Goal: Task Accomplishment & Management: Use online tool/utility

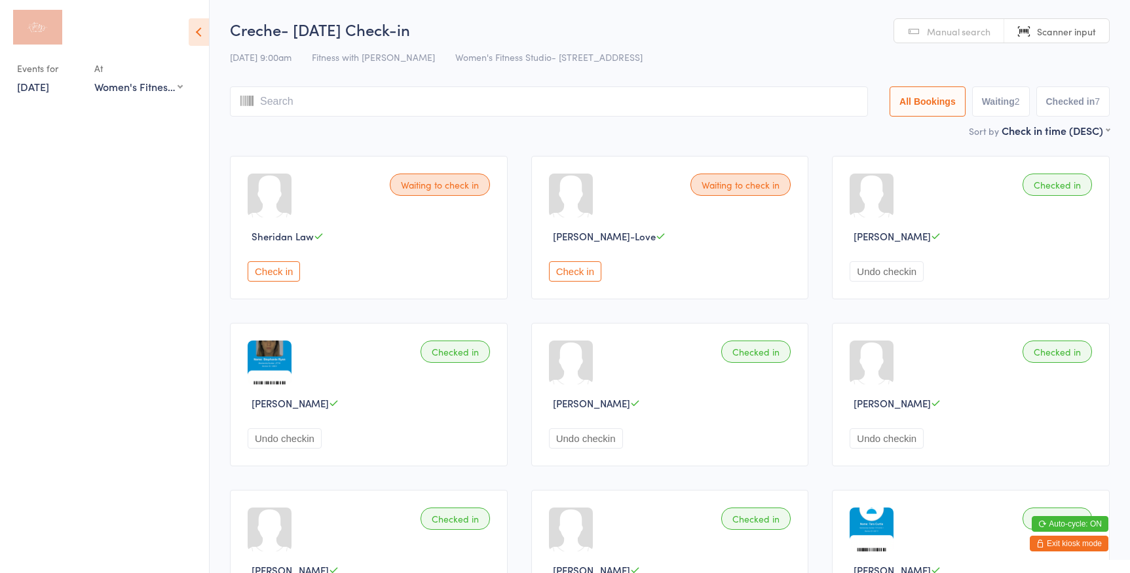
select select "0"
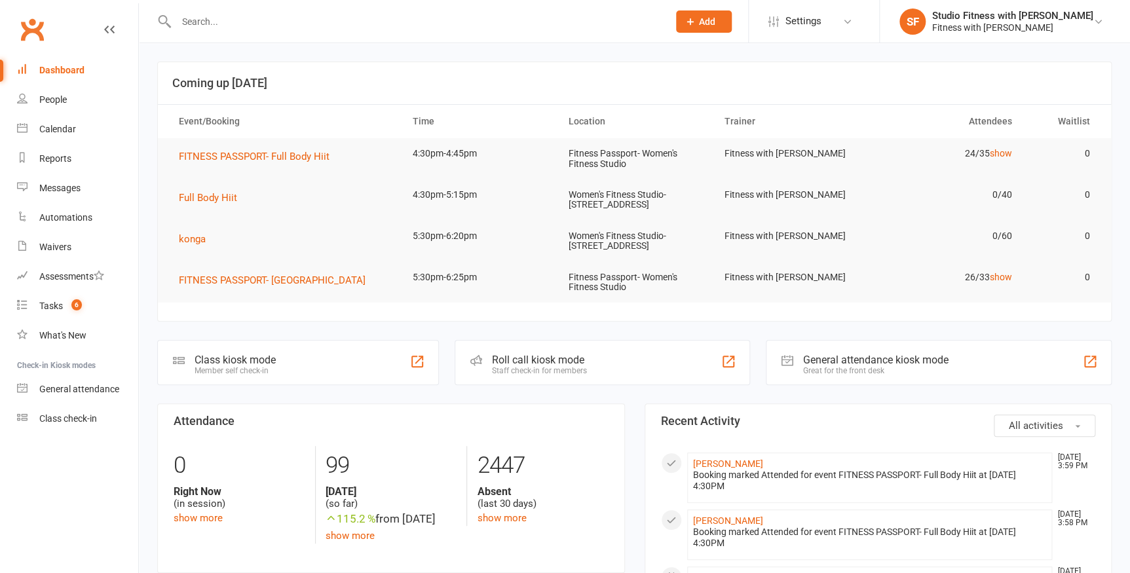
click at [417, 359] on div at bounding box center [417, 362] width 16 height 16
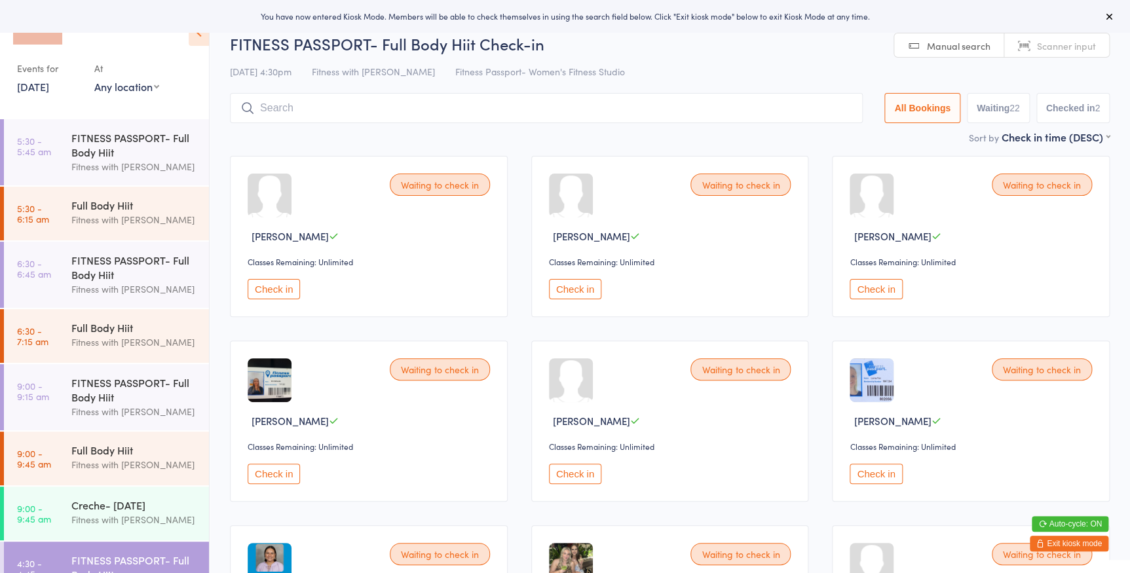
click at [134, 88] on select "Any location Women's Fitness Studio- 14 Madden Street, Aitkenvale Fitness Passp…" at bounding box center [126, 86] width 65 height 14
select select "0"
click at [94, 79] on select "Any location Women's Fitness Studio- 14 Madden Street, Aitkenvale Fitness Passp…" at bounding box center [126, 86] width 65 height 14
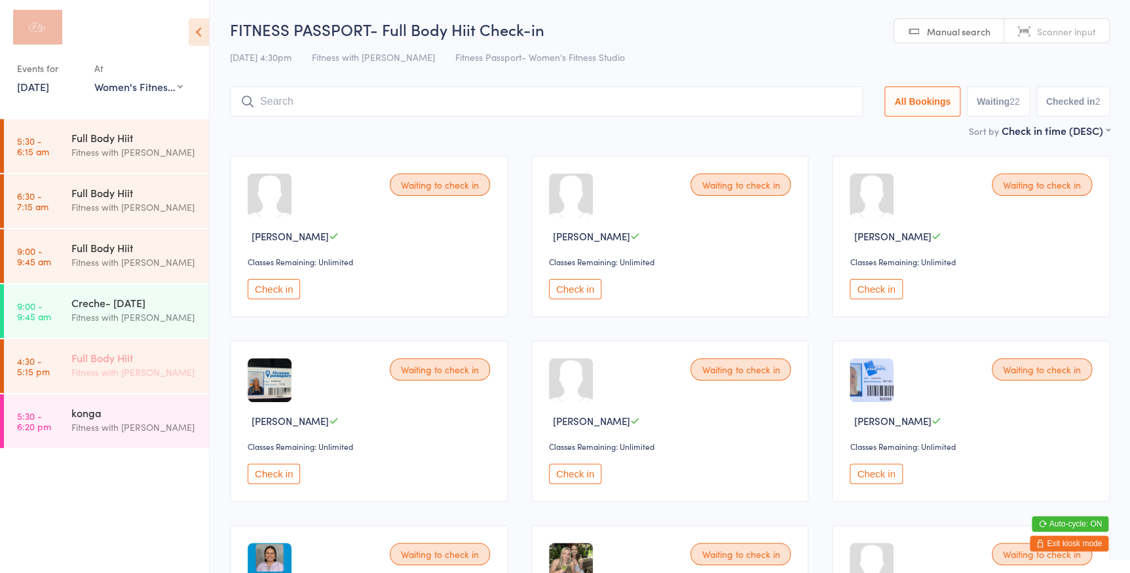
click at [140, 358] on div "Full Body Hiit" at bounding box center [134, 357] width 126 height 14
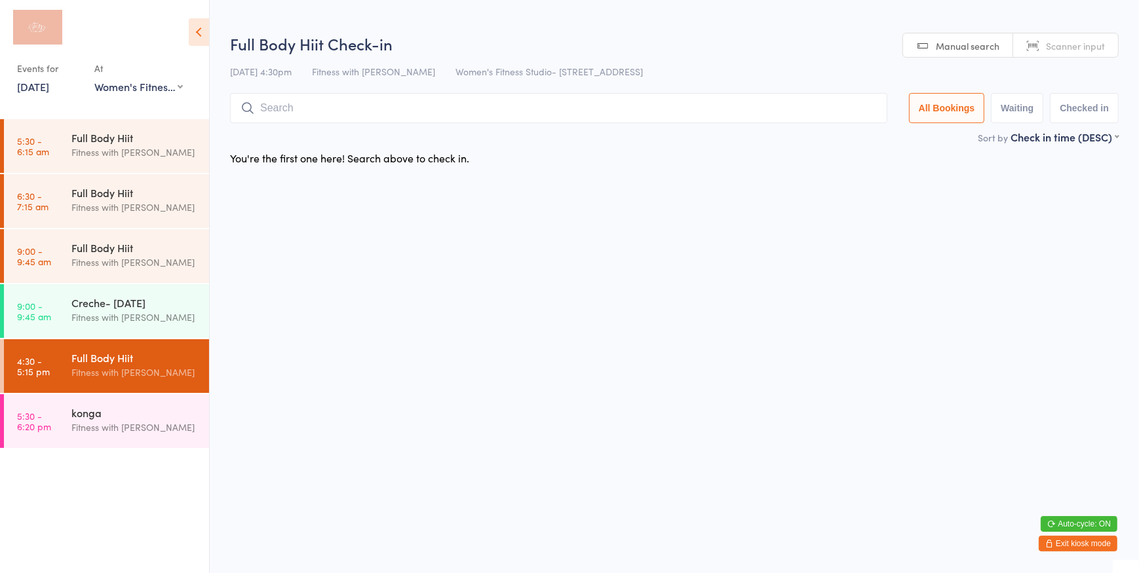
click at [1048, 41] on span "Scanner input" at bounding box center [1074, 45] width 59 height 13
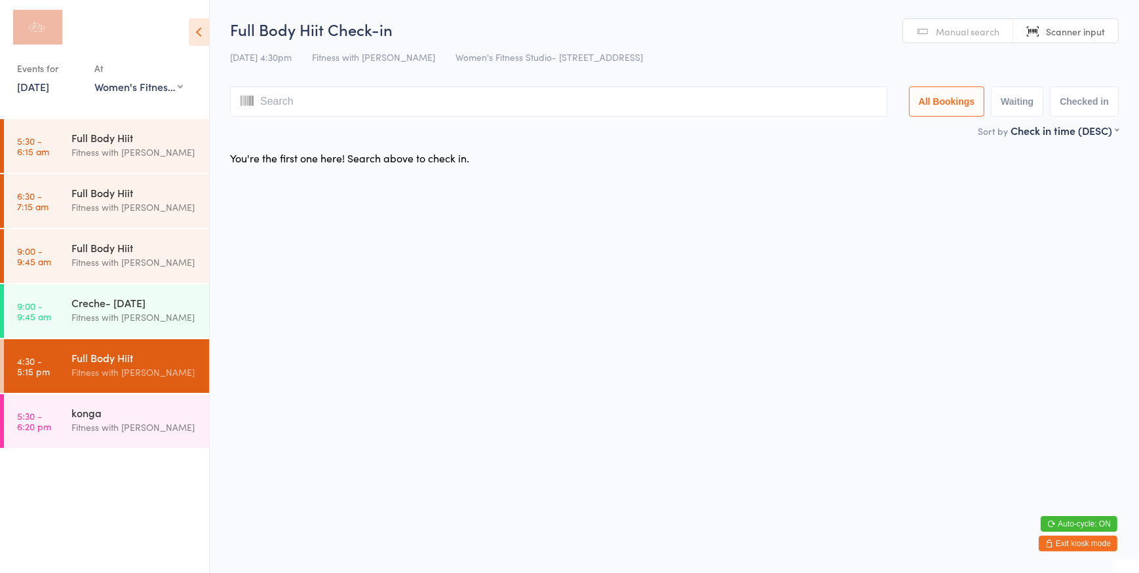
click at [935, 35] on link "Manual search" at bounding box center [958, 31] width 110 height 25
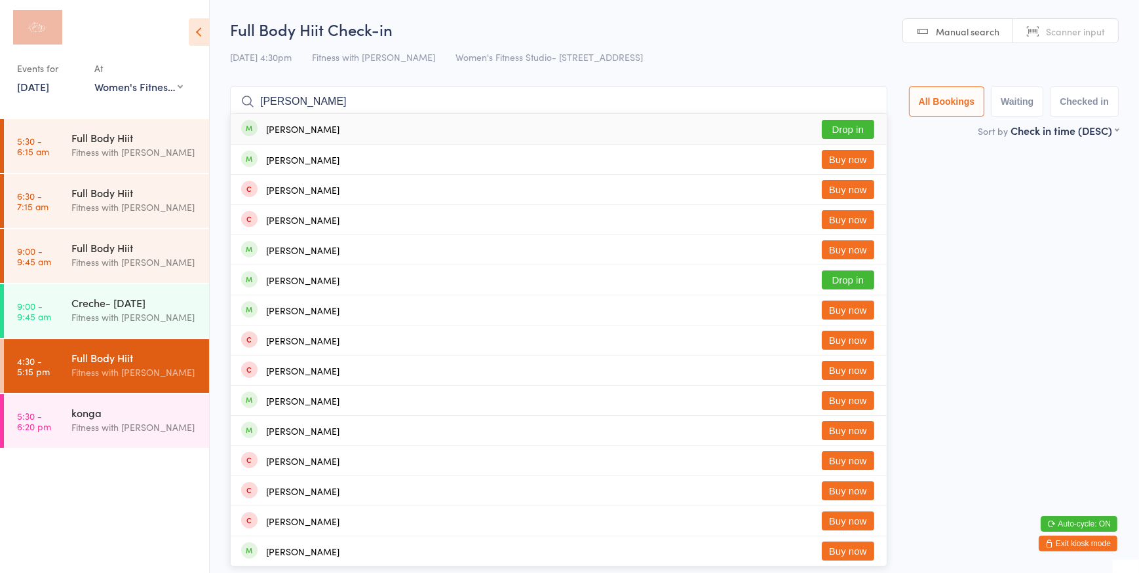
type input "josie joh"
click at [867, 129] on button "Drop in" at bounding box center [847, 129] width 52 height 19
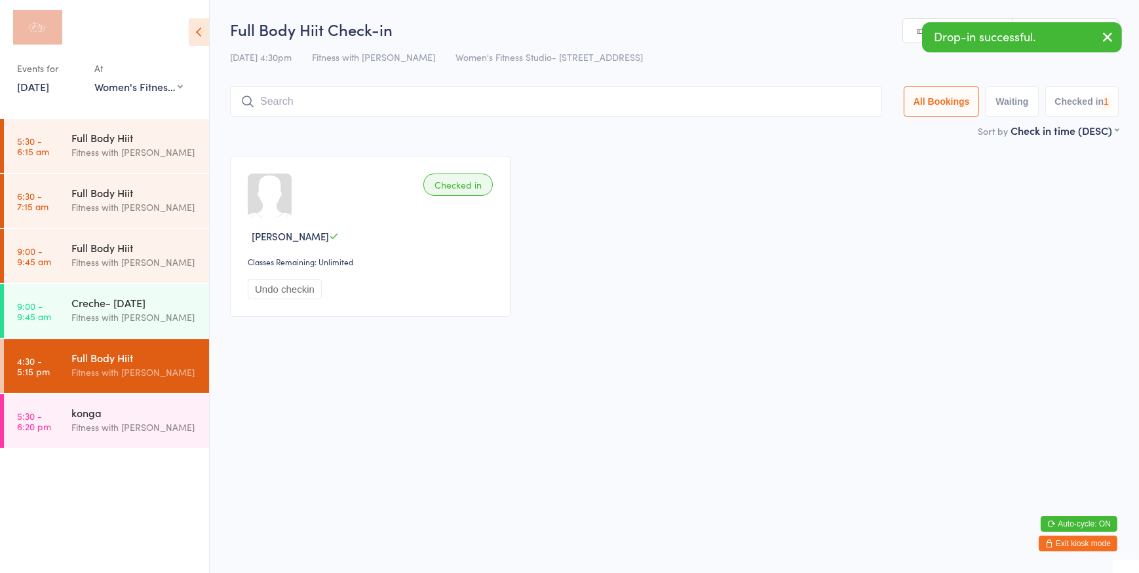
click at [1101, 30] on icon "button" at bounding box center [1107, 37] width 16 height 16
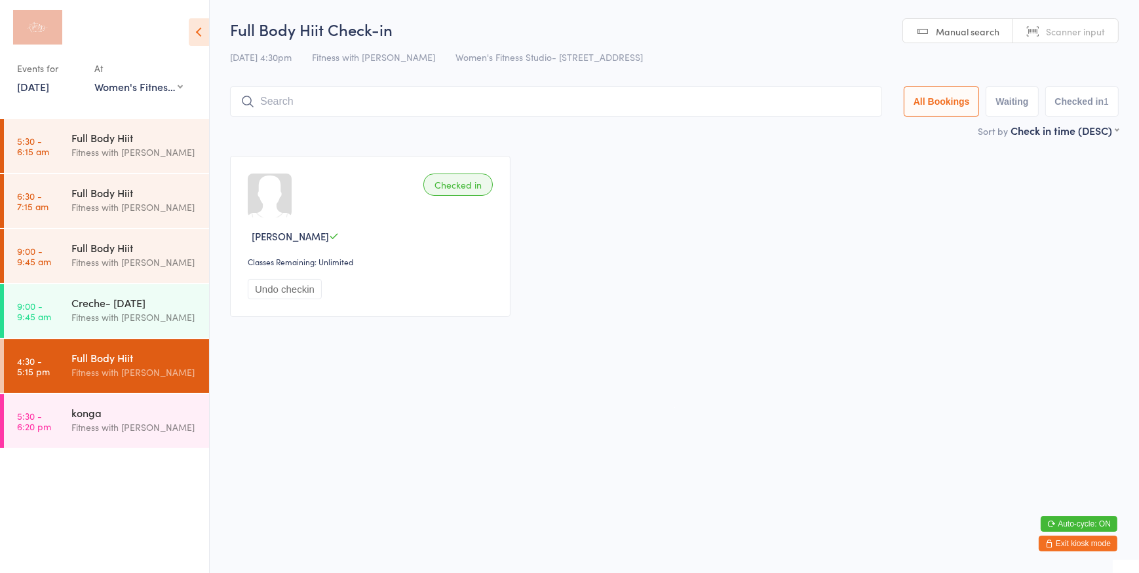
click at [1079, 31] on span "Scanner input" at bounding box center [1074, 31] width 59 height 13
click at [952, 30] on span "Manual search" at bounding box center [967, 31] width 64 height 13
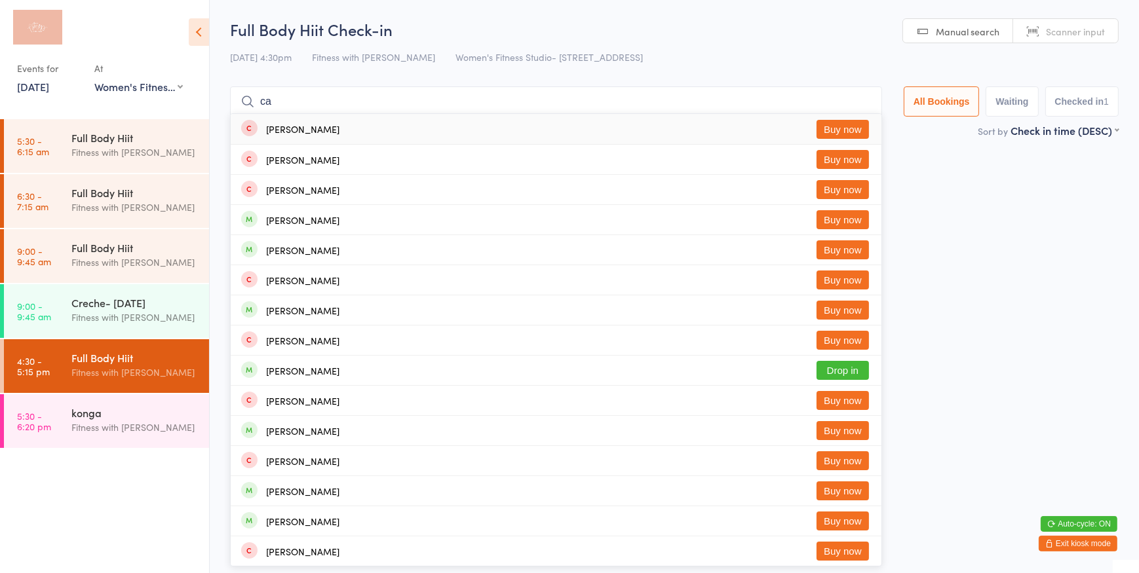
type input "c"
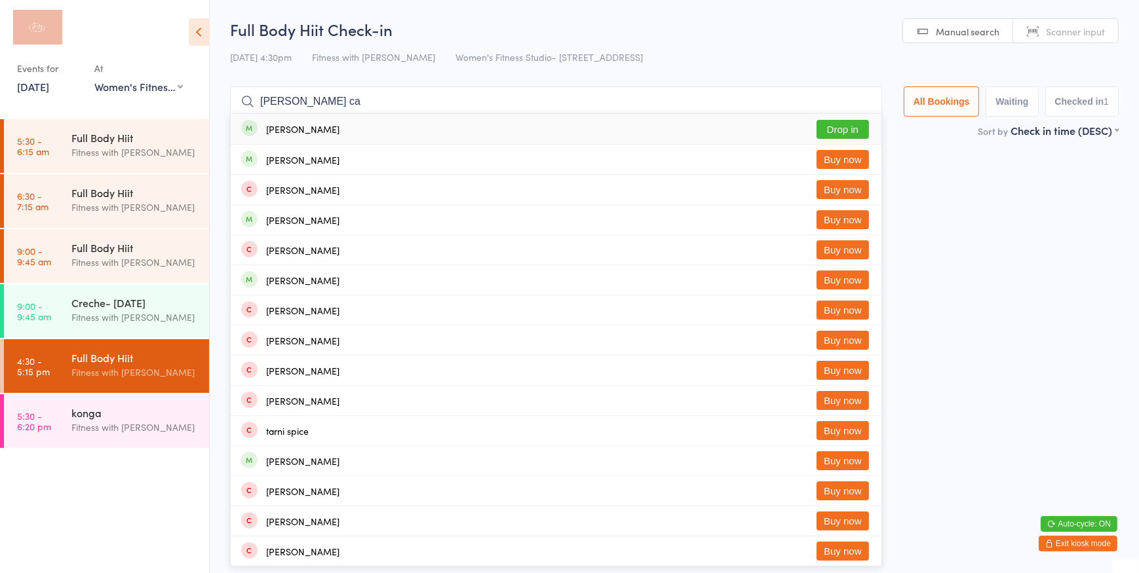
type input "spence ca"
click at [838, 129] on button "Drop in" at bounding box center [842, 129] width 52 height 19
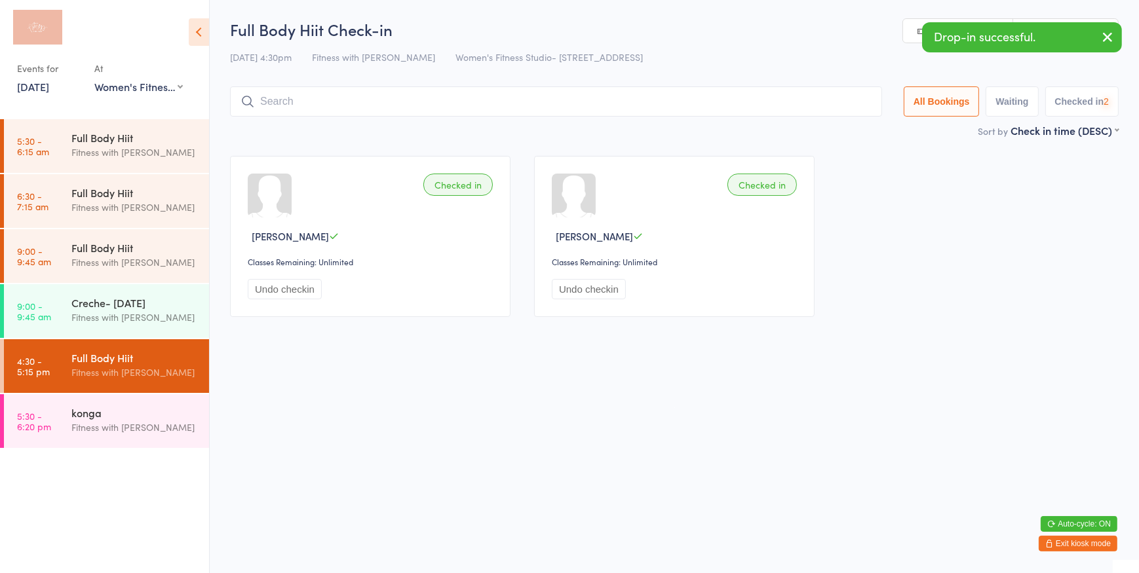
click at [1108, 31] on icon "button" at bounding box center [1107, 37] width 16 height 16
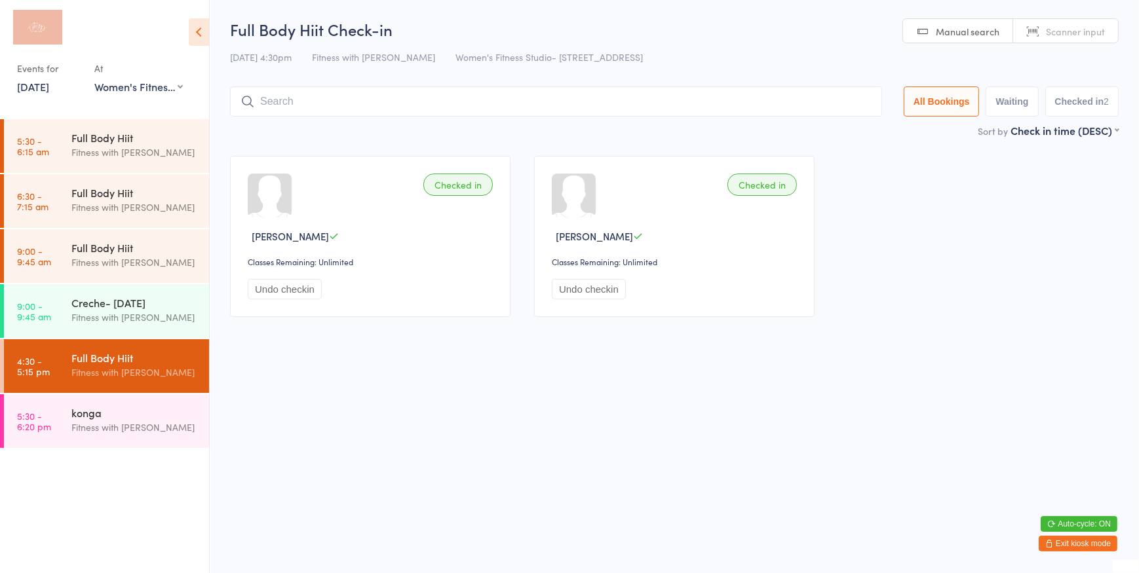
click at [1077, 26] on span "Scanner input" at bounding box center [1074, 31] width 59 height 13
click at [990, 32] on span "Manual search" at bounding box center [967, 31] width 64 height 13
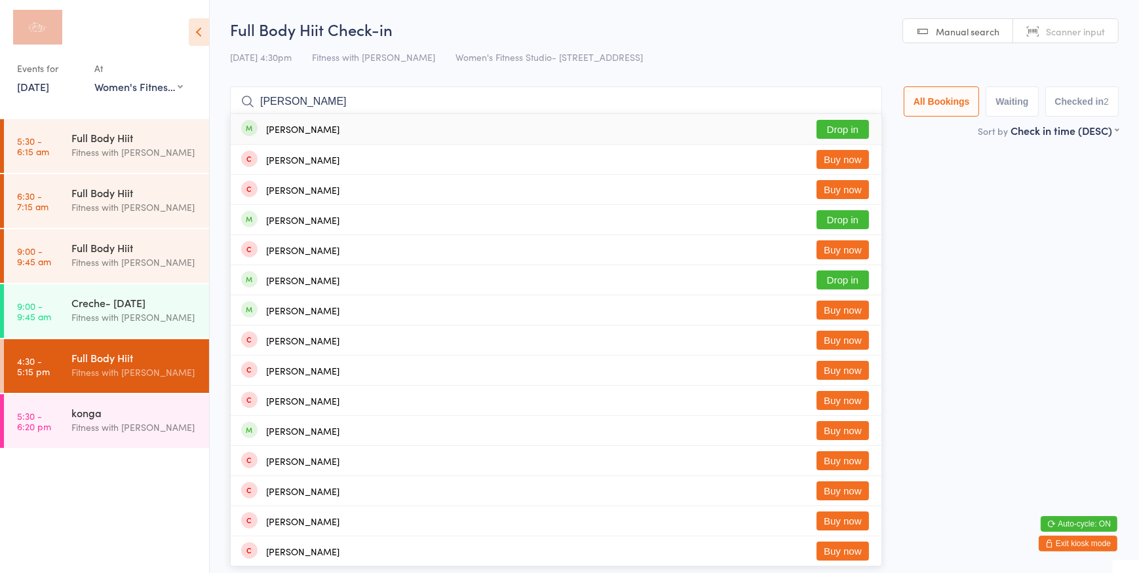
type input "moore jan"
click at [833, 133] on button "Drop in" at bounding box center [842, 129] width 52 height 19
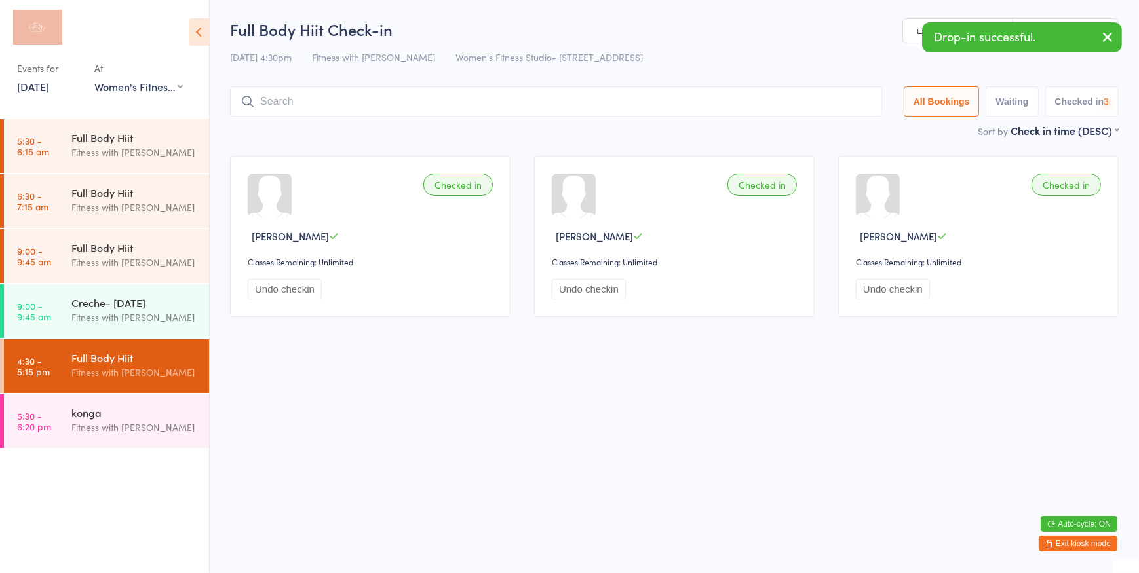
click at [1103, 39] on icon "button" at bounding box center [1107, 37] width 16 height 16
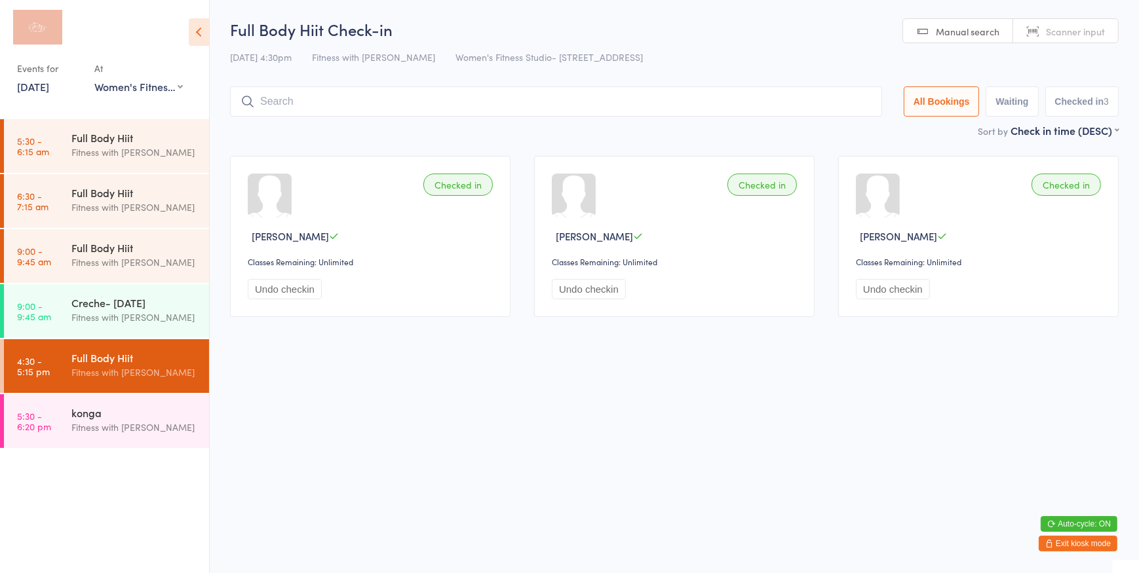
click at [1055, 37] on link "Scanner input" at bounding box center [1065, 31] width 105 height 25
type input "937"
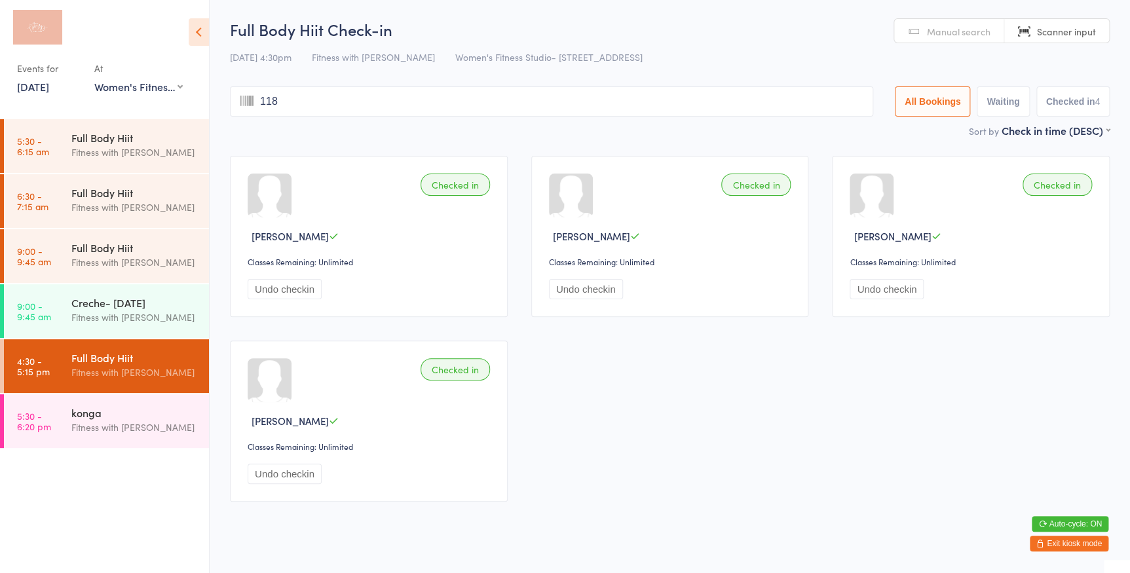
type input "1180"
type input "1228"
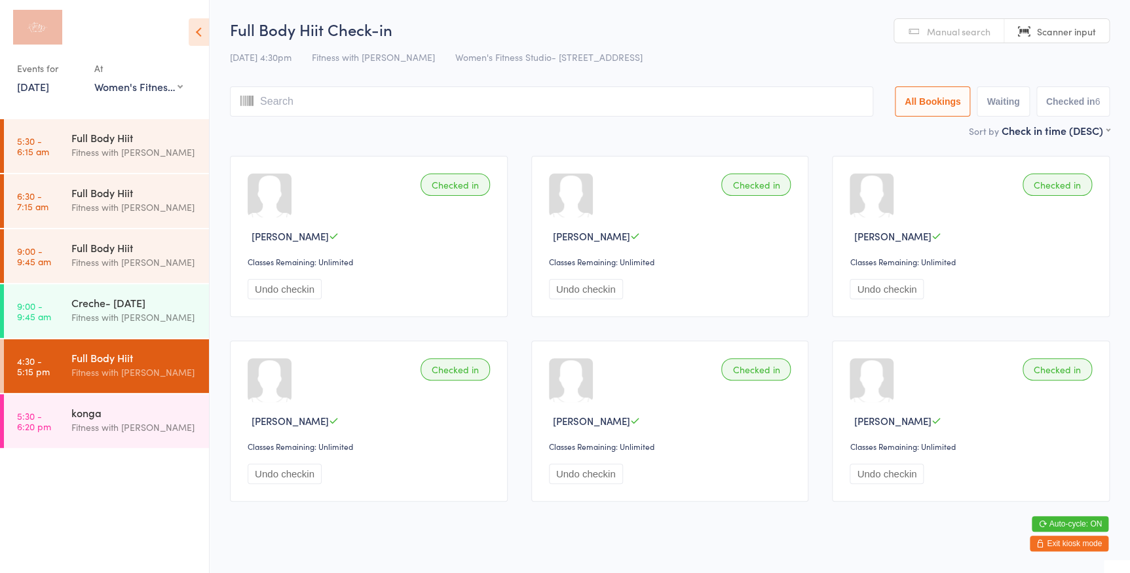
click at [971, 29] on span "Manual search" at bounding box center [959, 31] width 64 height 13
click at [400, 96] on input "search" at bounding box center [551, 101] width 643 height 30
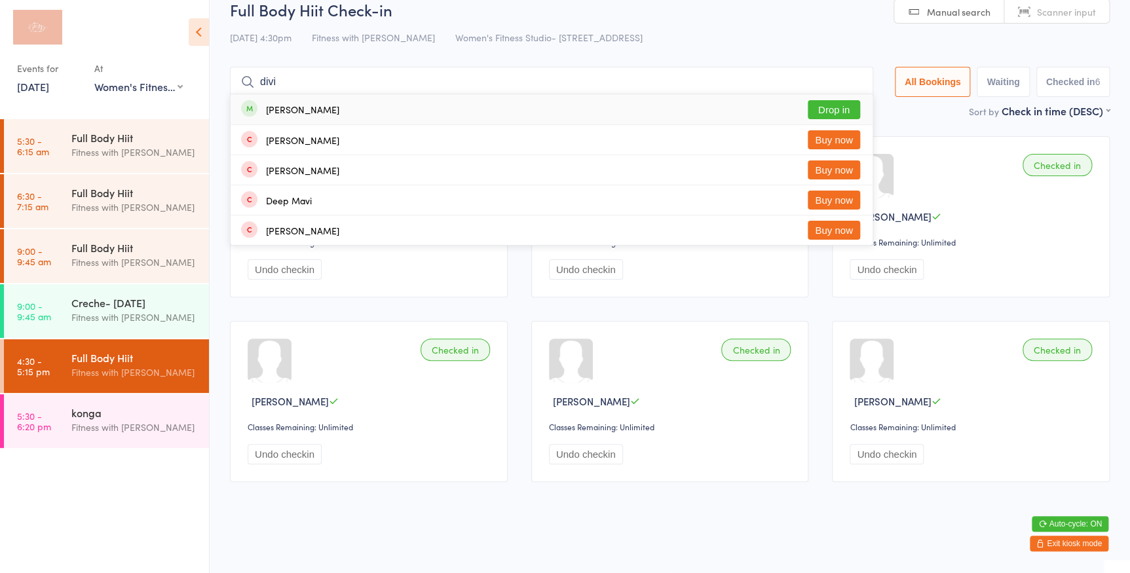
type input "divi"
click at [834, 109] on button "Drop in" at bounding box center [834, 109] width 52 height 19
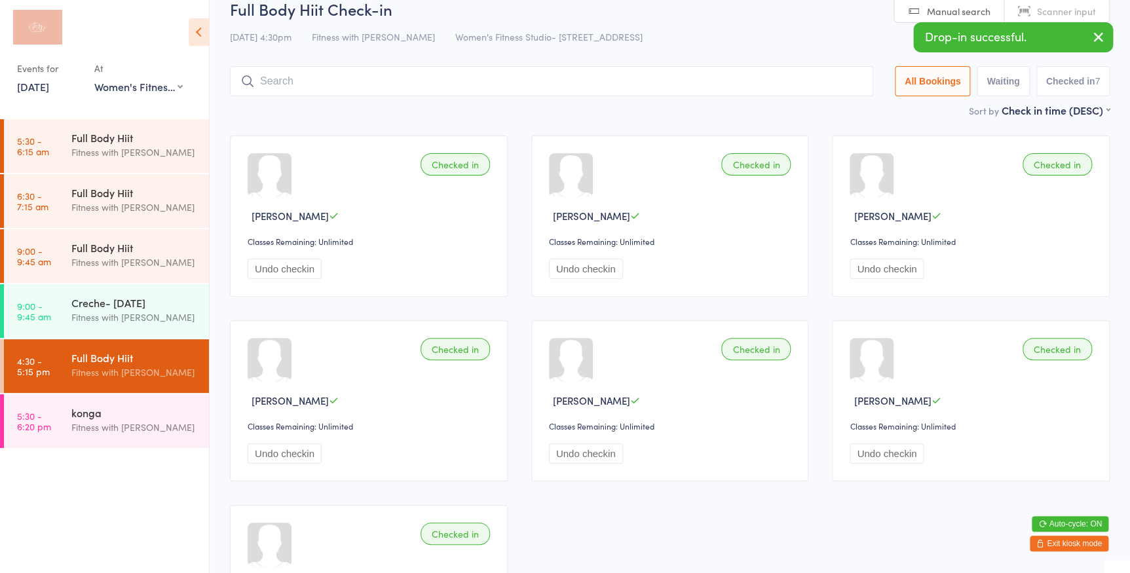
click at [1051, 6] on span "Scanner input" at bounding box center [1066, 11] width 59 height 13
click at [472, 86] on input "search" at bounding box center [551, 81] width 643 height 30
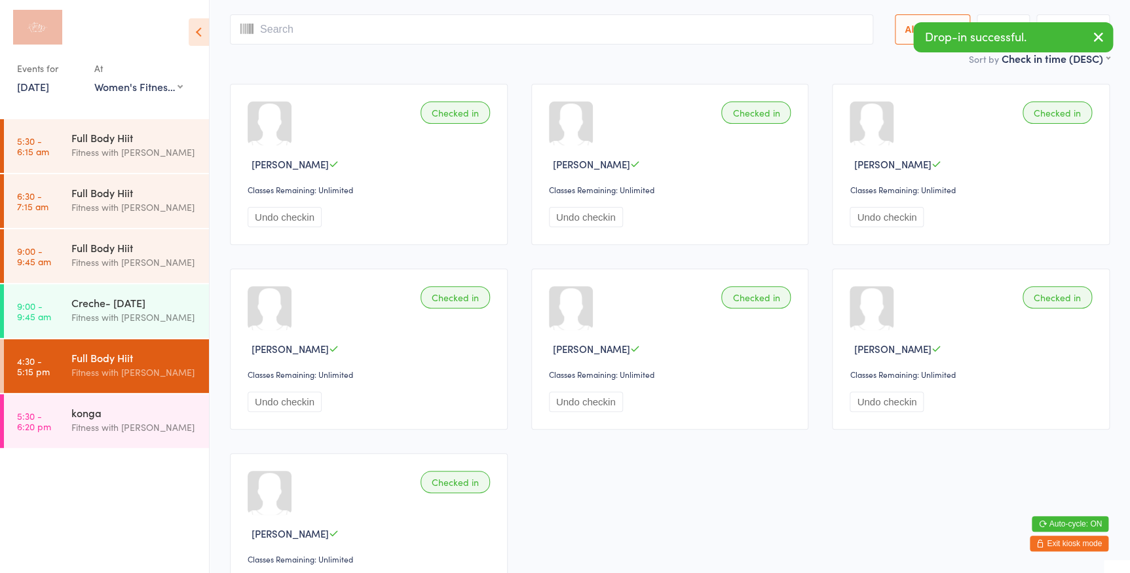
scroll to position [86, 0]
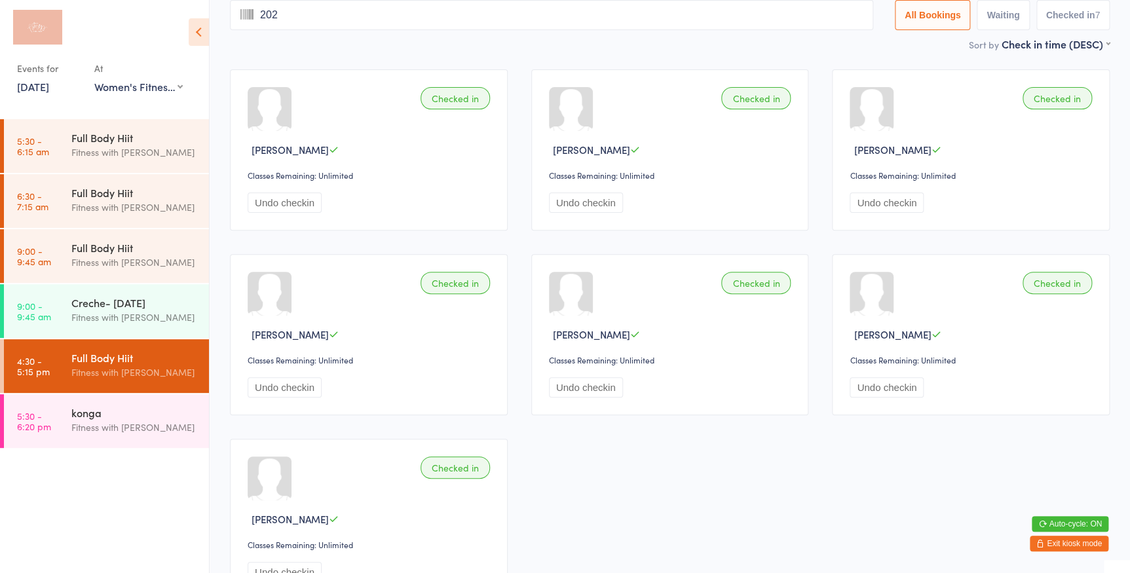
type input "2021"
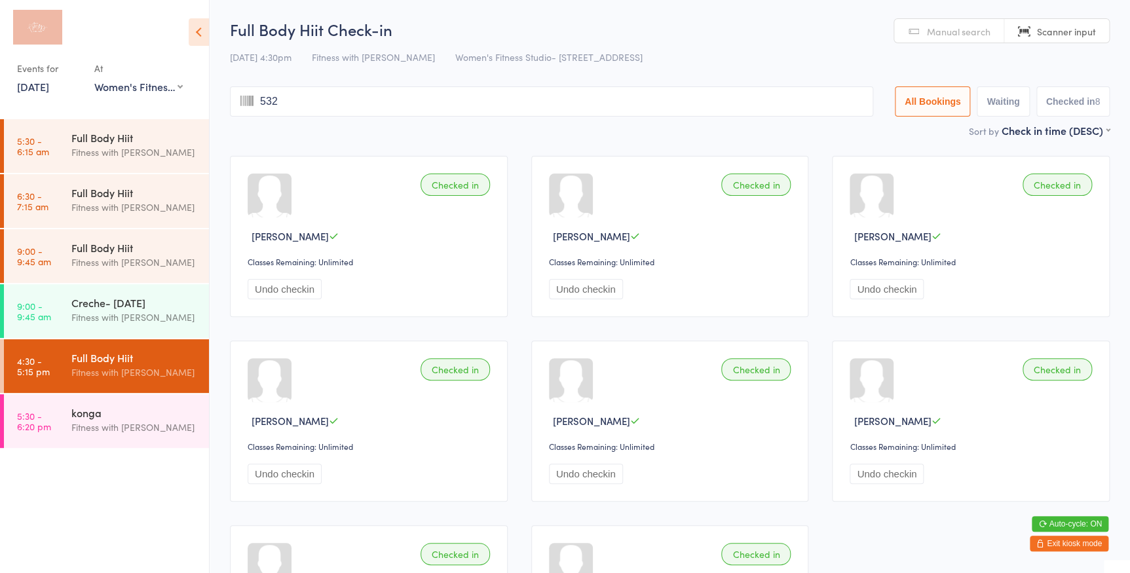
type input "5328"
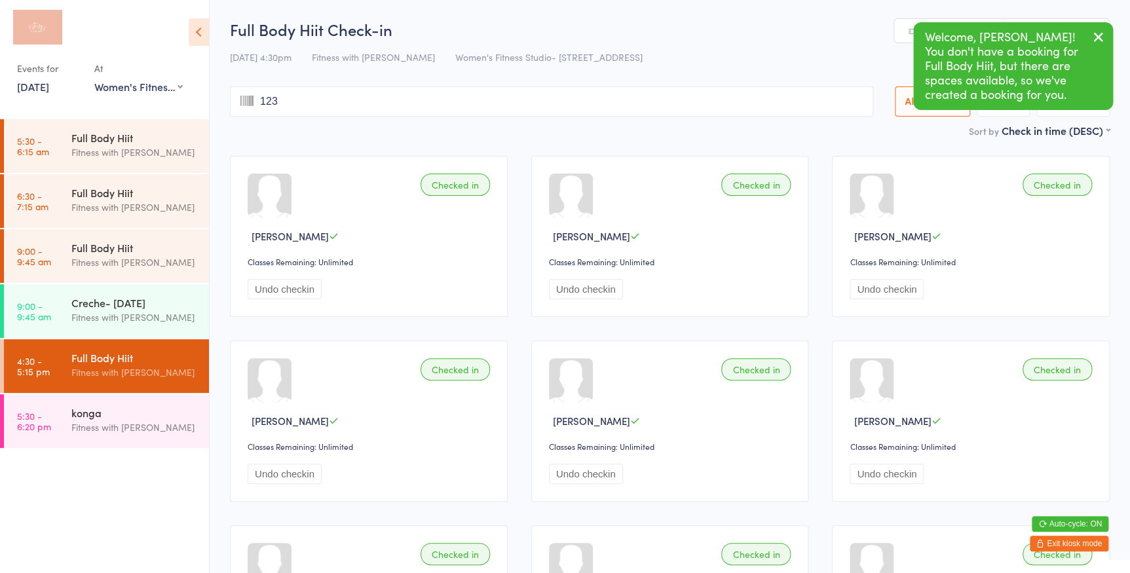
type input "1234"
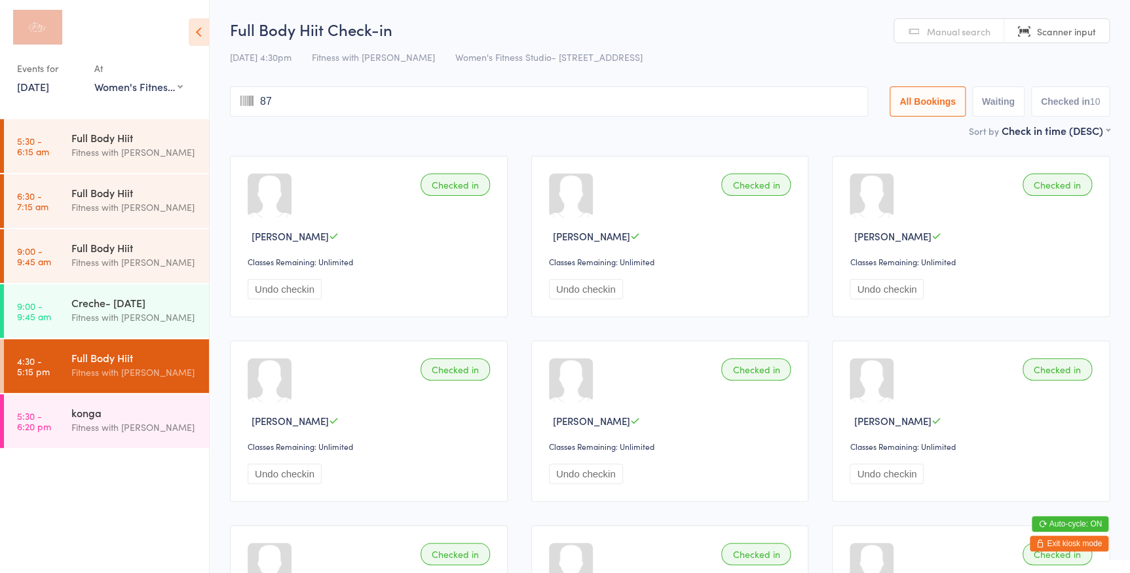
type input "875"
click at [282, 104] on input "search" at bounding box center [549, 101] width 638 height 30
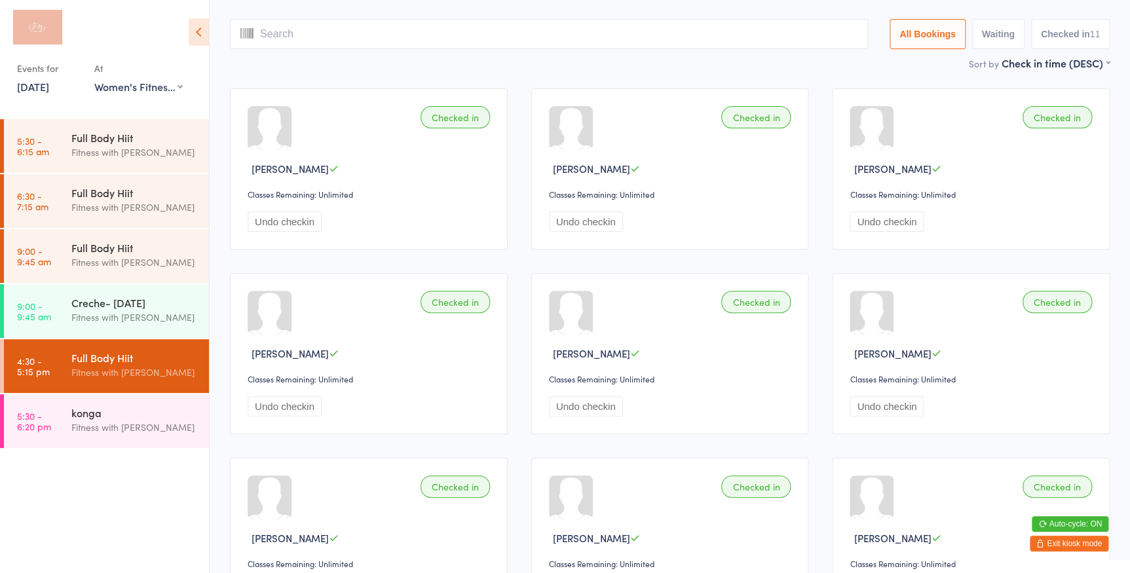
scroll to position [86, 0]
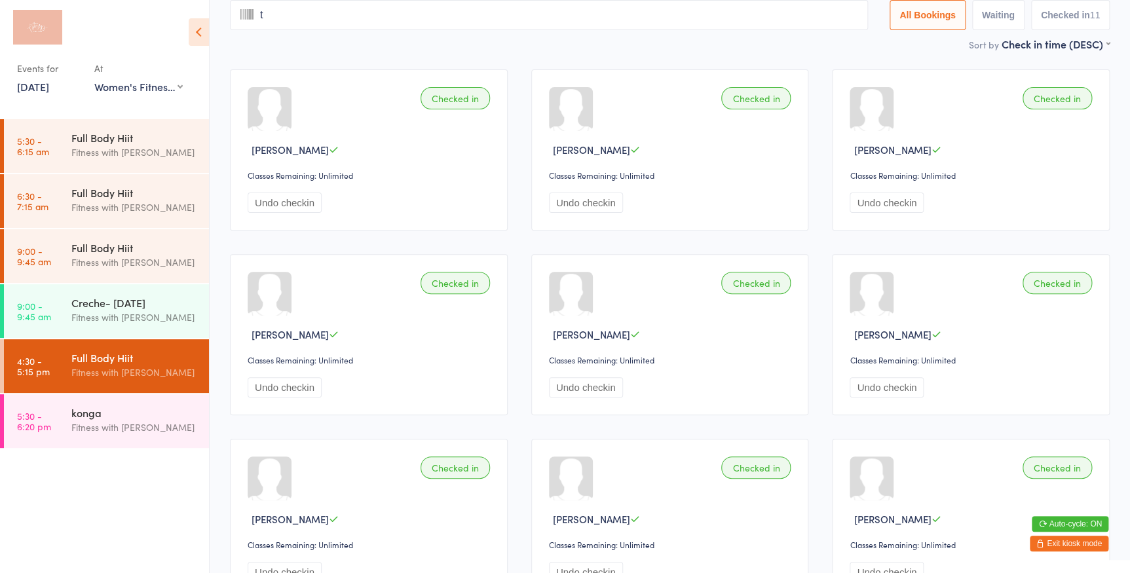
type input "th"
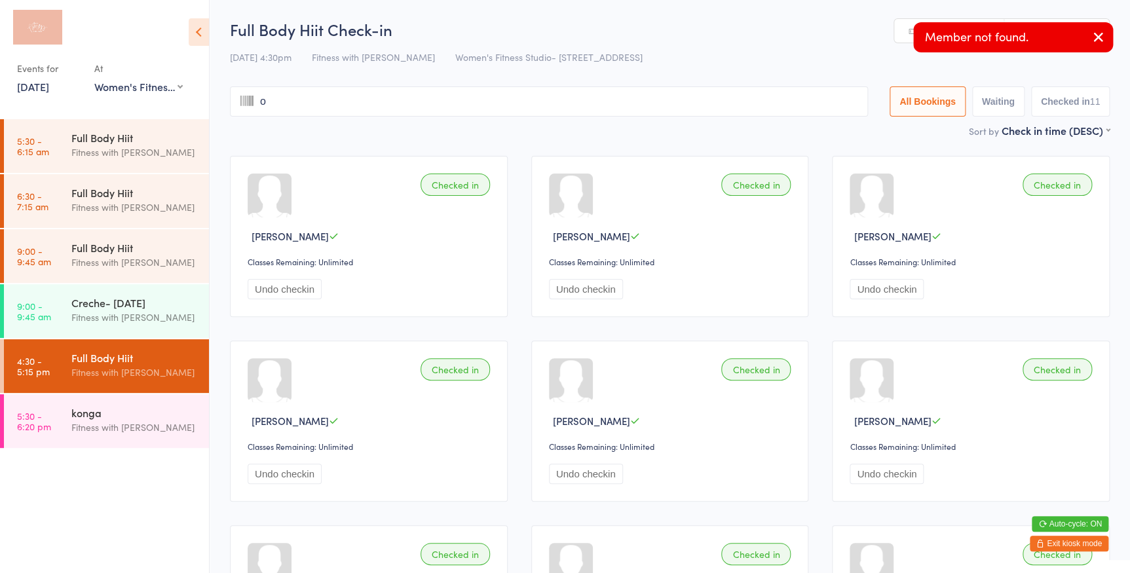
type input "om"
type input "thoma"
type input "s"
click at [1107, 37] on button "button" at bounding box center [1098, 38] width 29 height 30
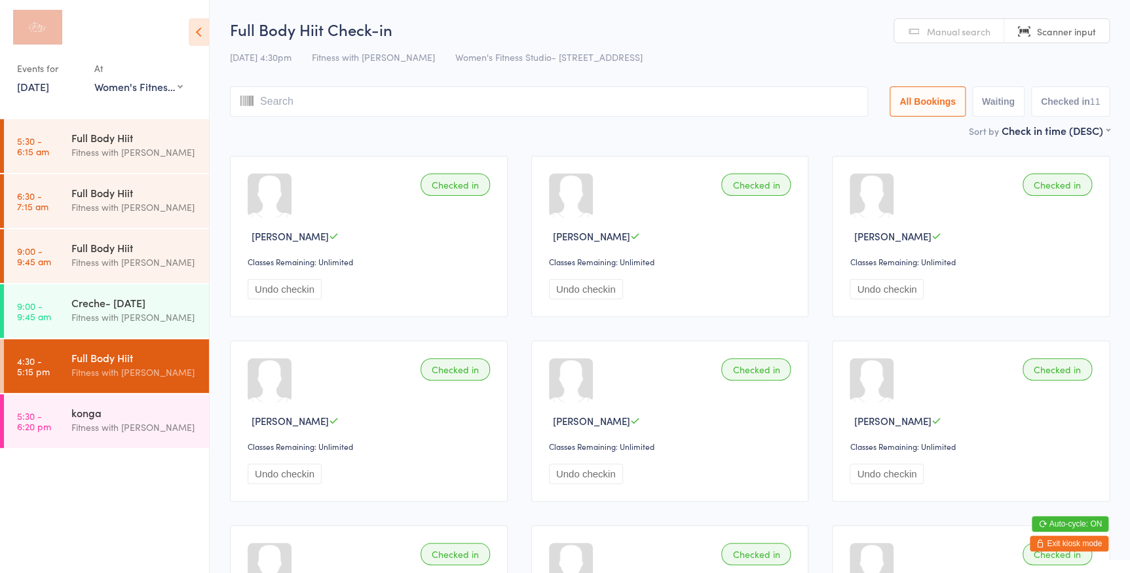
click at [927, 28] on link "Manual search" at bounding box center [949, 31] width 110 height 25
click at [303, 102] on input "search" at bounding box center [549, 101] width 638 height 30
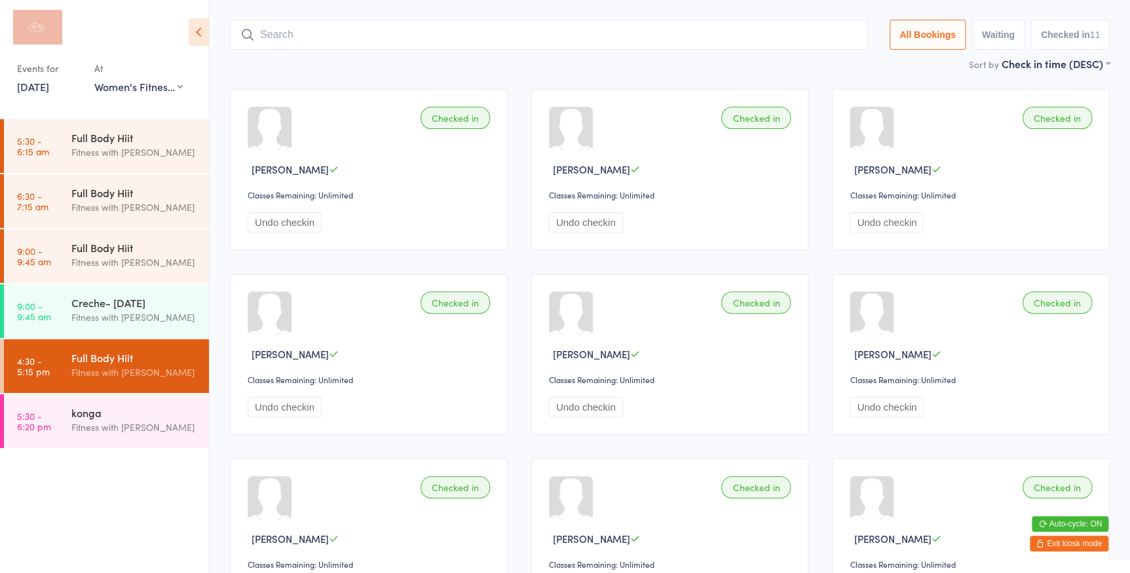
scroll to position [86, 0]
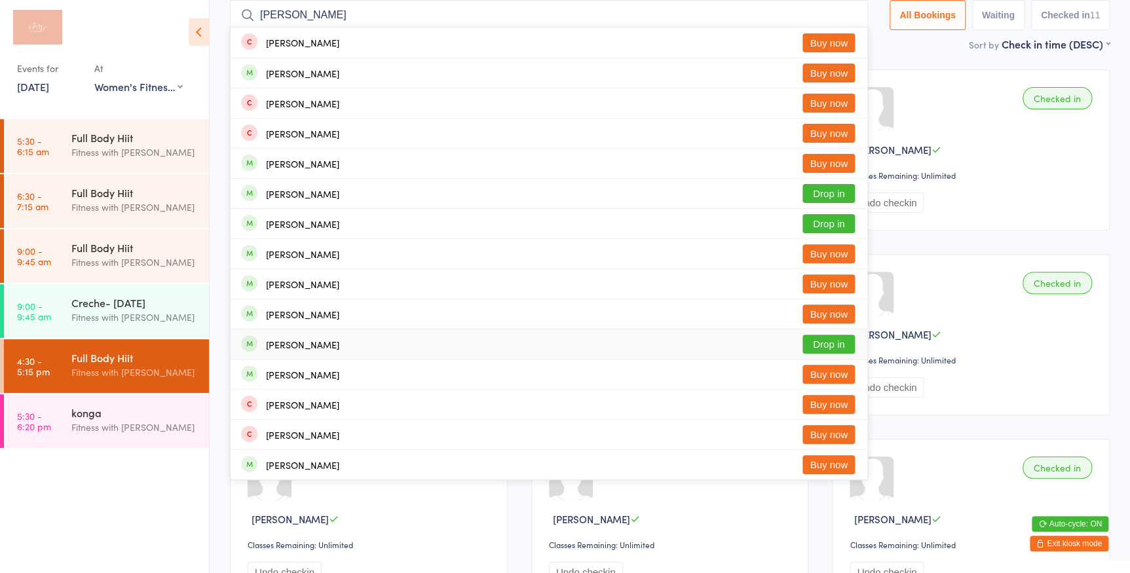
type input "thomas"
click at [829, 344] on button "Drop in" at bounding box center [828, 344] width 52 height 19
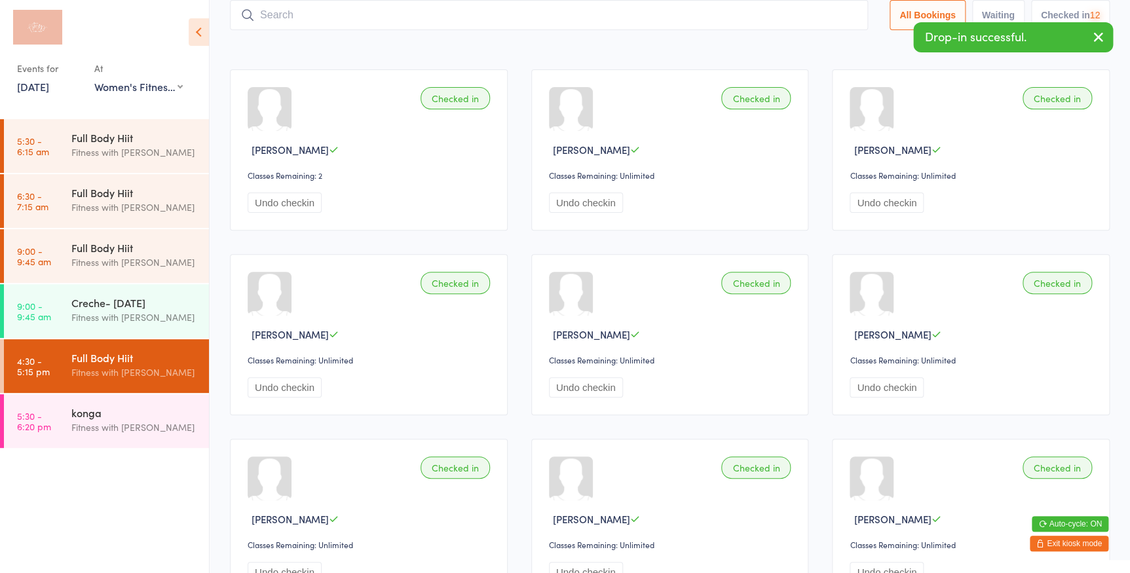
click at [907, 54] on main "Full Body Hiit Check-in 13 Oct 4:30pm Fitness with Zoe Women's Fitness Studio- …" at bounding box center [670, 364] width 880 height 865
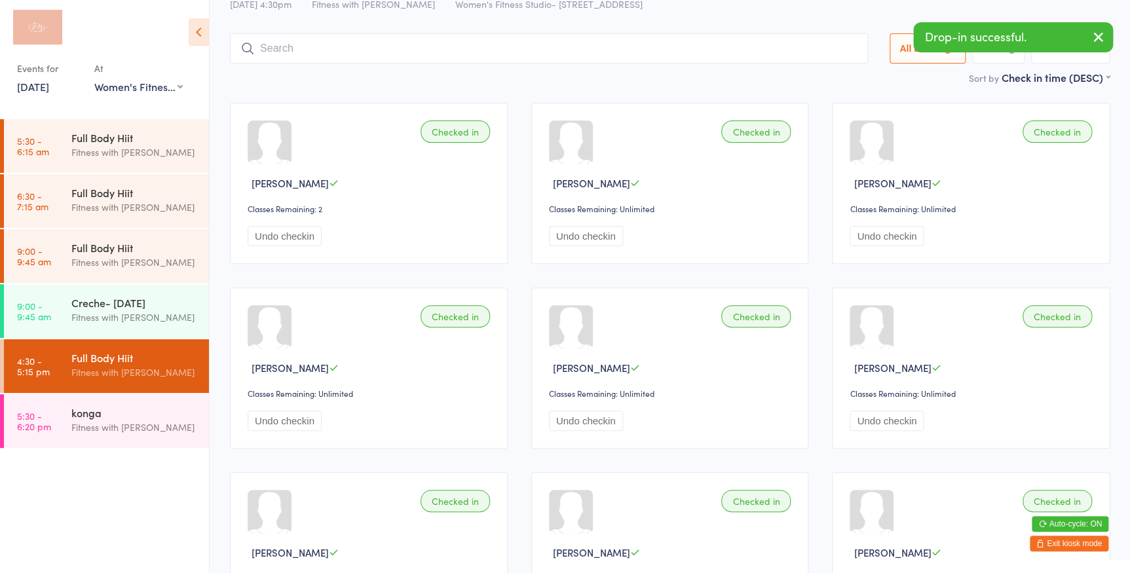
scroll to position [0, 0]
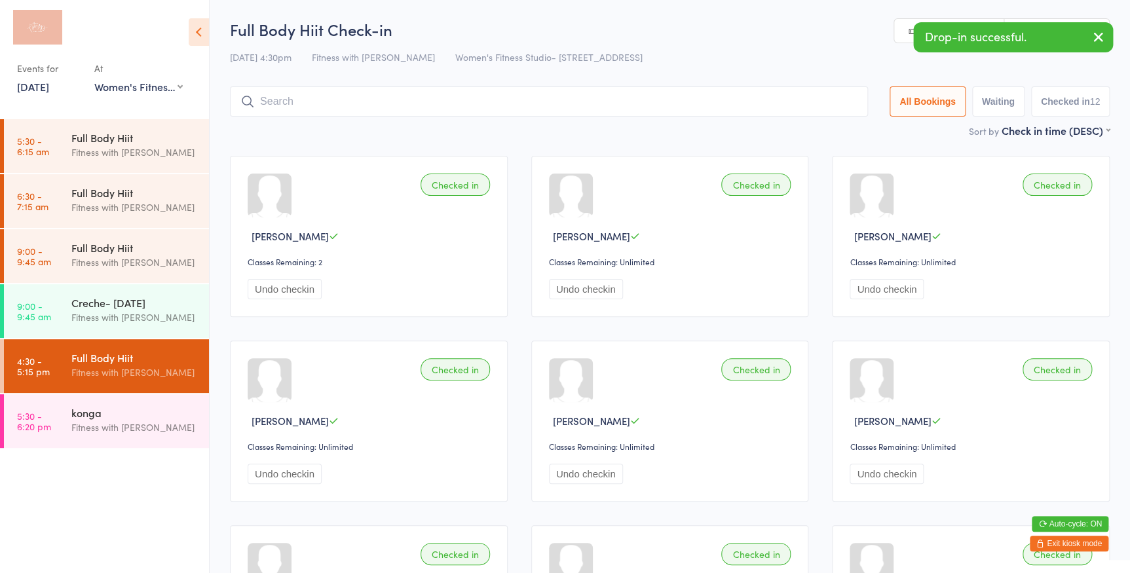
click at [1102, 38] on icon "button" at bounding box center [1099, 37] width 16 height 16
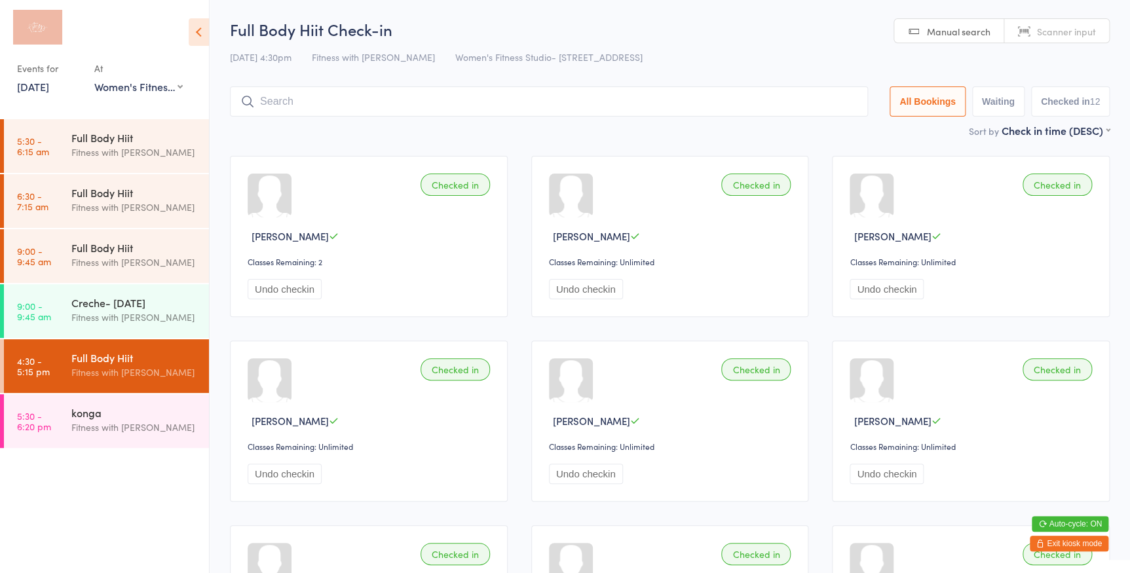
click at [1051, 28] on span "Scanner input" at bounding box center [1066, 31] width 59 height 13
click at [499, 105] on input "search" at bounding box center [549, 101] width 638 height 30
click at [935, 27] on span "Manual search" at bounding box center [959, 31] width 64 height 13
click at [422, 106] on input "search" at bounding box center [549, 101] width 638 height 30
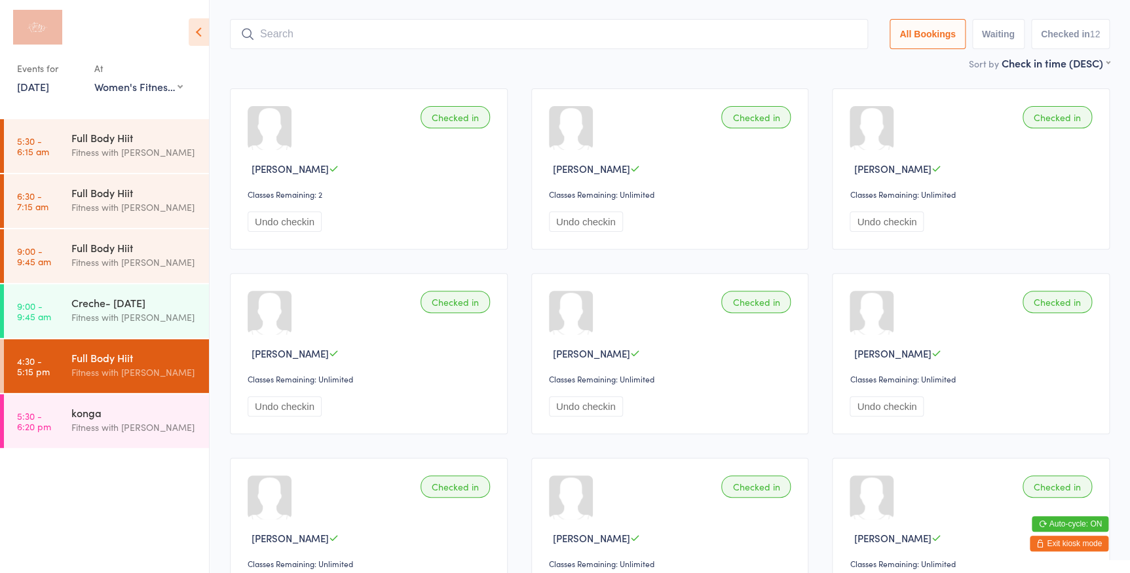
scroll to position [86, 0]
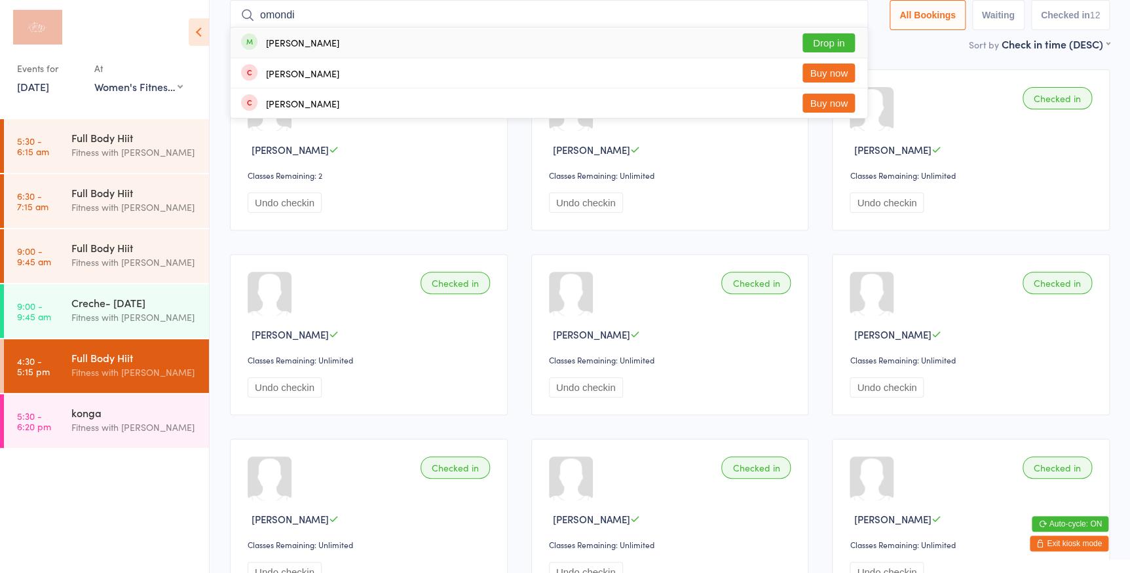
type input "omondi"
click at [812, 41] on button "Drop in" at bounding box center [828, 42] width 52 height 19
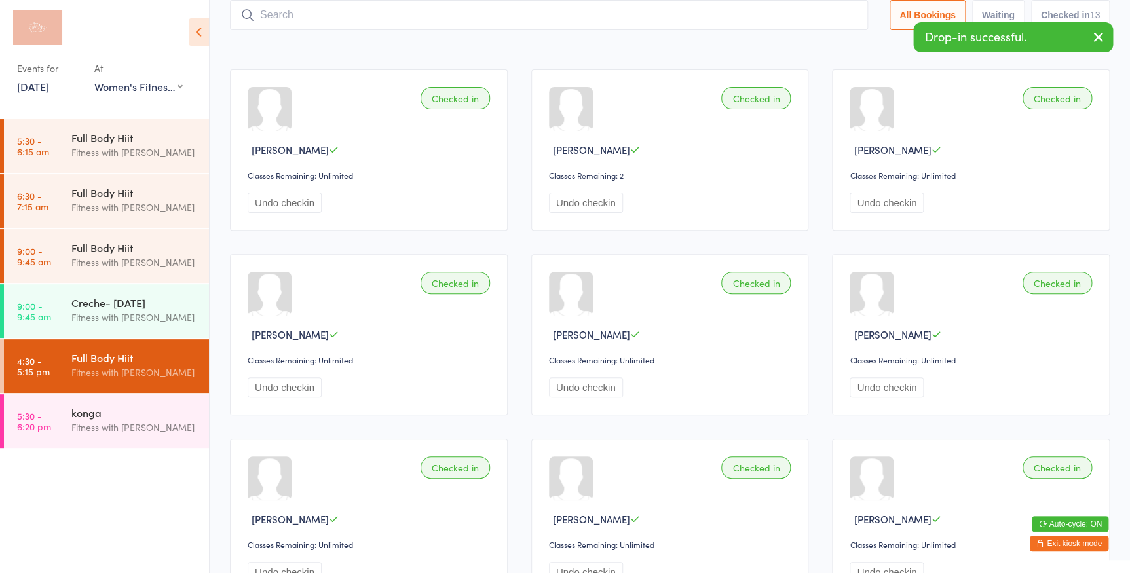
click at [880, 81] on div "Checked in Laura Farrell Classes Remaining: Unlimited Undo checkin" at bounding box center [971, 149] width 278 height 161
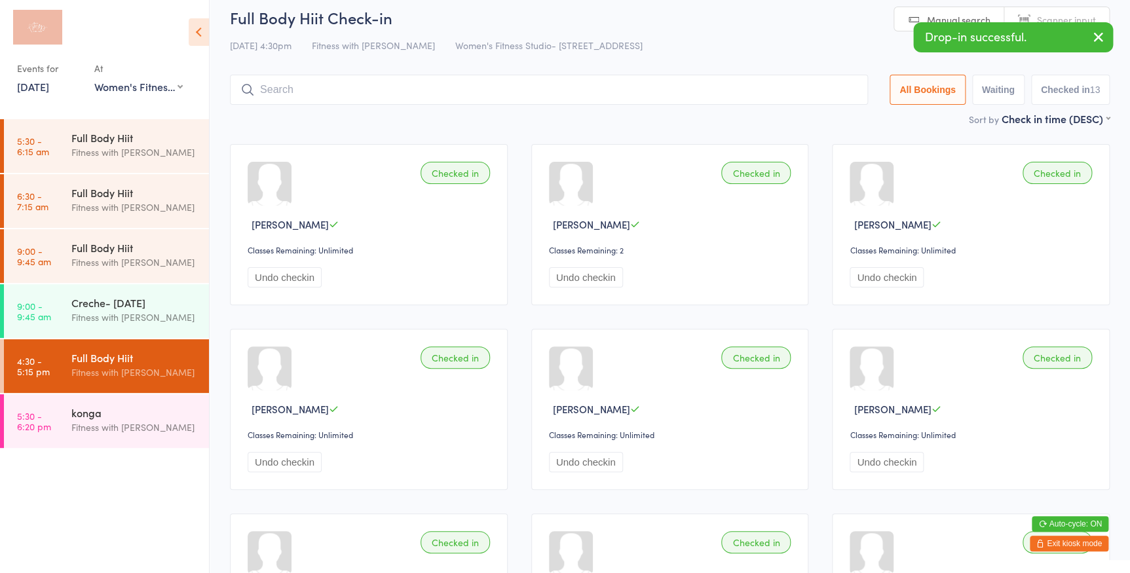
scroll to position [11, 0]
click at [1094, 31] on icon "button" at bounding box center [1099, 37] width 16 height 16
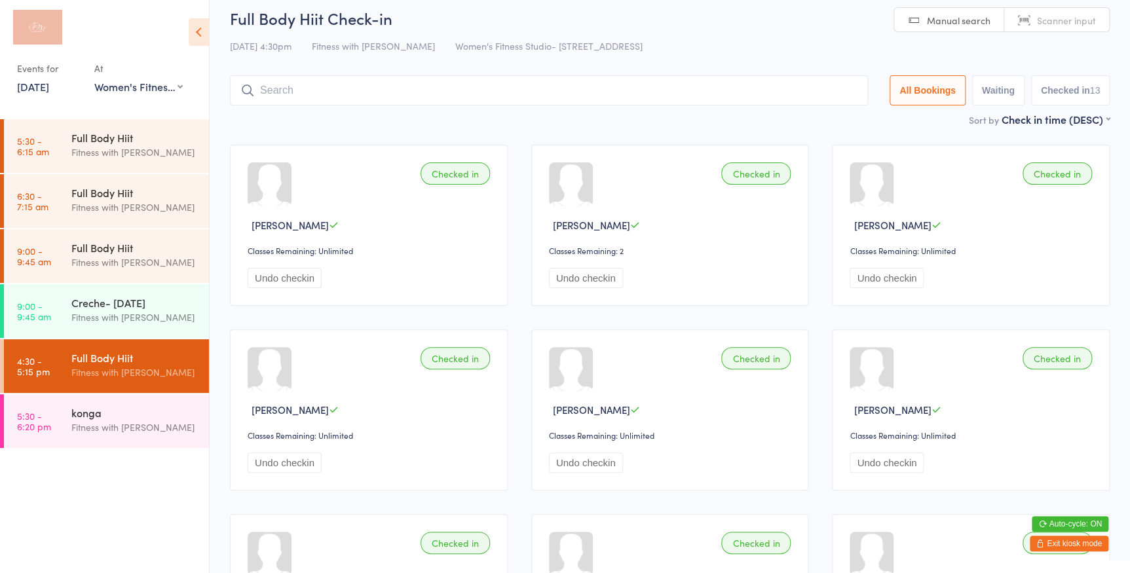
click at [973, 20] on span "Manual search" at bounding box center [959, 20] width 64 height 13
click at [595, 85] on input "search" at bounding box center [549, 90] width 638 height 30
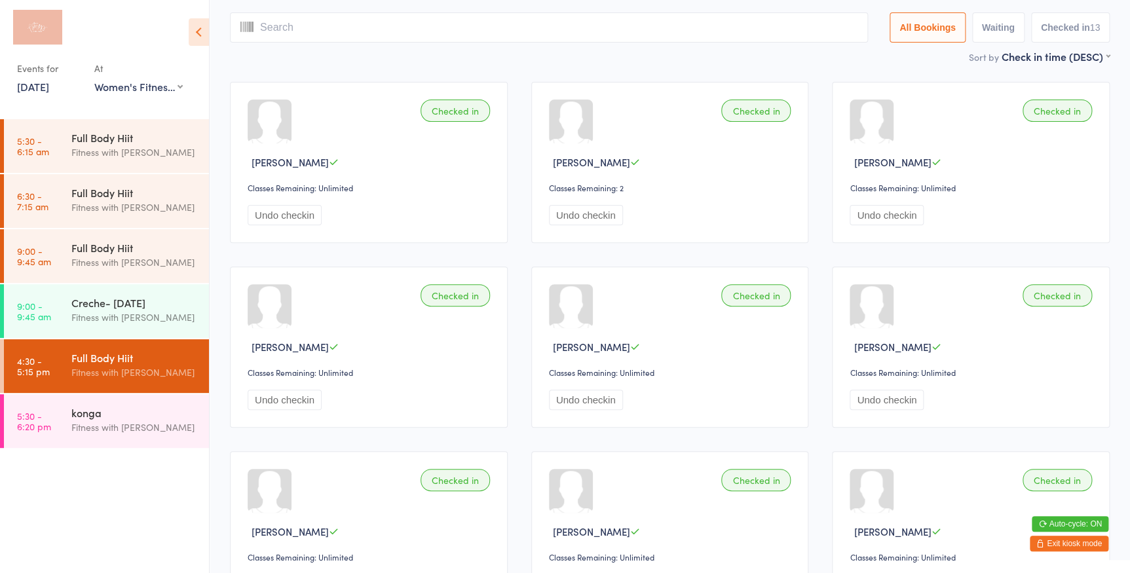
scroll to position [86, 0]
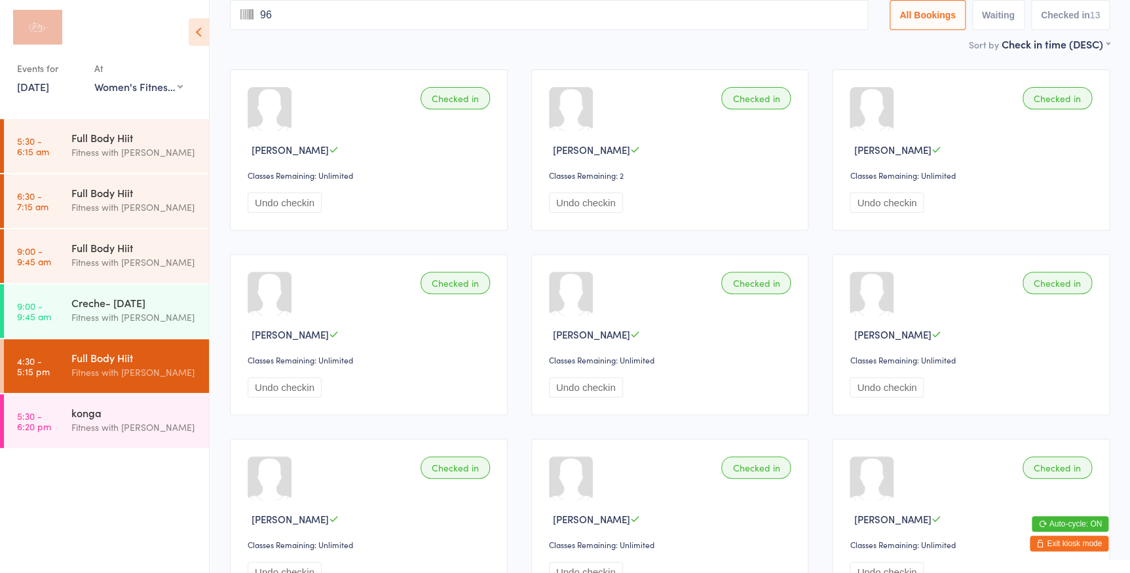
type input "963"
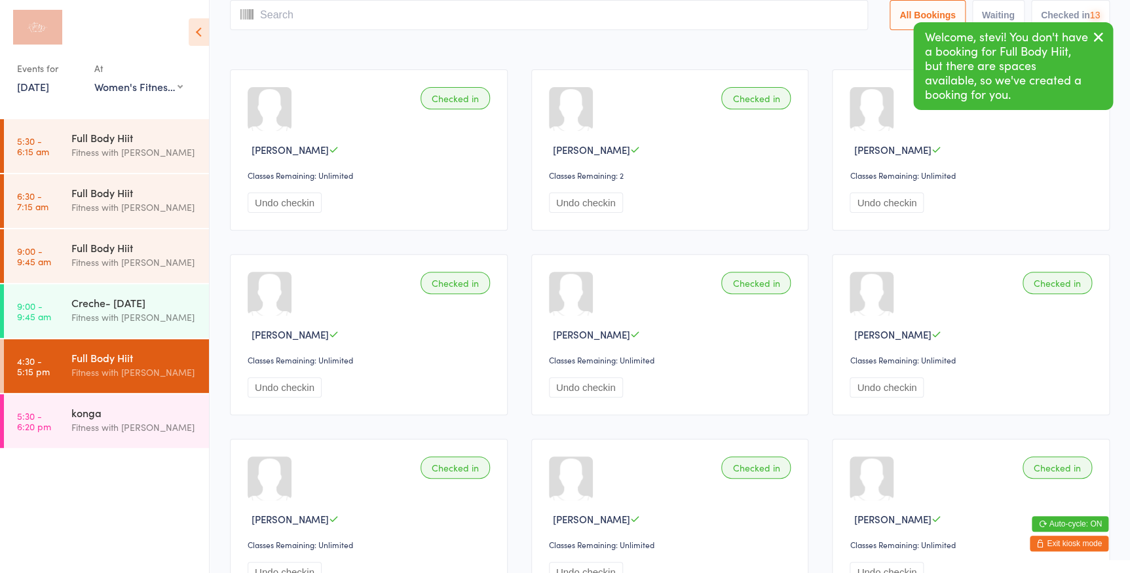
scroll to position [0, 0]
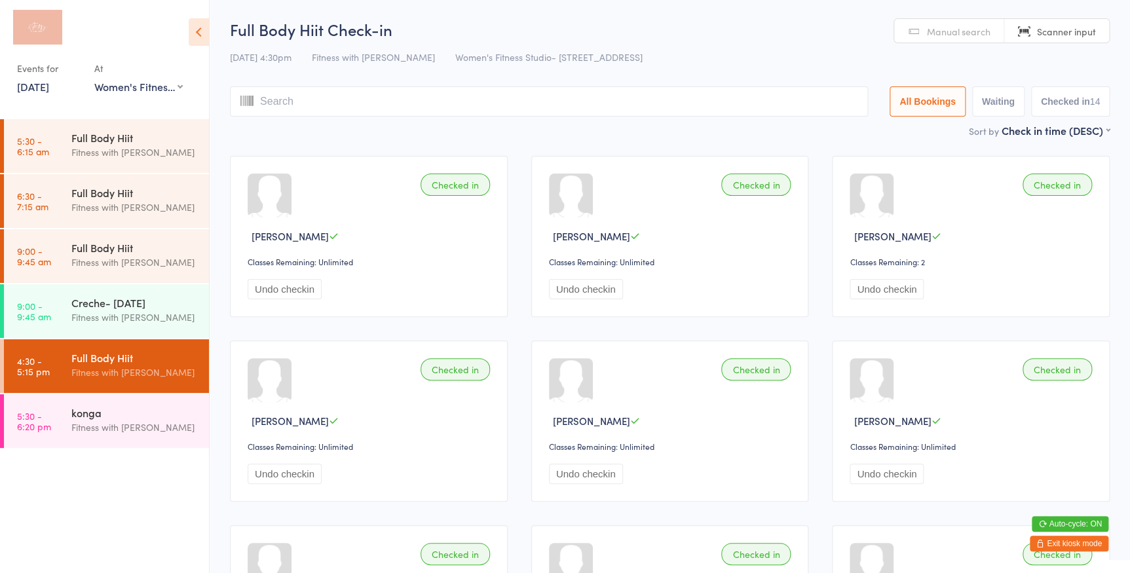
click at [684, 106] on input "search" at bounding box center [549, 101] width 638 height 30
click at [935, 26] on span "Manual search" at bounding box center [959, 31] width 64 height 13
click at [519, 109] on input "search" at bounding box center [549, 101] width 638 height 30
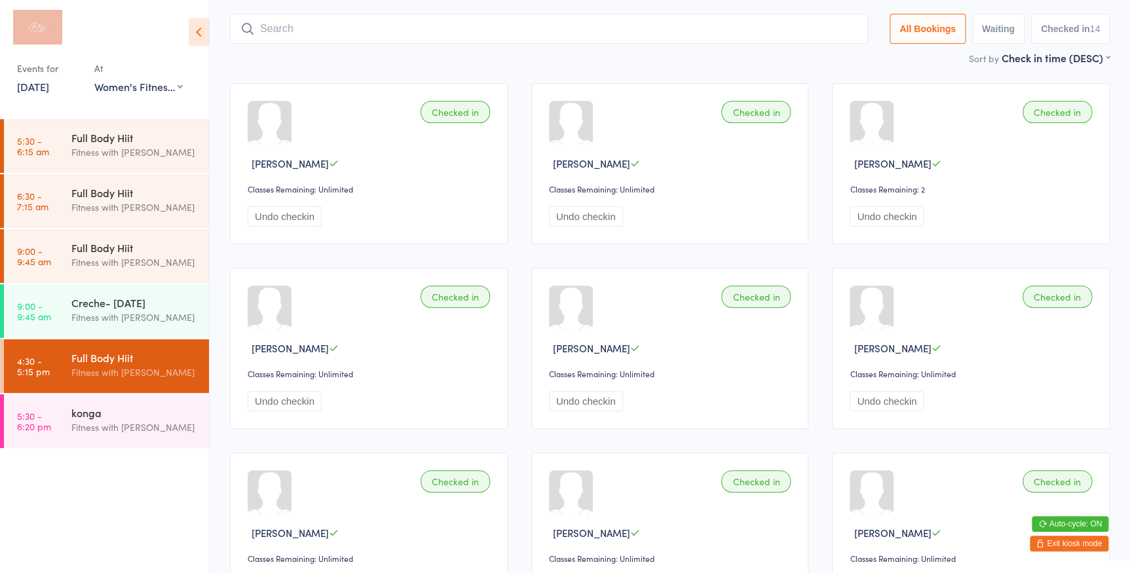
scroll to position [86, 0]
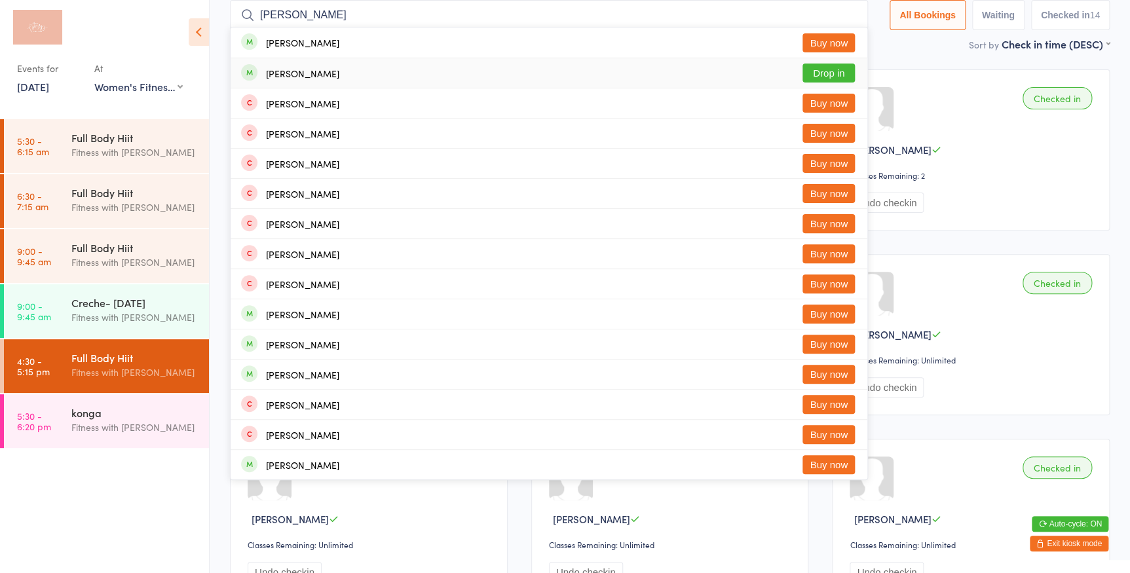
type input "altadonna"
click at [813, 71] on button "Drop in" at bounding box center [828, 73] width 52 height 19
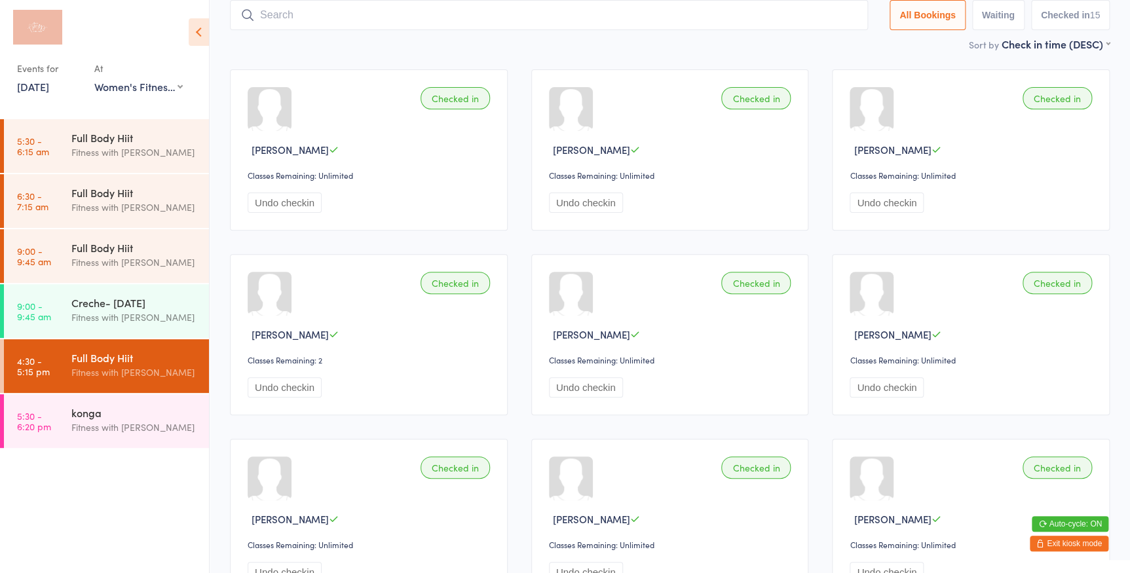
scroll to position [0, 0]
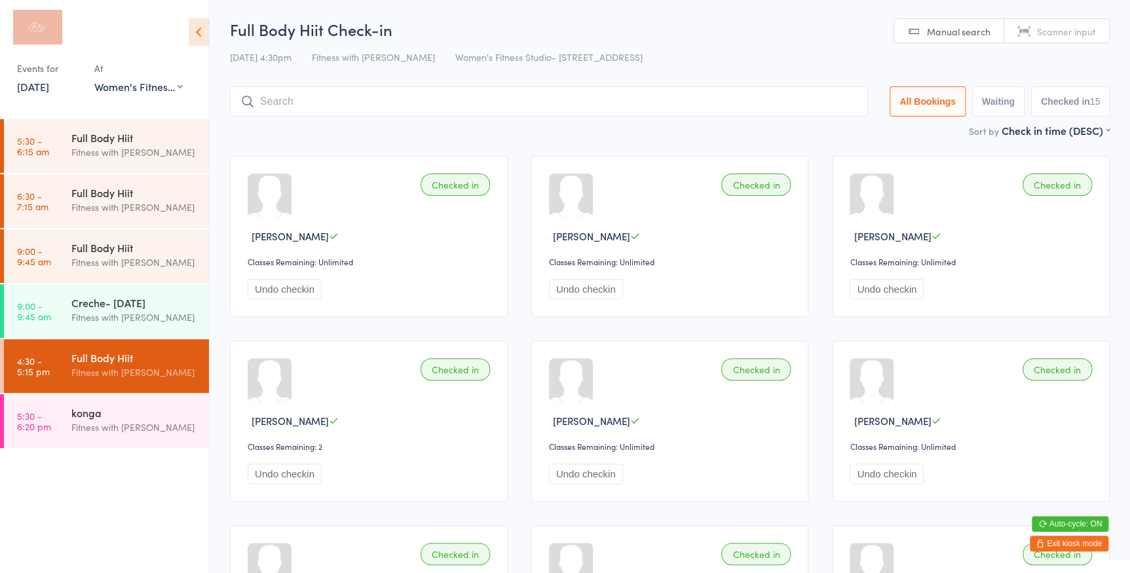
click at [579, 87] on input "search" at bounding box center [549, 101] width 638 height 30
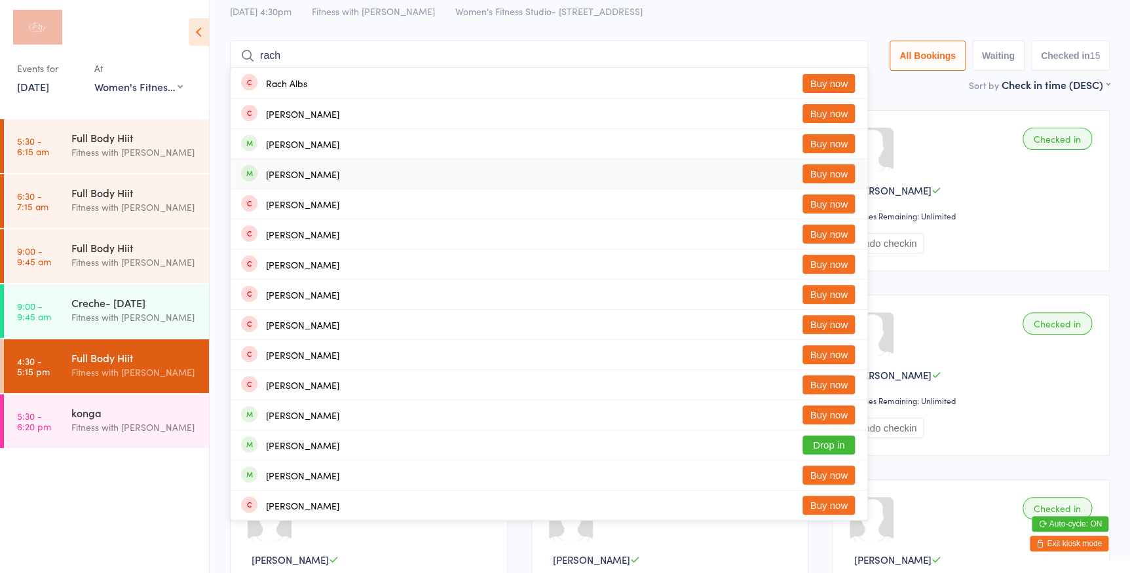
scroll to position [59, 0]
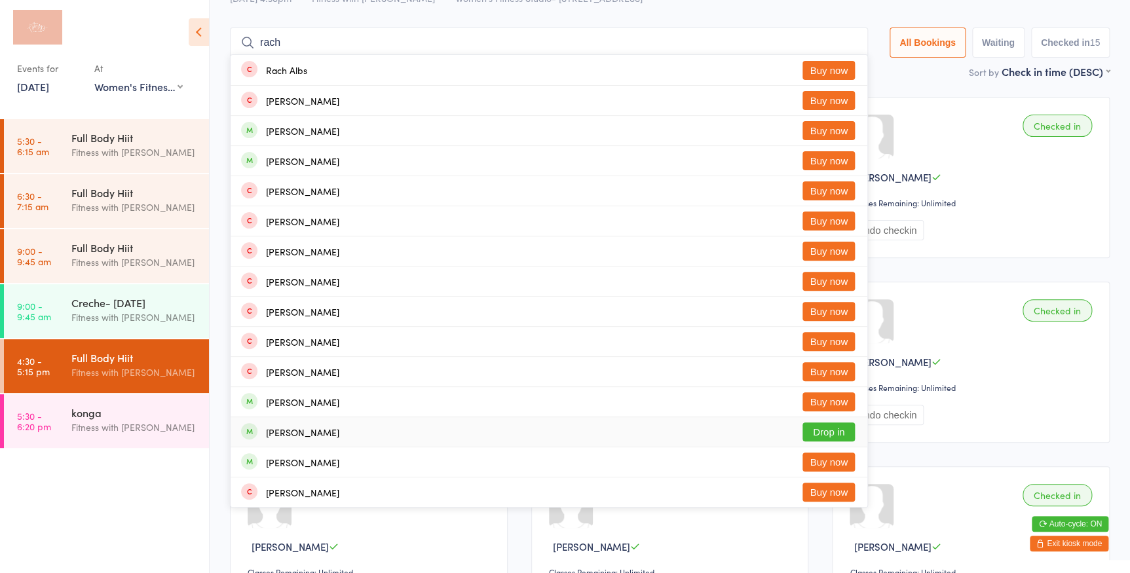
type input "rach"
click at [821, 430] on button "Drop in" at bounding box center [828, 432] width 52 height 19
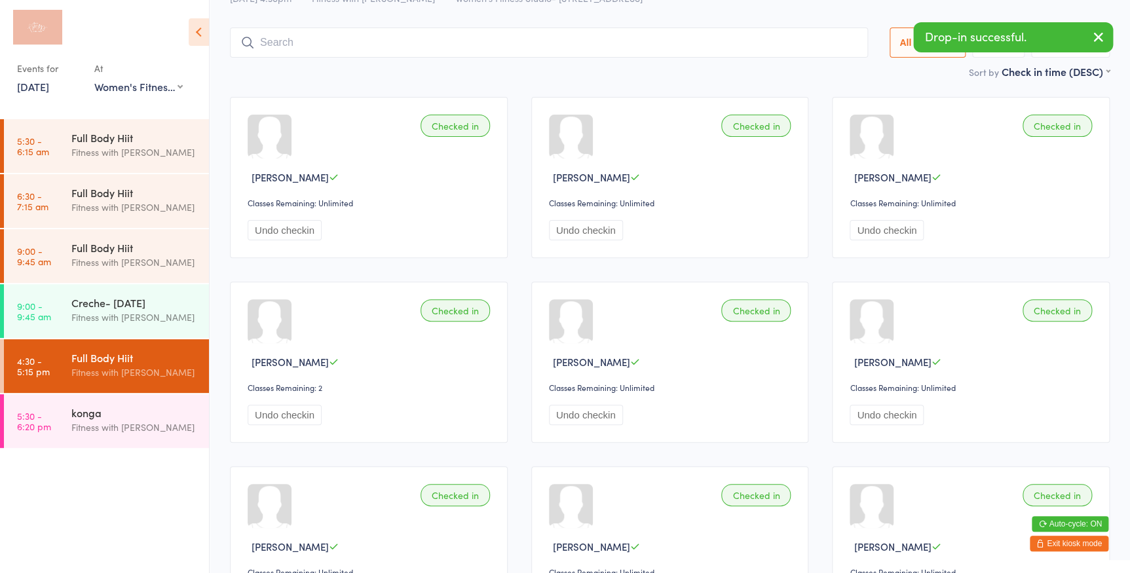
click at [910, 71] on div "Sort by Check in time (DESC) First name (ASC) First name (DESC) Last name (ASC)…" at bounding box center [670, 71] width 880 height 14
click at [705, 51] on input "search" at bounding box center [549, 43] width 638 height 30
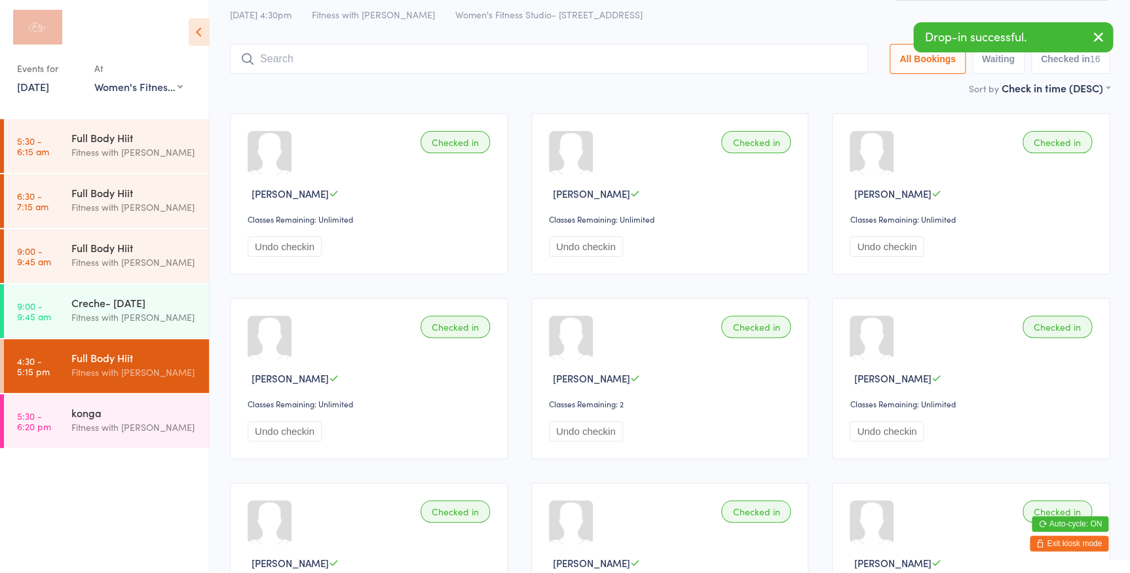
scroll to position [0, 0]
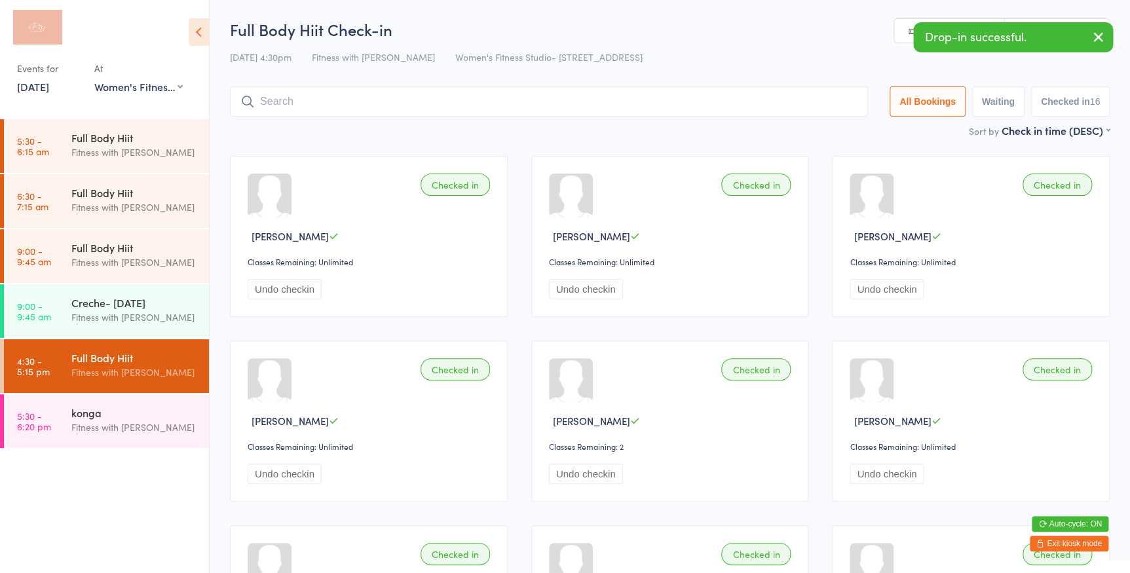
click at [1104, 41] on icon "button" at bounding box center [1099, 37] width 16 height 16
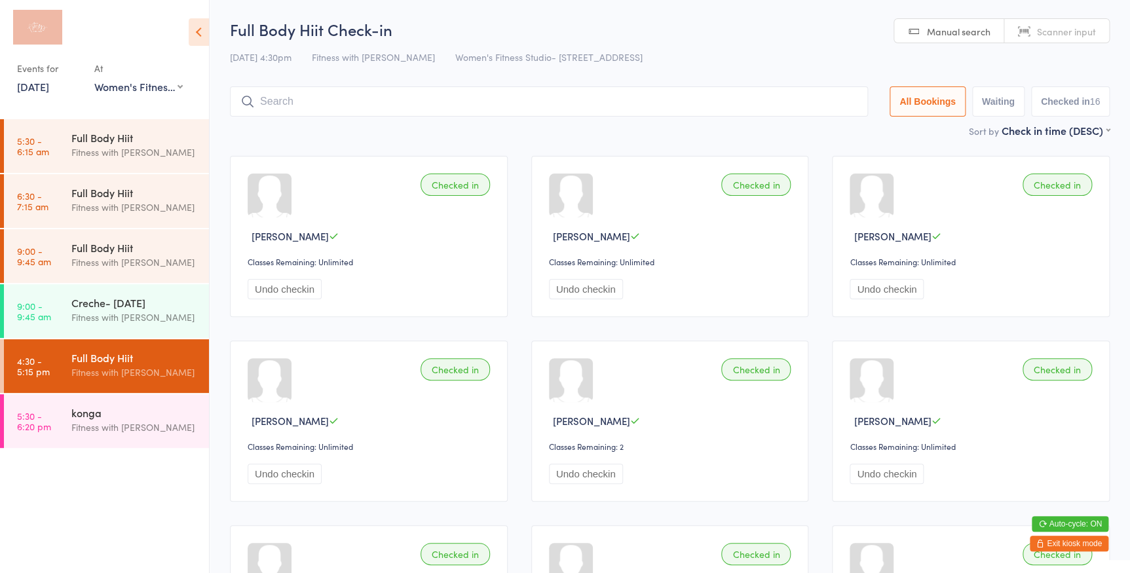
click at [1049, 20] on link "Scanner input" at bounding box center [1056, 31] width 105 height 25
click at [1044, 33] on span "Scanner input" at bounding box center [1066, 31] width 59 height 13
click at [304, 110] on input "search" at bounding box center [549, 101] width 638 height 30
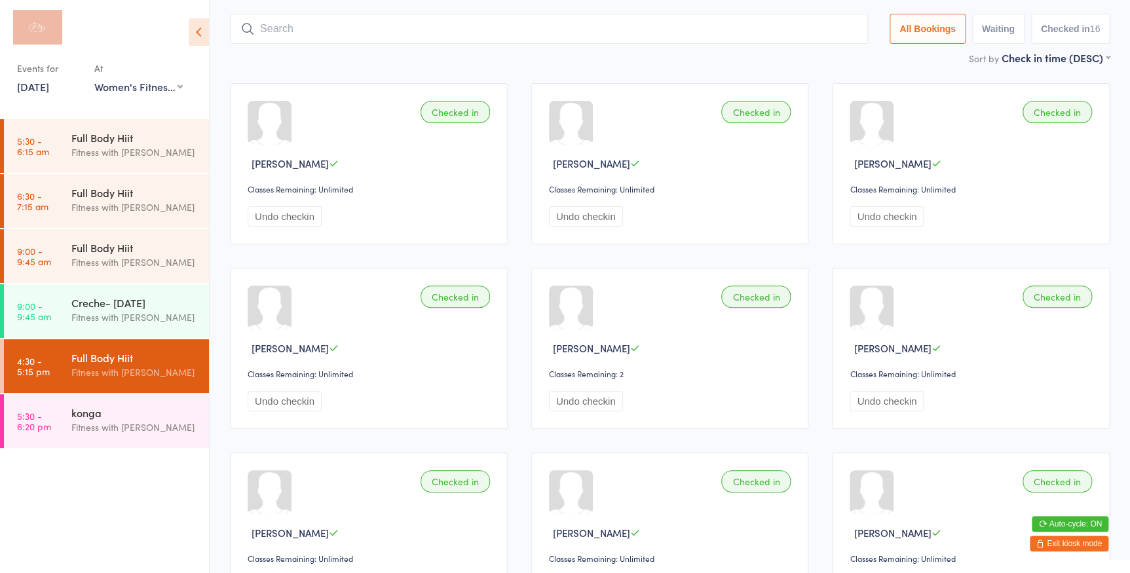
scroll to position [86, 0]
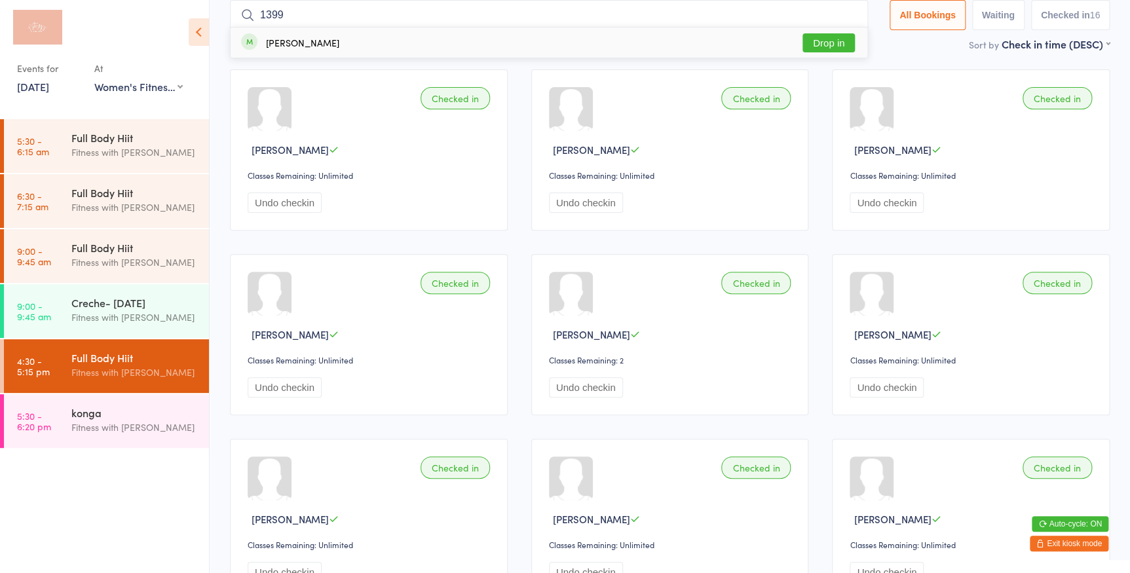
type input "1399"
click at [826, 41] on button "Drop in" at bounding box center [828, 42] width 52 height 19
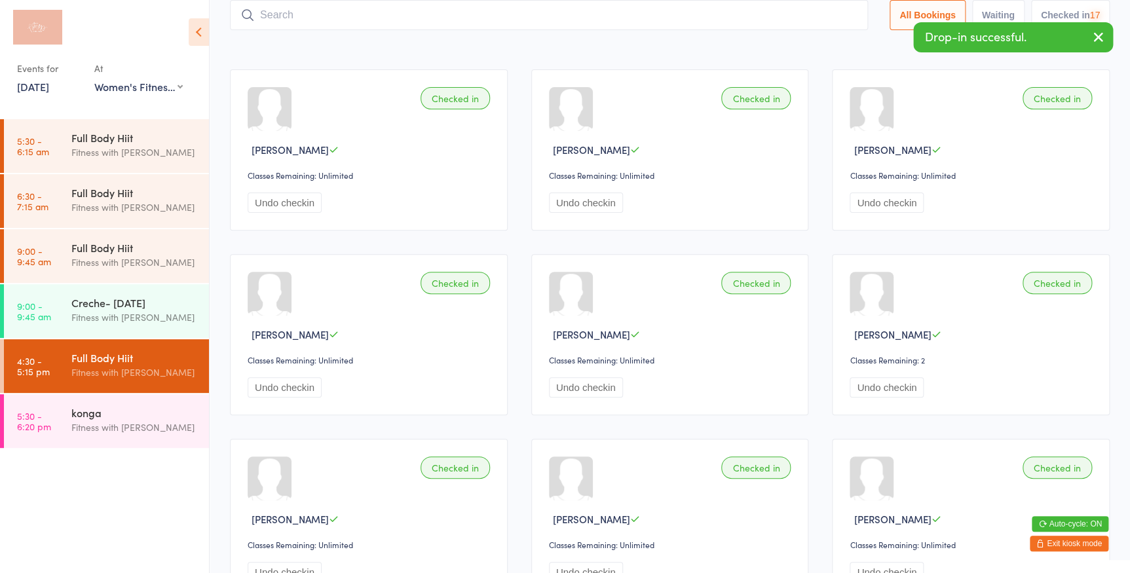
scroll to position [0, 0]
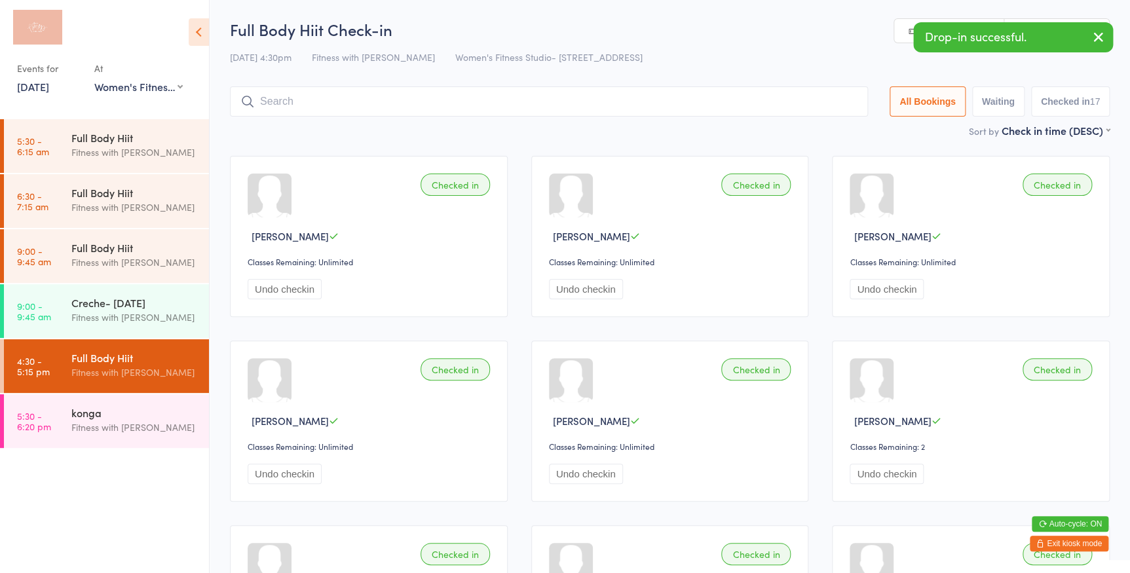
click at [1094, 40] on icon "button" at bounding box center [1099, 37] width 16 height 16
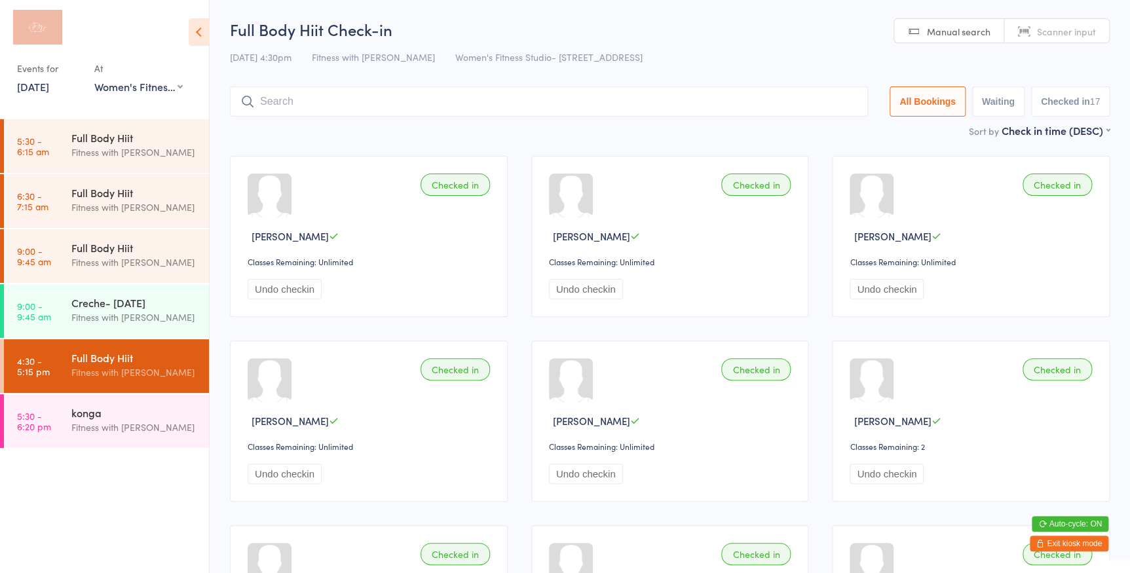
click at [1074, 32] on span "Scanner input" at bounding box center [1066, 31] width 59 height 13
click at [295, 99] on input "search" at bounding box center [549, 101] width 638 height 30
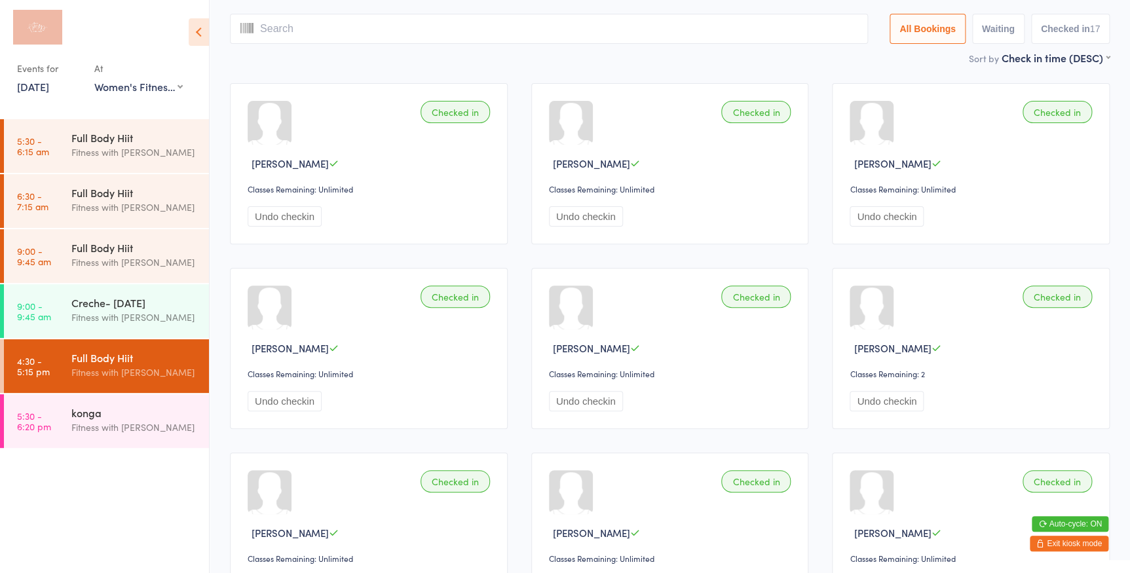
scroll to position [86, 0]
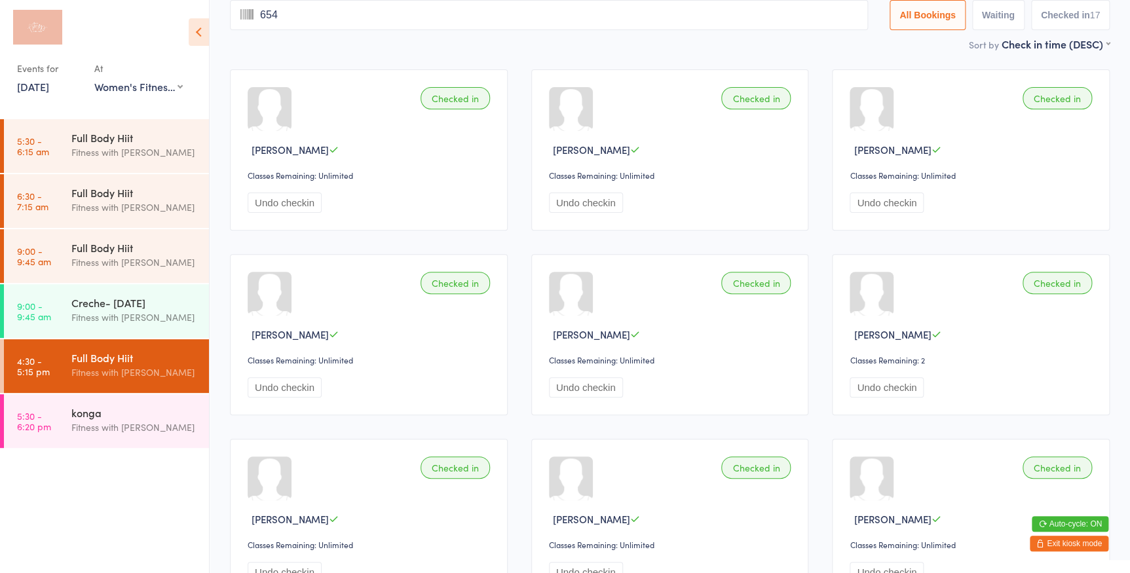
type input "6547"
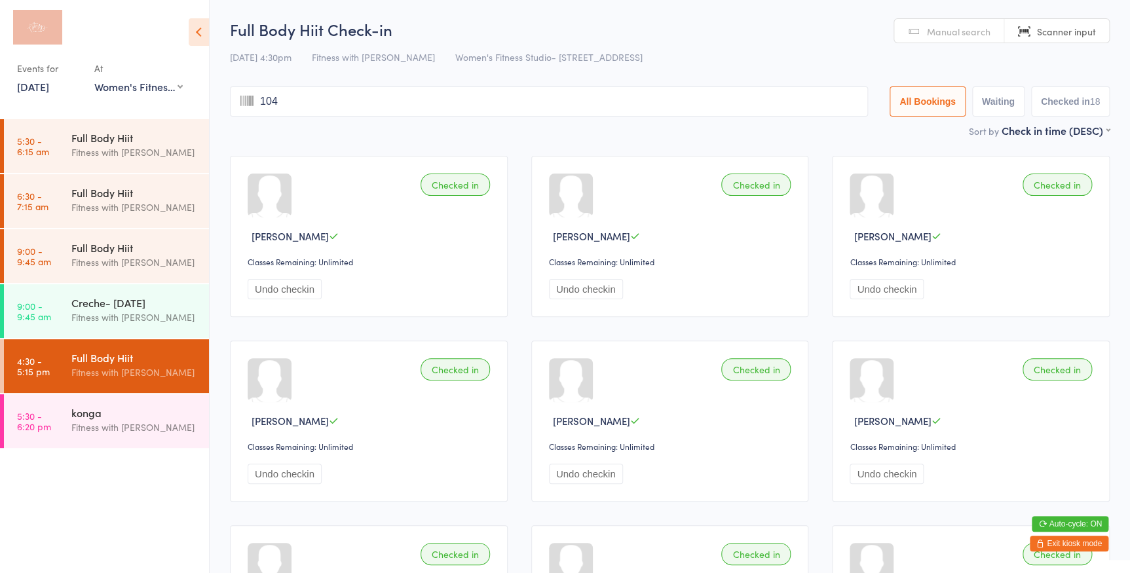
type input "1045"
click at [940, 22] on link "Manual search" at bounding box center [949, 31] width 110 height 25
click at [582, 104] on input "search" at bounding box center [549, 101] width 638 height 30
type input "2031"
click at [824, 131] on button "Drop in" at bounding box center [828, 129] width 52 height 19
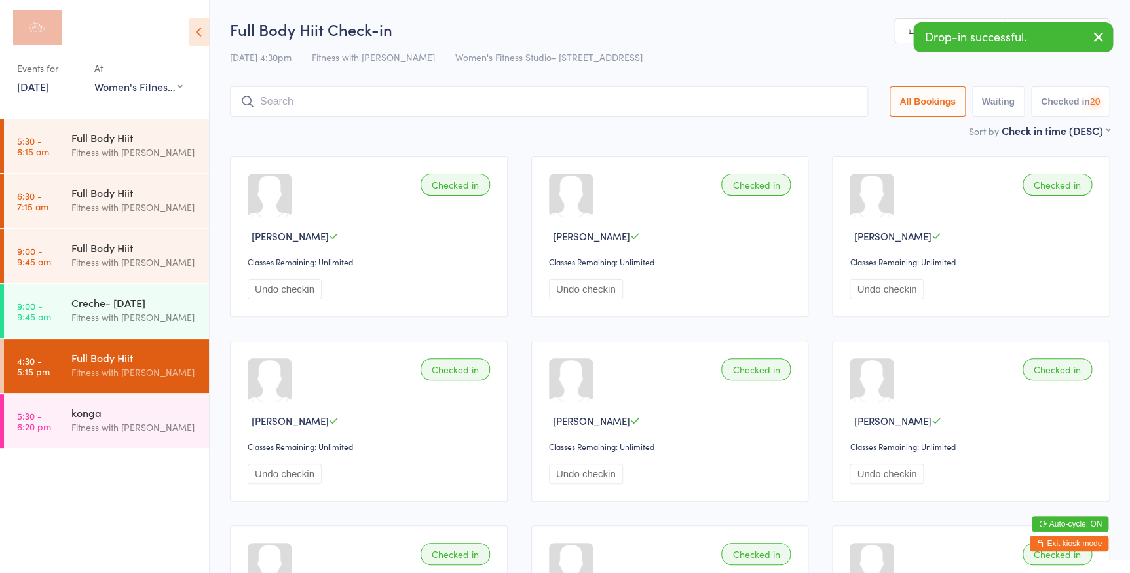
click at [284, 111] on input "search" at bounding box center [549, 101] width 638 height 30
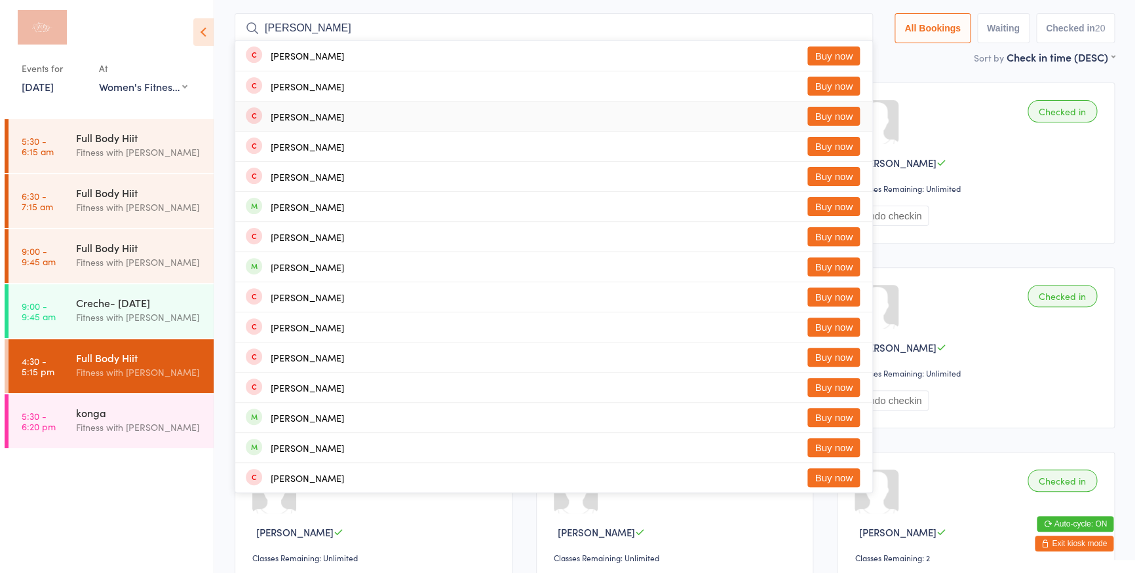
scroll to position [86, 0]
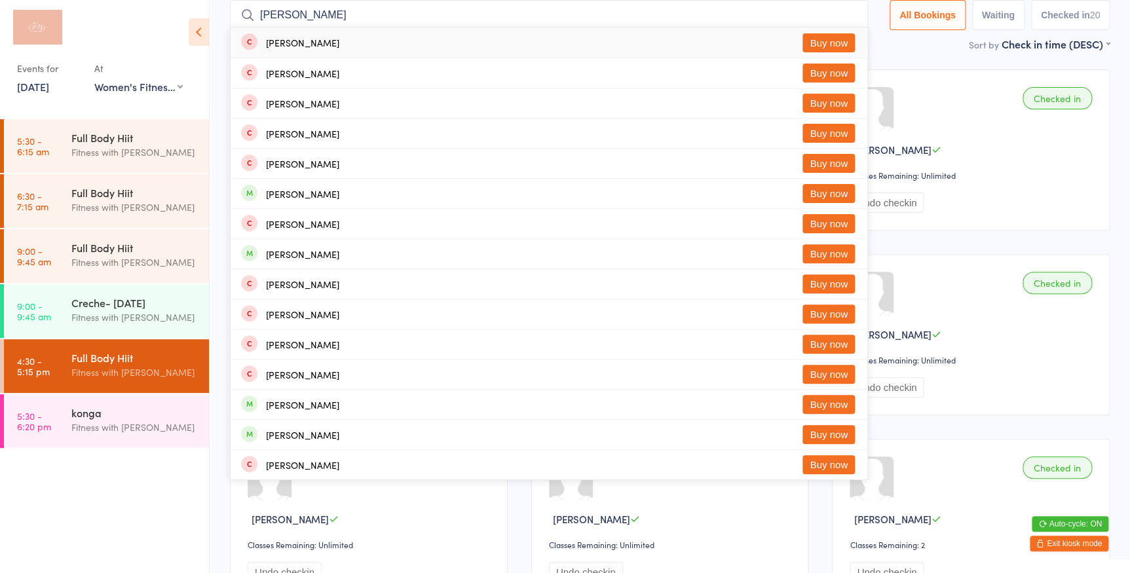
type input "donovan"
click at [815, 37] on button "Buy now" at bounding box center [828, 42] width 52 height 19
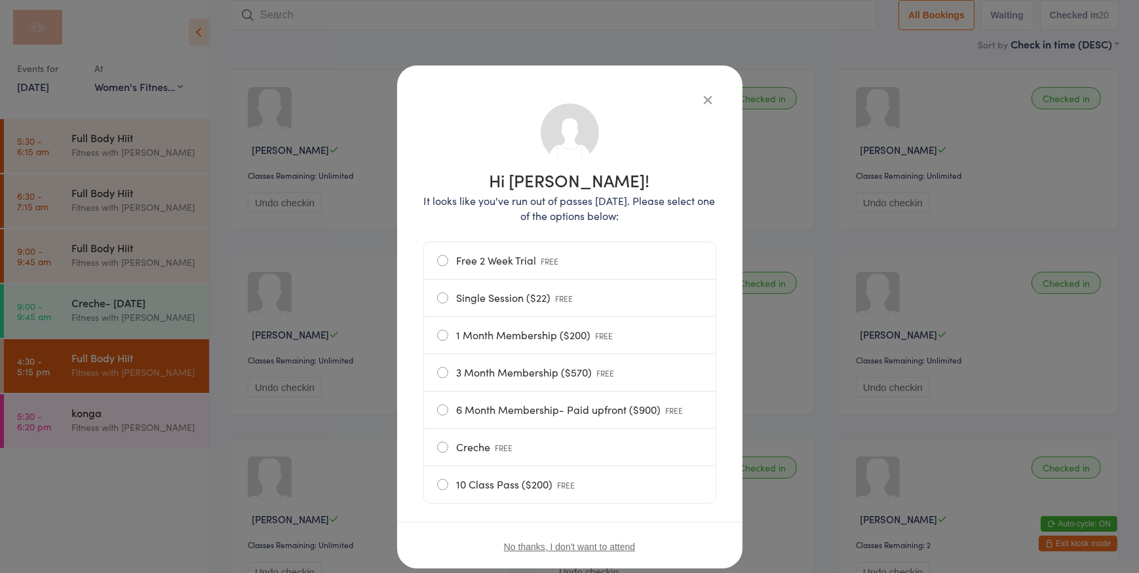
scroll to position [32, 0]
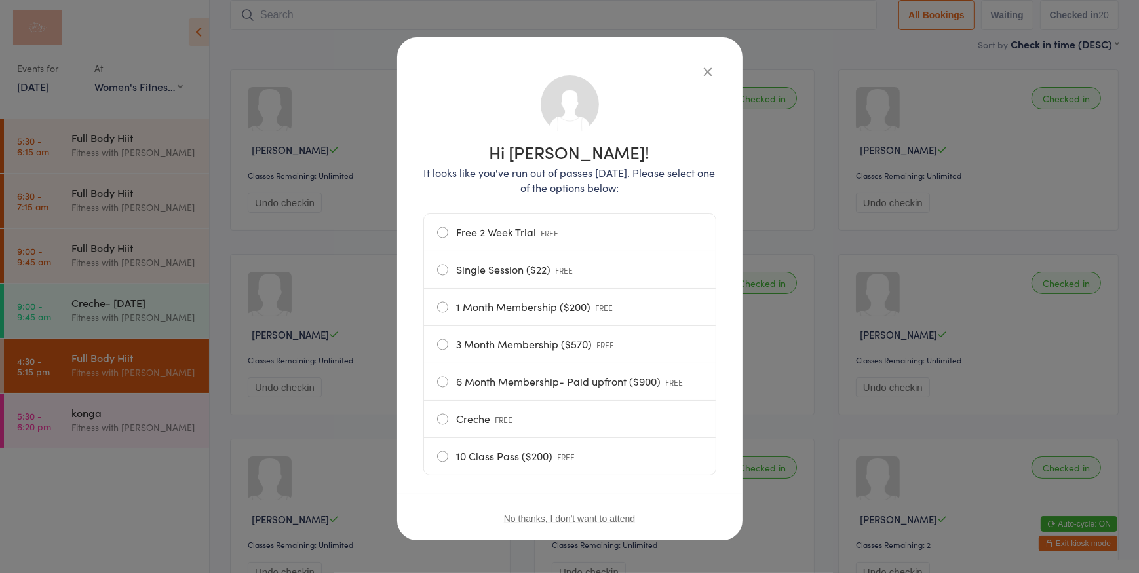
click at [437, 230] on label "Free 2 Week Trial FREE" at bounding box center [569, 232] width 265 height 37
click at [0, 0] on input "Free 2 Week Trial FREE" at bounding box center [0, 0] width 0 height 0
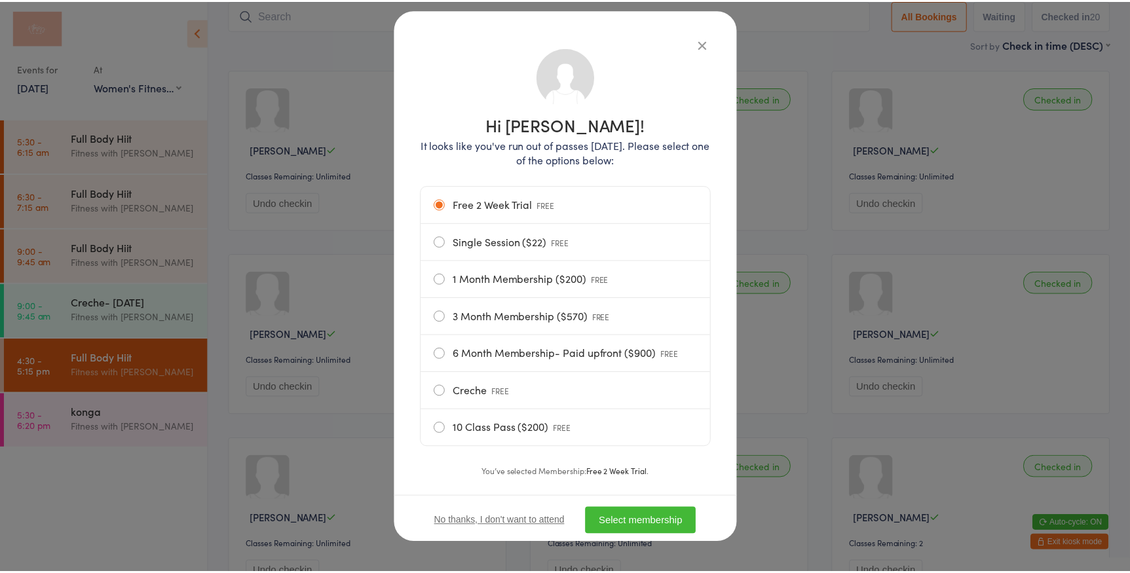
scroll to position [63, 0]
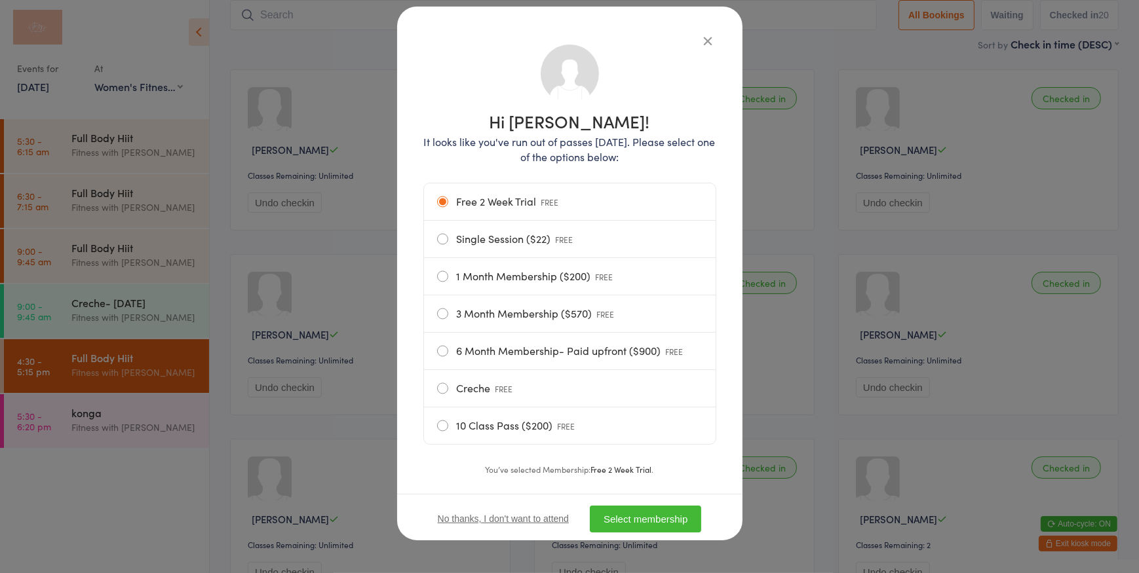
click at [631, 522] on button "Select membership" at bounding box center [645, 519] width 111 height 27
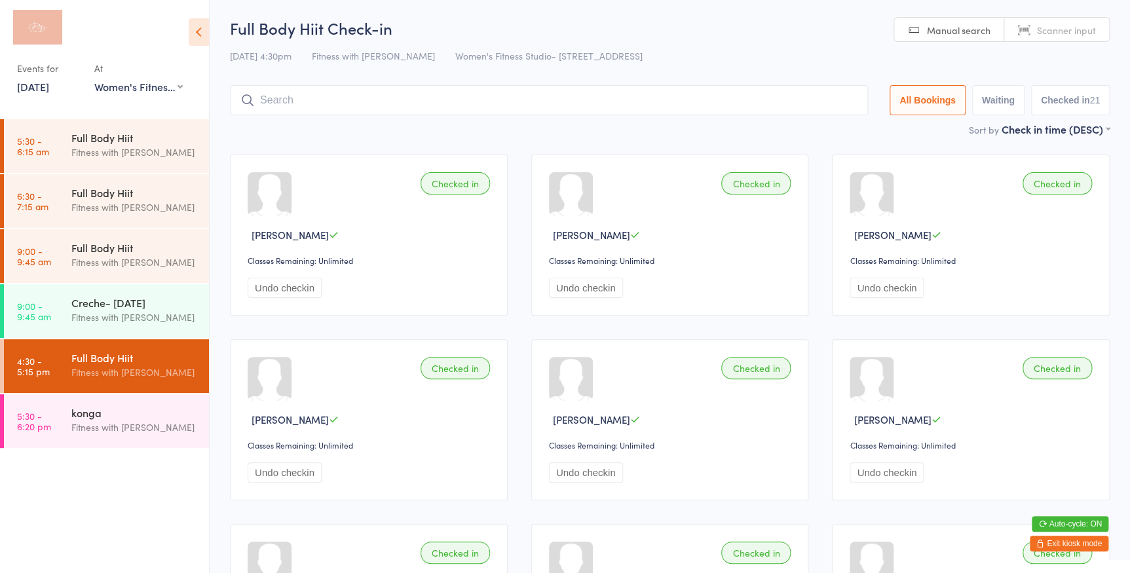
scroll to position [0, 0]
click at [1043, 28] on span "Scanner input" at bounding box center [1066, 31] width 59 height 13
click at [441, 88] on input "search" at bounding box center [549, 101] width 638 height 30
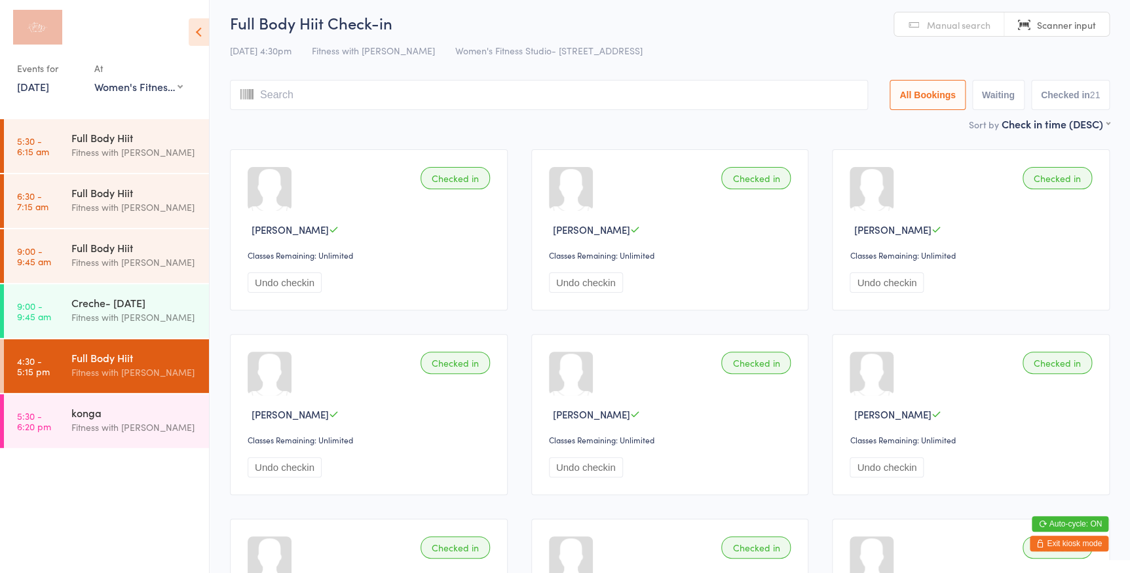
click at [438, 101] on input "search" at bounding box center [549, 95] width 638 height 30
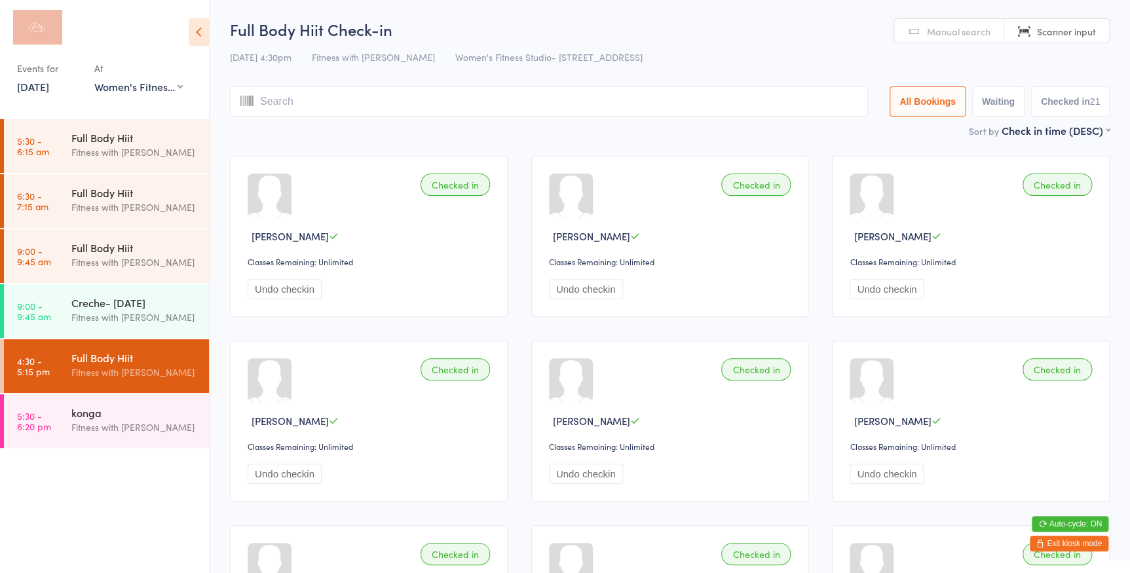
click at [911, 34] on link "Manual search" at bounding box center [949, 31] width 110 height 25
click at [500, 105] on input "search" at bounding box center [549, 101] width 638 height 30
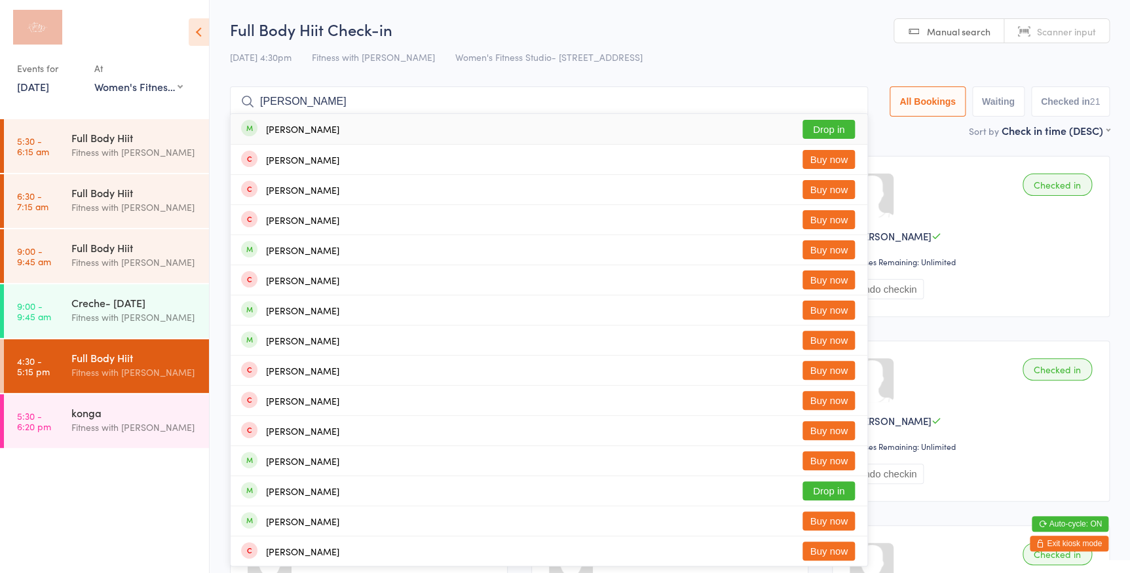
type input "jennifer durn"
click at [832, 132] on button "Drop in" at bounding box center [828, 129] width 52 height 19
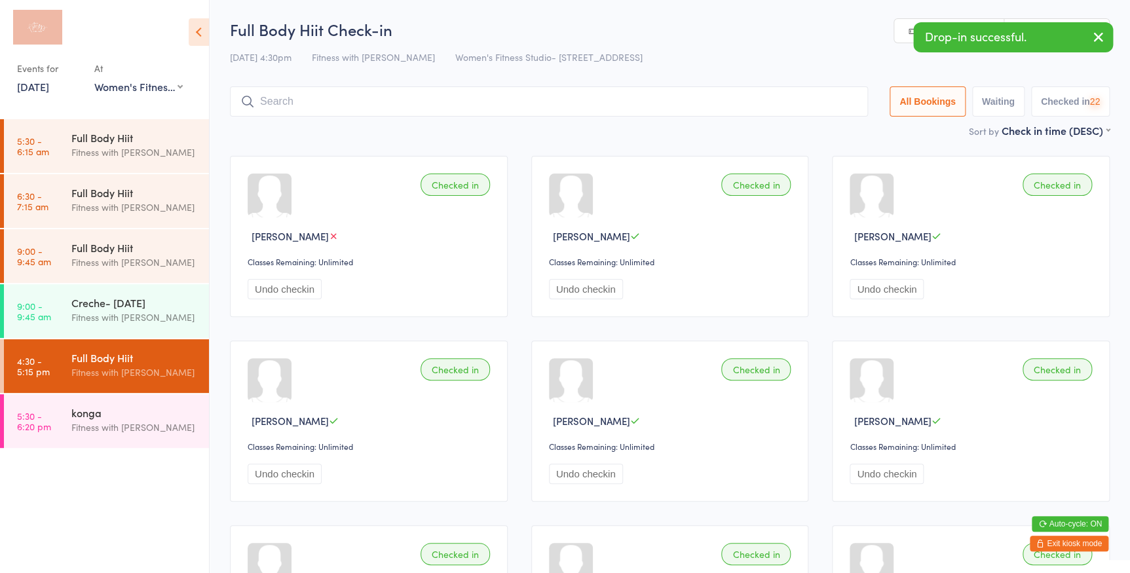
click at [1085, 37] on button "button" at bounding box center [1098, 38] width 29 height 30
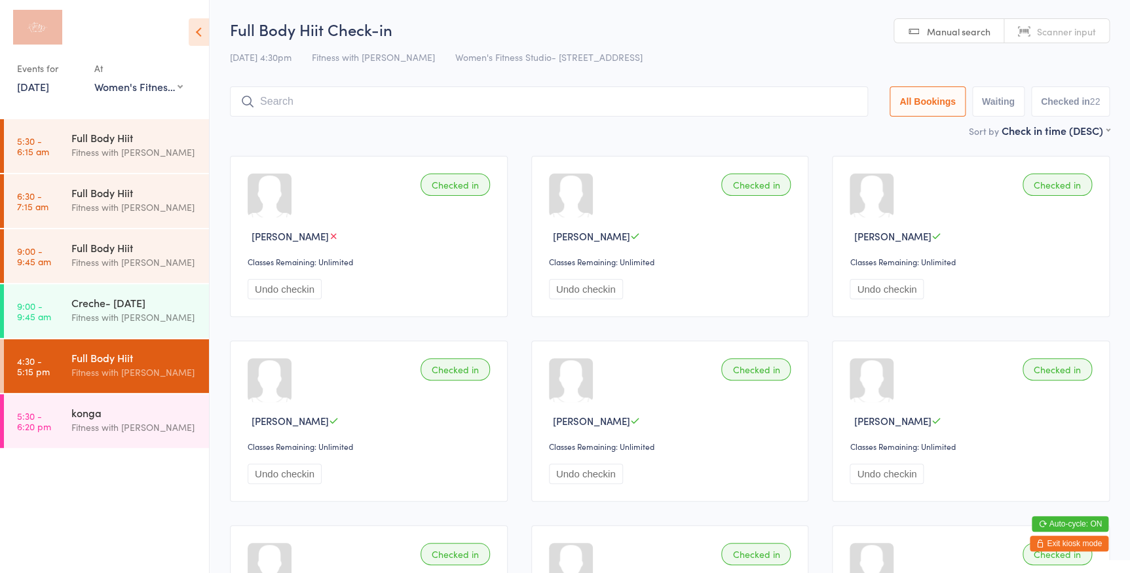
click at [1035, 31] on link "Scanner input" at bounding box center [1056, 31] width 105 height 25
click at [544, 98] on input "search" at bounding box center [549, 101] width 638 height 30
click at [903, 39] on link "Manual search" at bounding box center [949, 31] width 110 height 25
click at [528, 103] on input "search" at bounding box center [549, 101] width 638 height 30
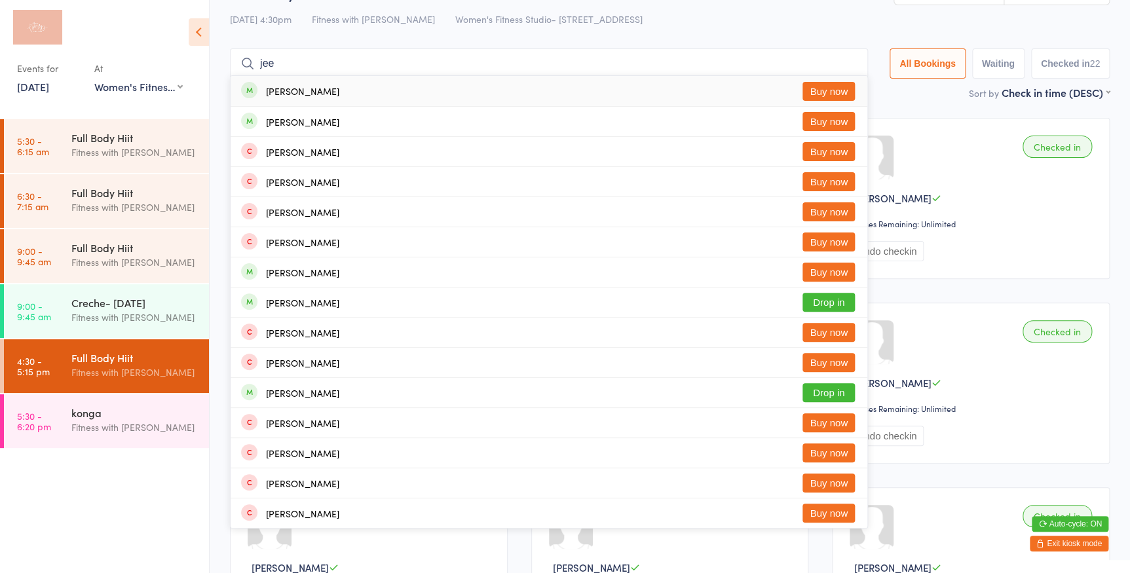
scroll to position [59, 0]
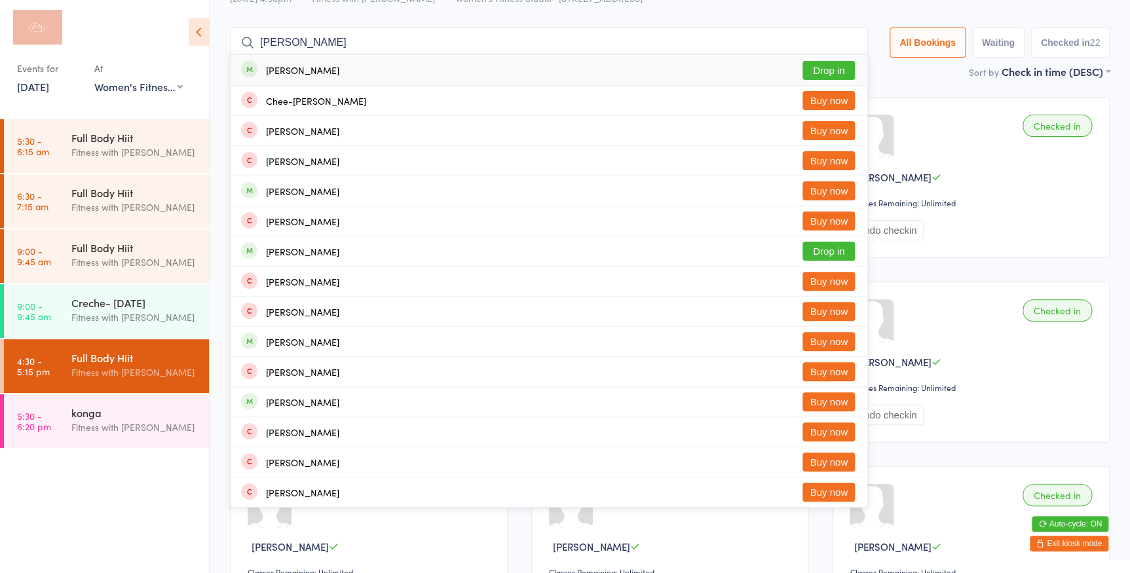
type input "jee choi"
click at [825, 71] on button "Drop in" at bounding box center [828, 70] width 52 height 19
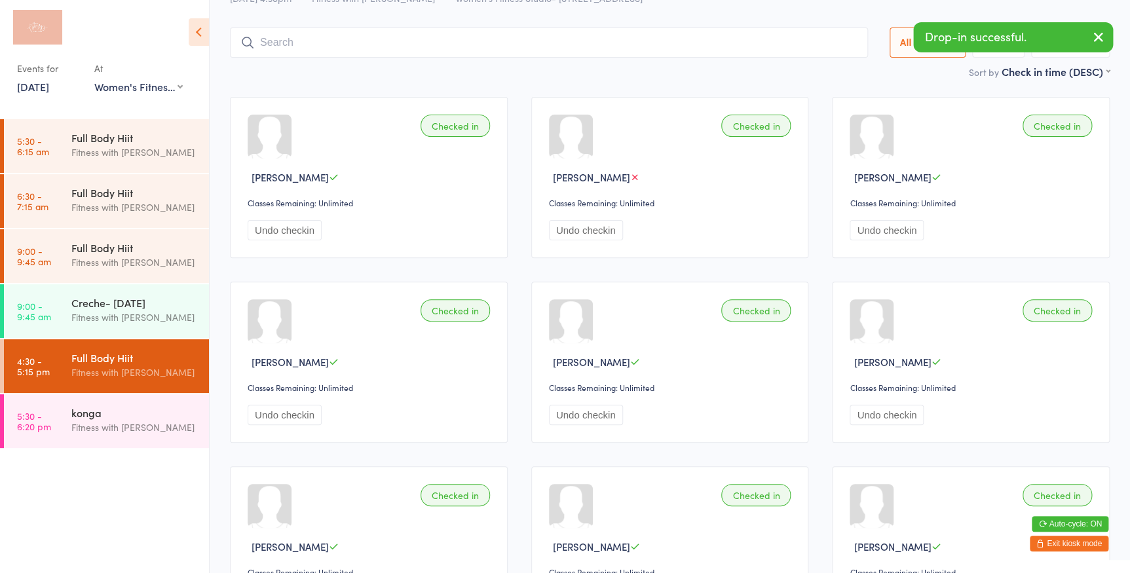
click at [988, 74] on label "Sort by" at bounding box center [984, 72] width 30 height 13
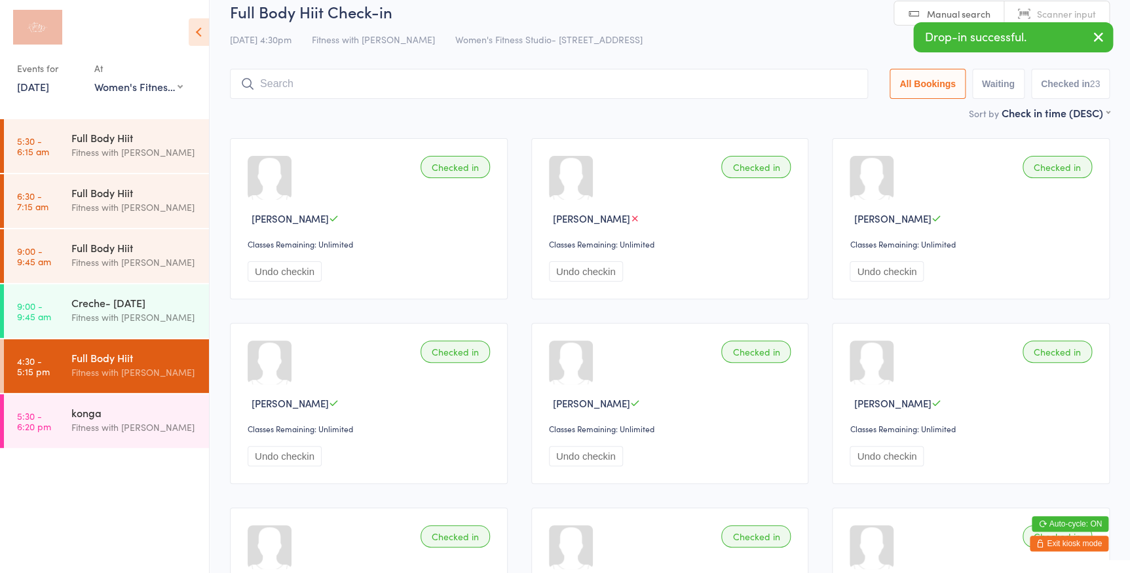
scroll to position [0, 0]
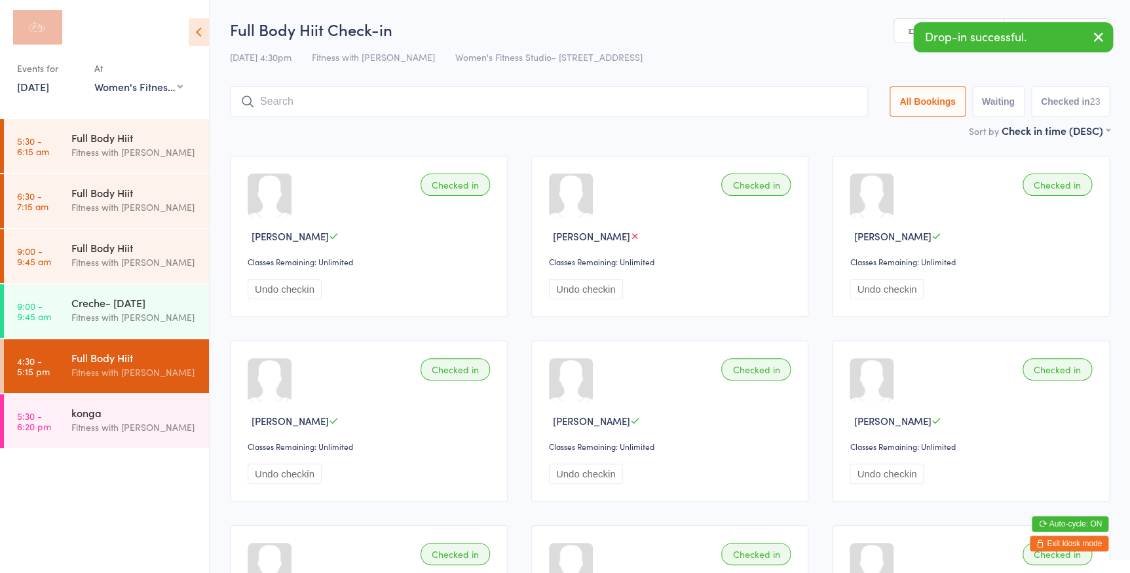
click at [1099, 33] on icon "button" at bounding box center [1099, 37] width 16 height 16
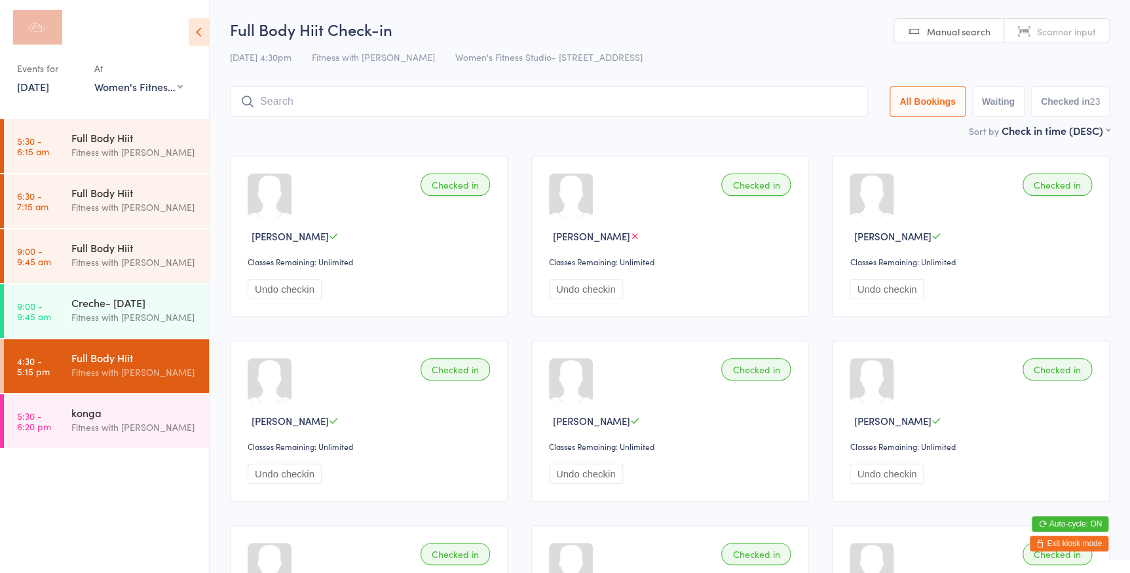
click at [981, 32] on span "Manual search" at bounding box center [959, 31] width 64 height 13
click at [668, 101] on input "search" at bounding box center [549, 101] width 638 height 30
click at [1072, 26] on span "Scanner input" at bounding box center [1066, 31] width 59 height 13
click at [377, 111] on input "search" at bounding box center [549, 101] width 638 height 30
click at [902, 35] on link "Manual search" at bounding box center [949, 31] width 110 height 25
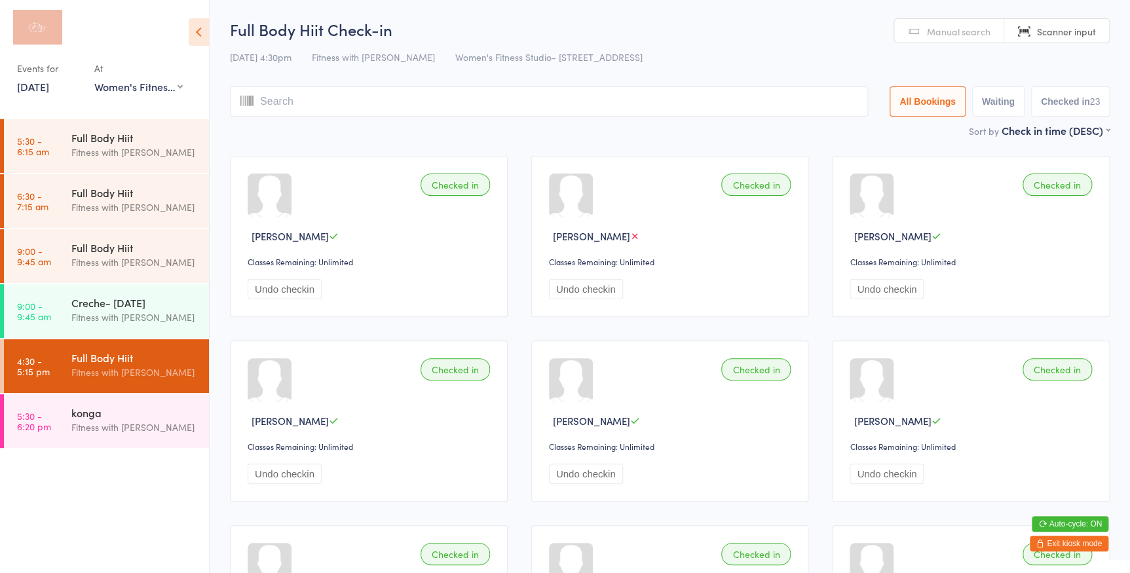
click at [442, 107] on input "search" at bounding box center [549, 101] width 638 height 30
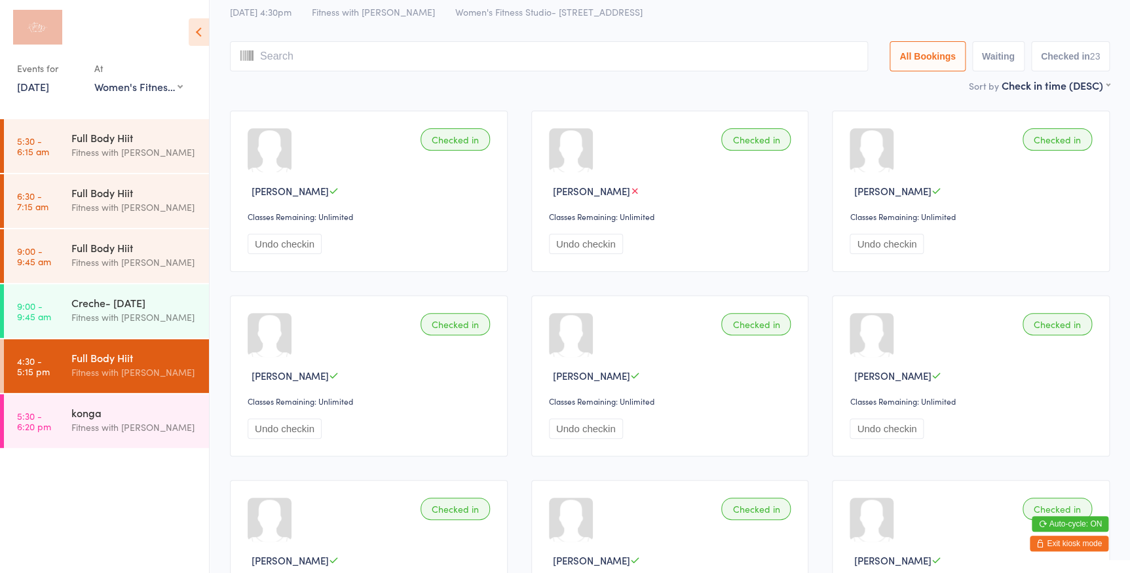
scroll to position [27, 0]
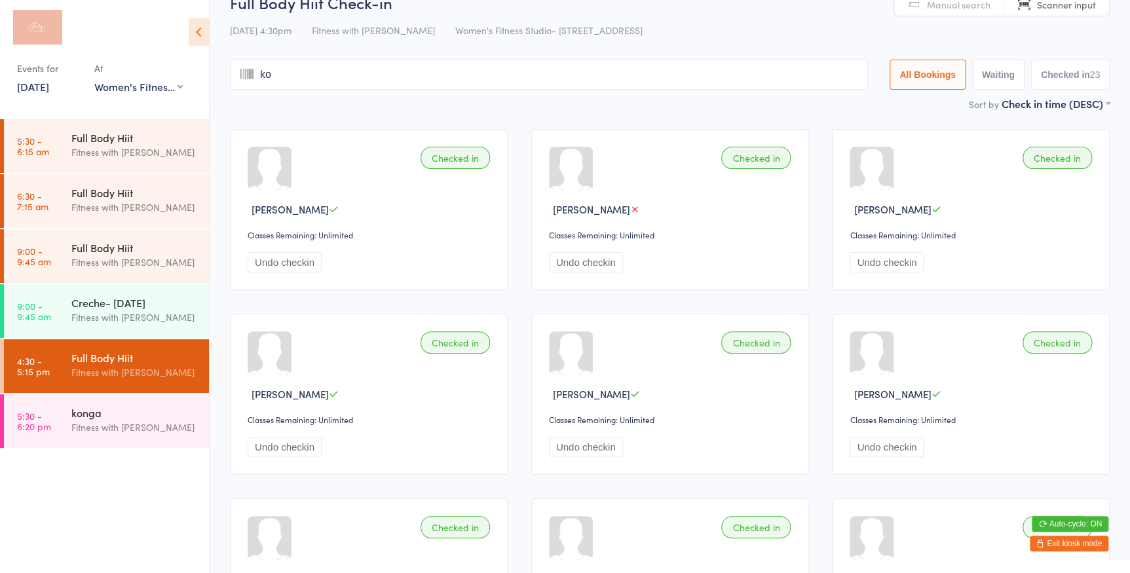
type input "kos"
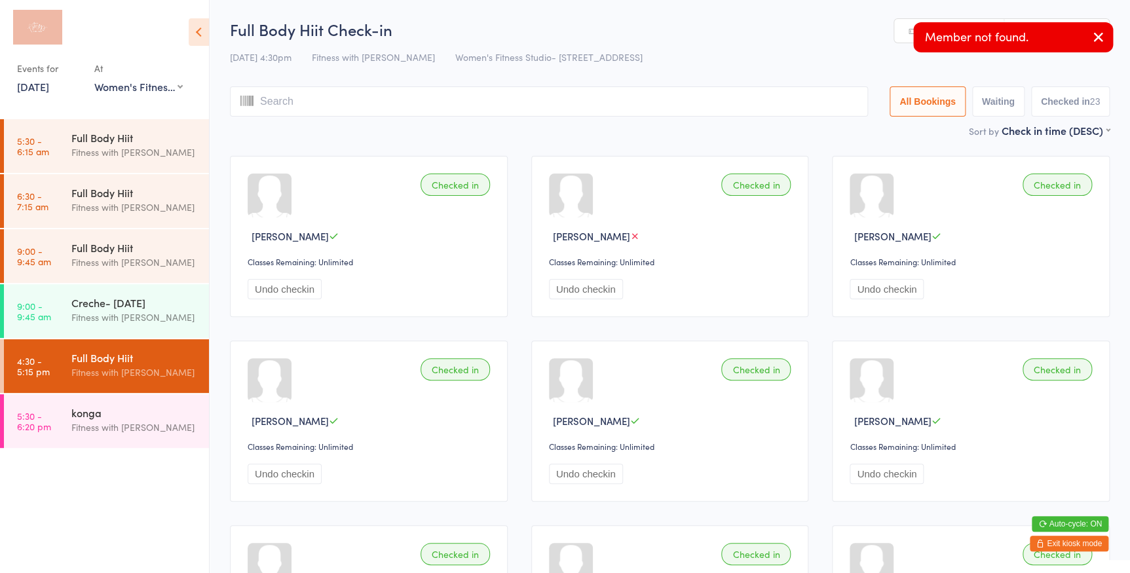
drag, startPoint x: 1107, startPoint y: 32, endPoint x: 934, endPoint y: 54, distance: 174.3
click at [1098, 33] on button "button" at bounding box center [1098, 38] width 29 height 30
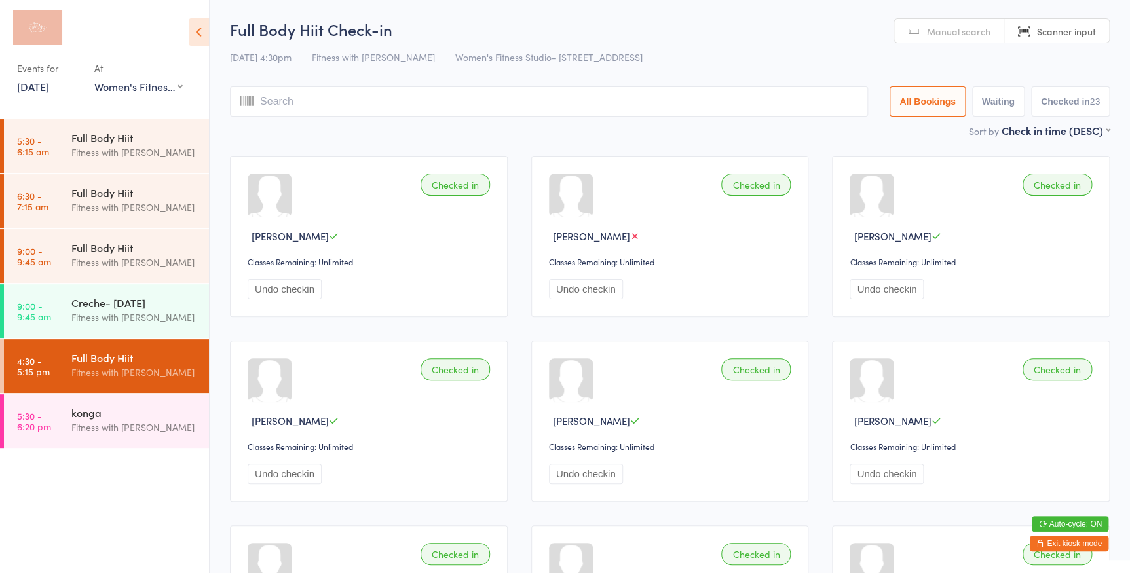
click at [948, 20] on link "Manual search" at bounding box center [949, 31] width 110 height 25
click at [320, 102] on input "search" at bounding box center [549, 101] width 638 height 30
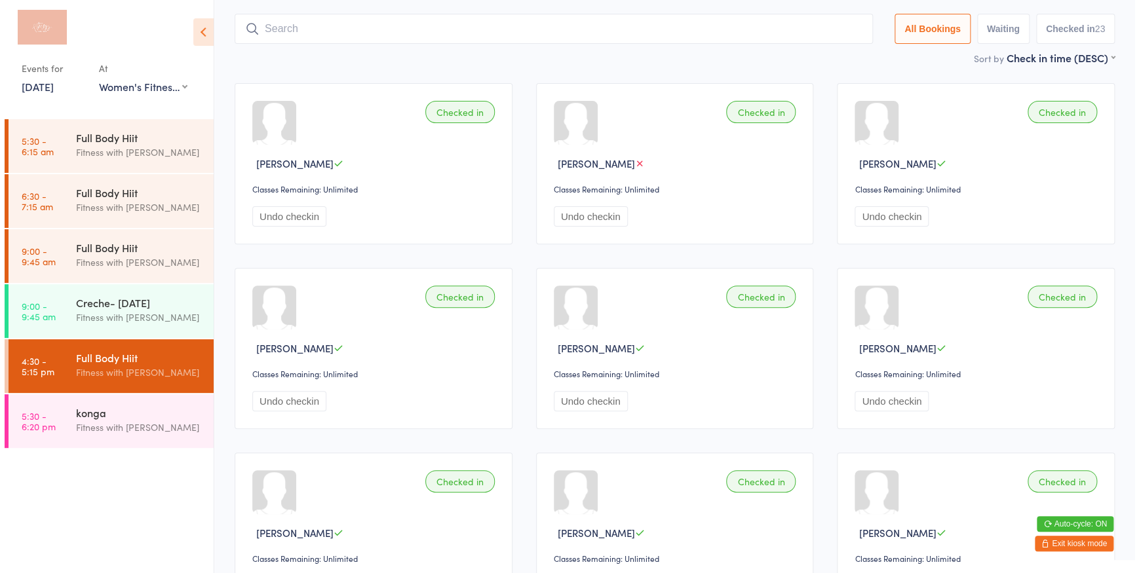
scroll to position [86, 0]
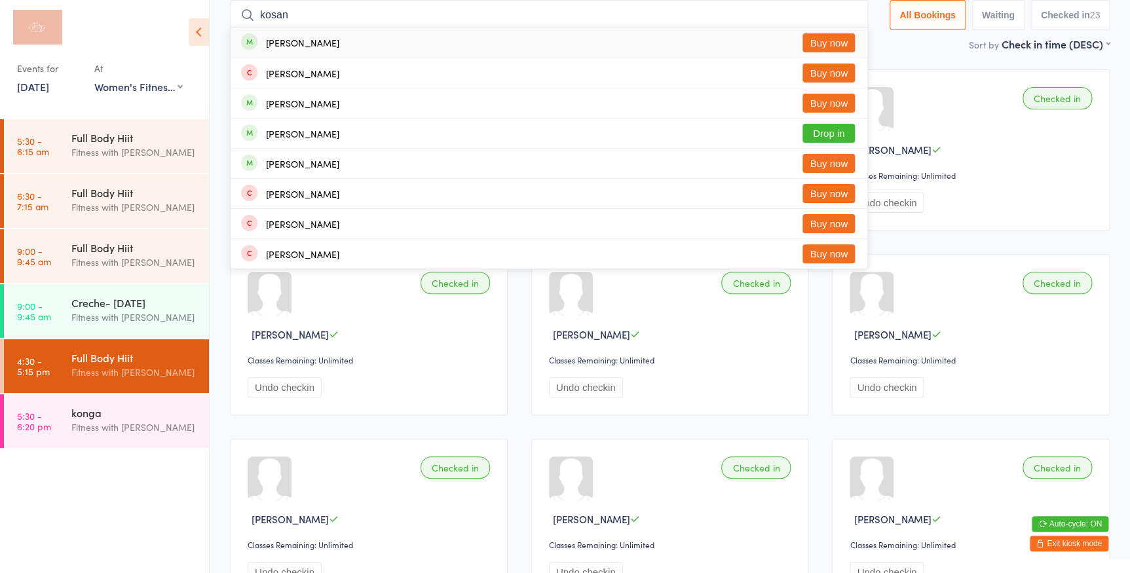
type input "kosan"
click at [829, 43] on button "Buy now" at bounding box center [828, 42] width 52 height 19
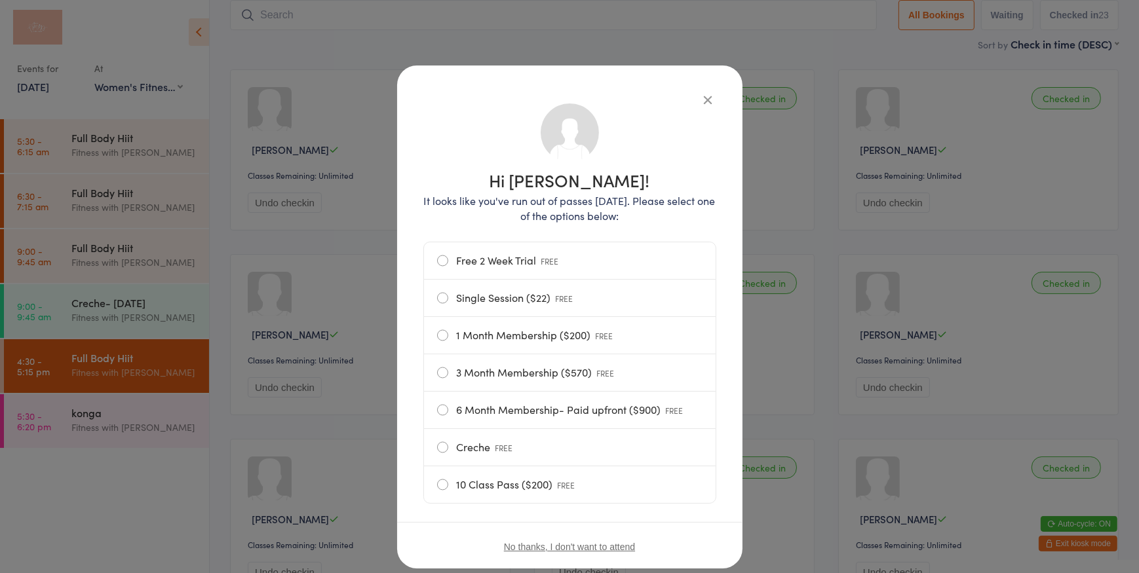
click at [437, 489] on label "10 Class Pass ($200) FREE" at bounding box center [569, 484] width 265 height 37
click at [0, 0] on input "10 Class Pass ($200) FREE" at bounding box center [0, 0] width 0 height 0
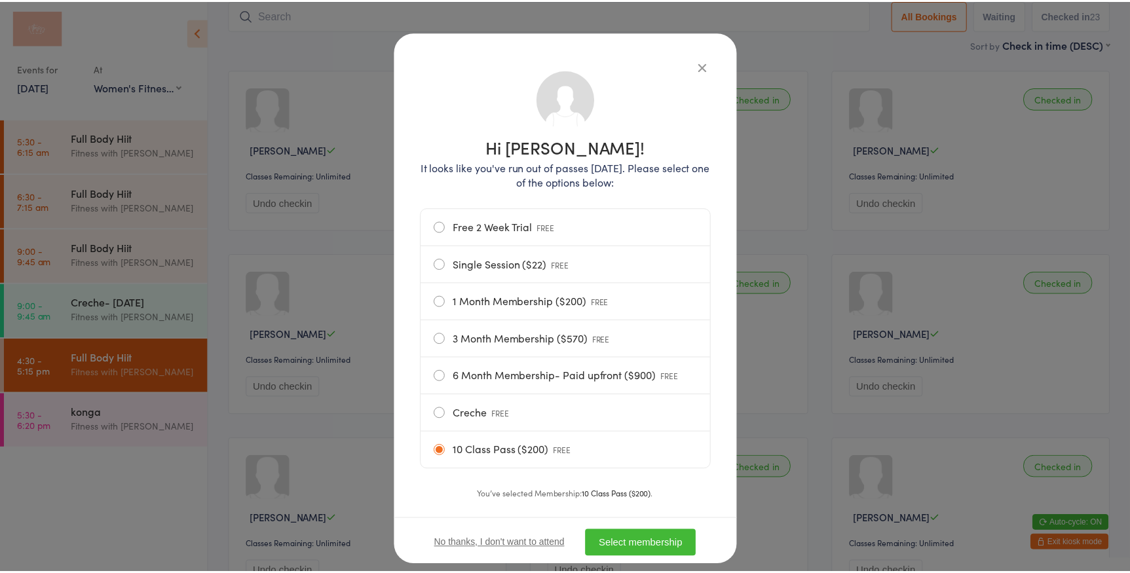
scroll to position [63, 0]
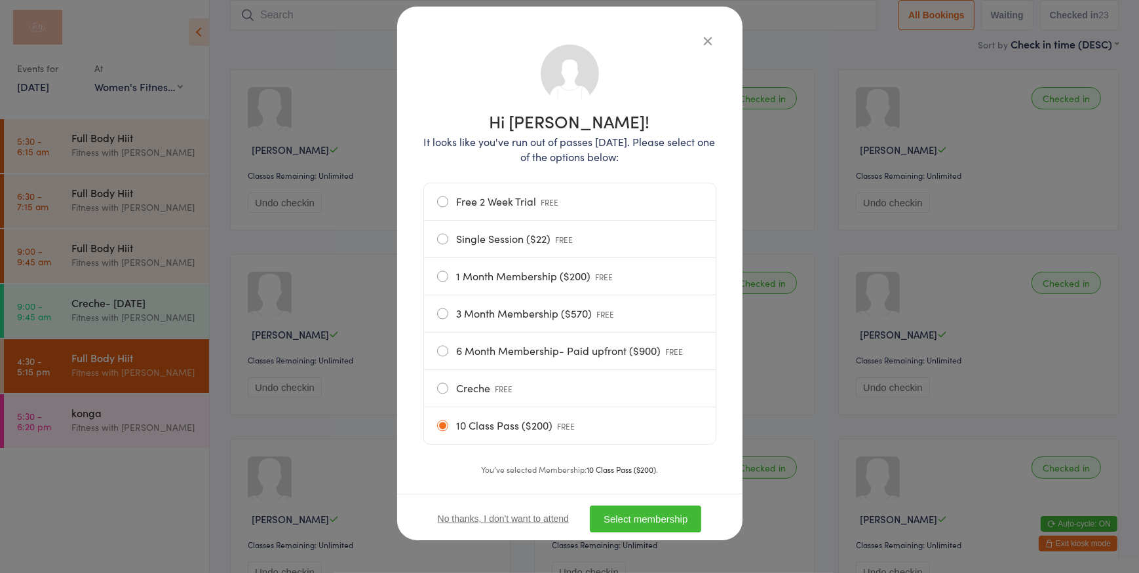
click at [666, 519] on button "Select membership" at bounding box center [645, 519] width 111 height 27
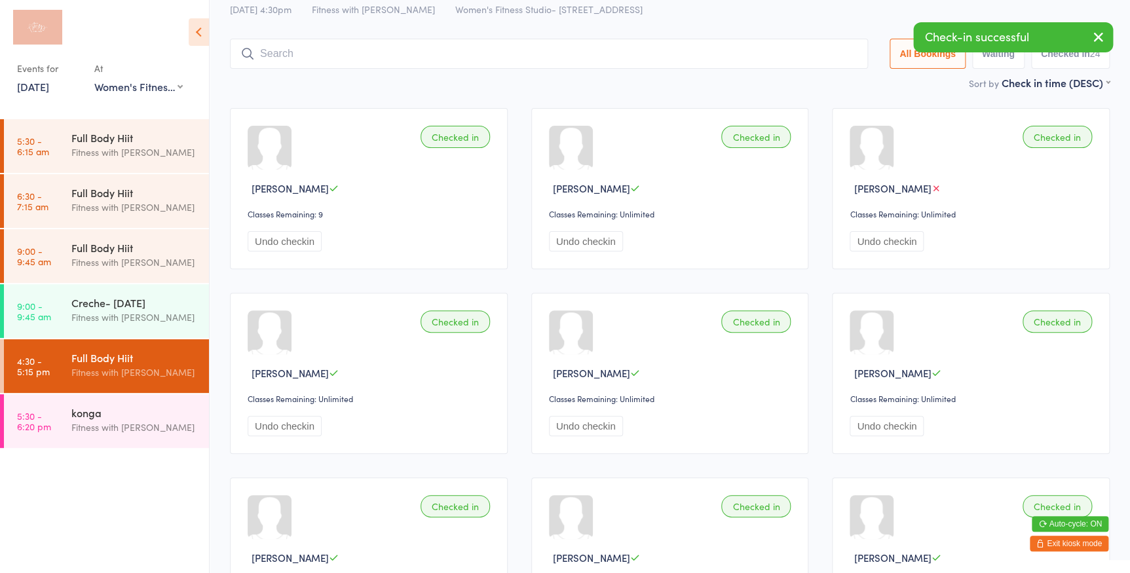
scroll to position [0, 0]
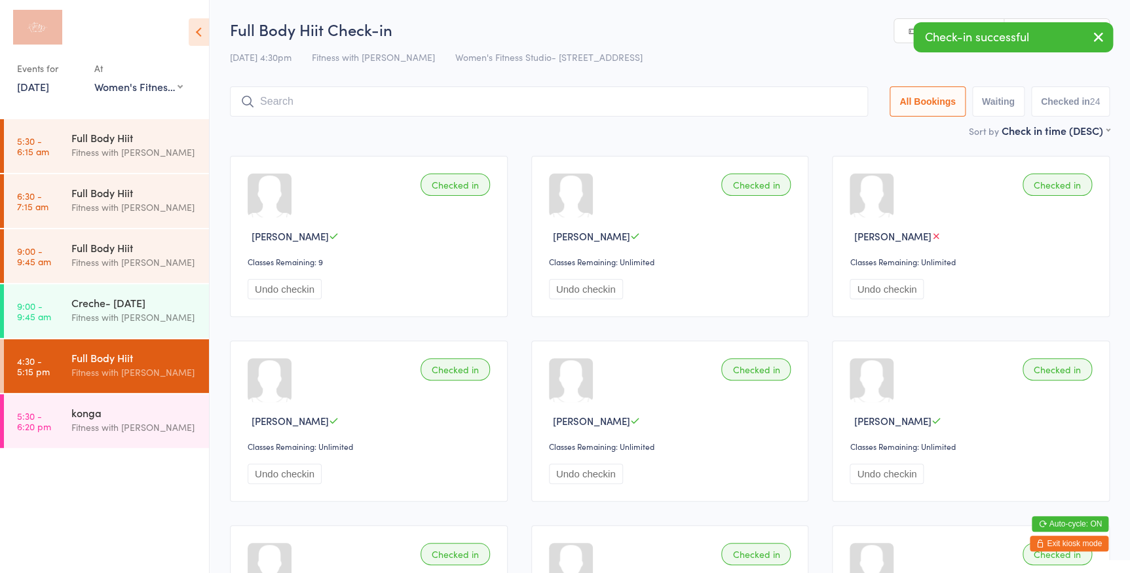
click at [1101, 33] on icon "button" at bounding box center [1099, 37] width 16 height 16
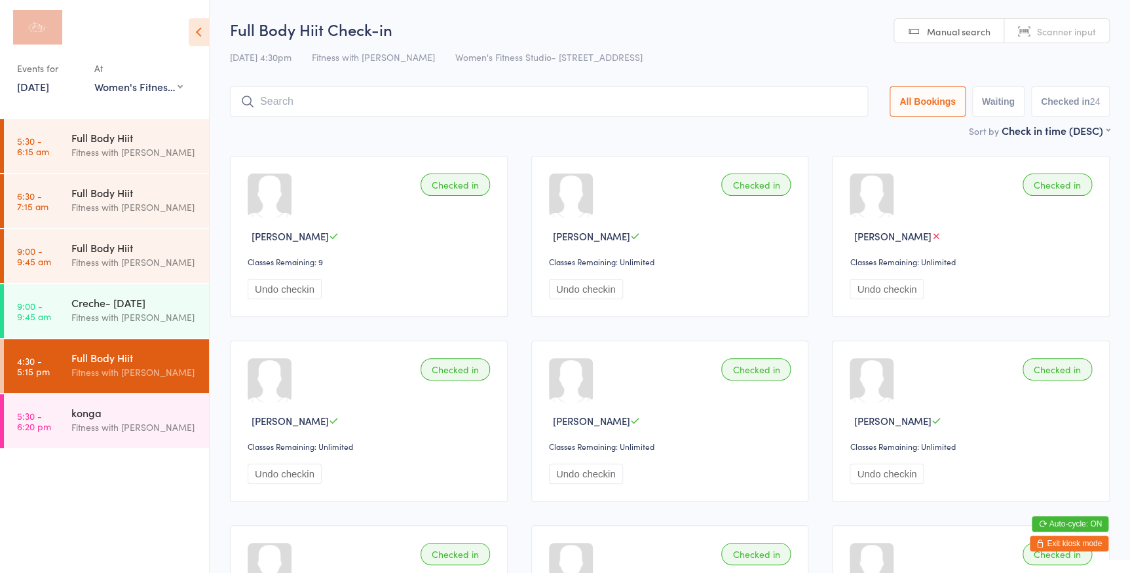
click at [1050, 33] on span "Scanner input" at bounding box center [1066, 31] width 59 height 13
click at [394, 101] on input "search" at bounding box center [549, 101] width 638 height 30
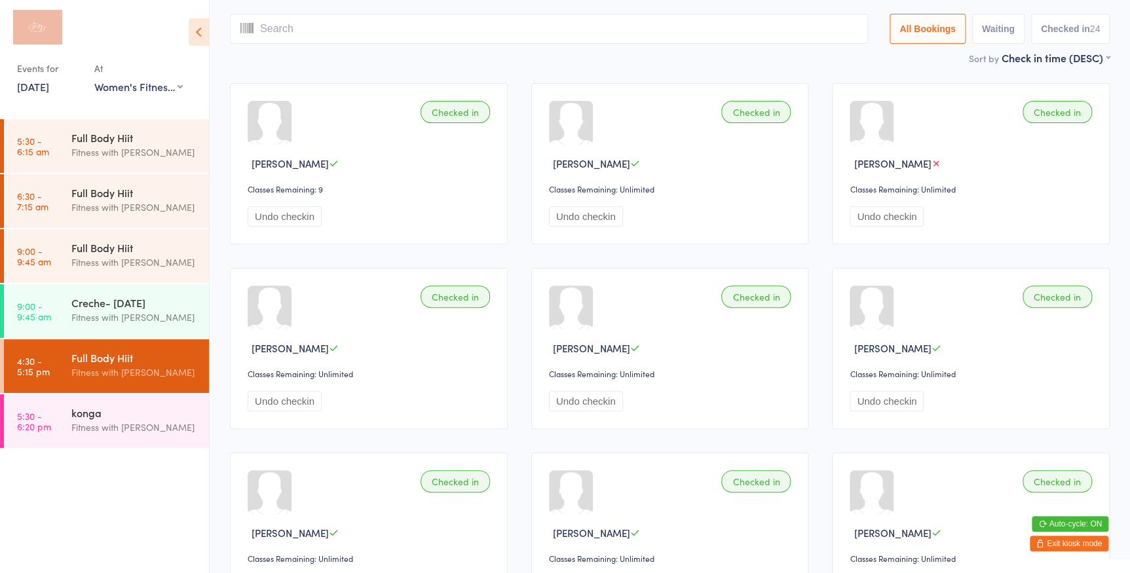
scroll to position [86, 0]
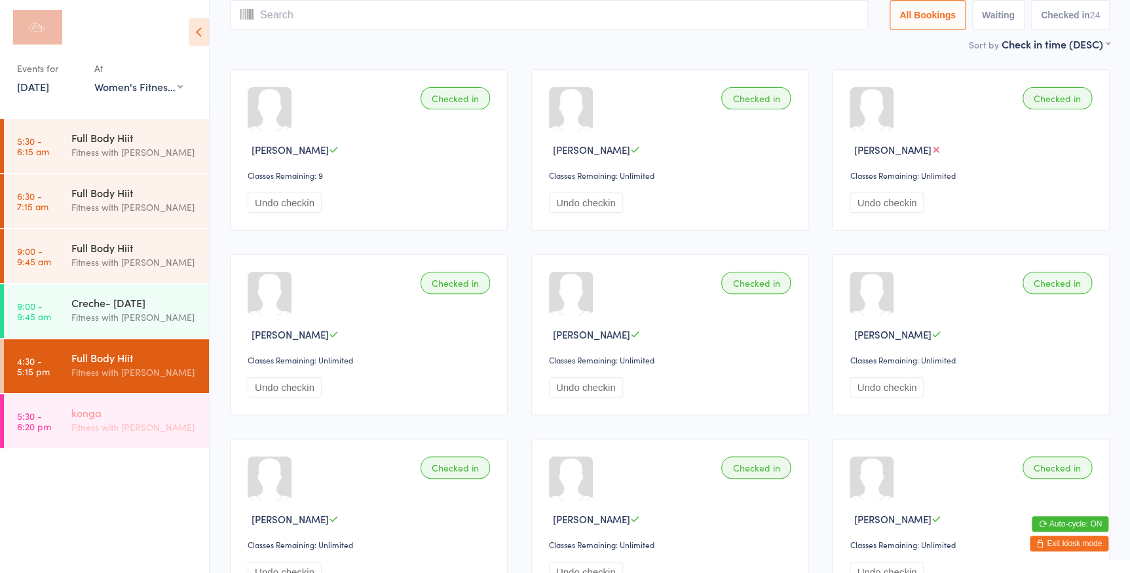
click at [128, 413] on div "konga" at bounding box center [134, 412] width 126 height 14
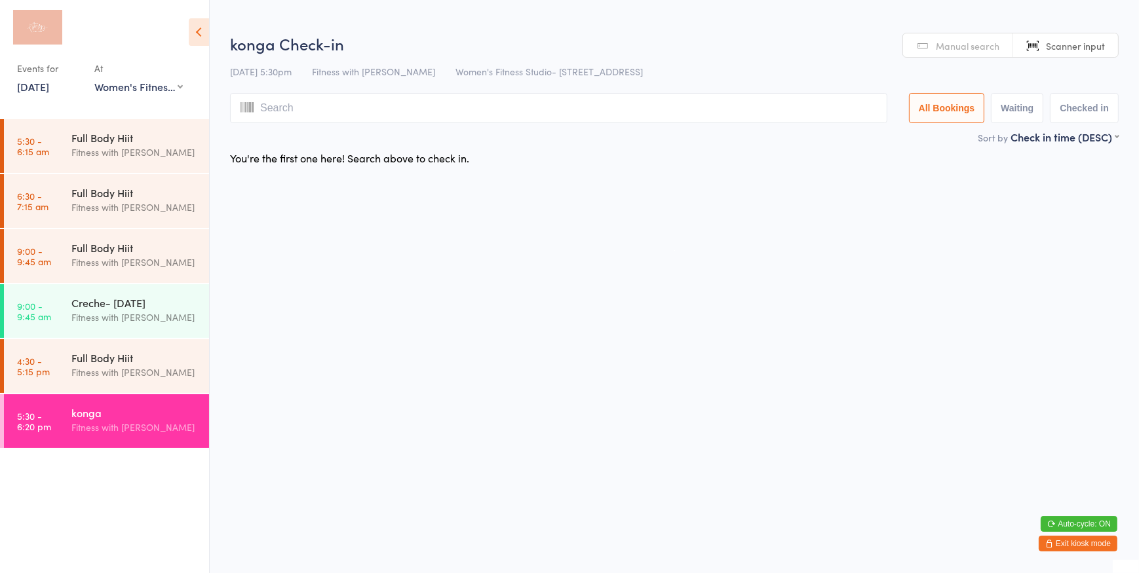
click at [930, 14] on html "You have now entered Kiosk Mode. Members will be able to check themselves in us…" at bounding box center [569, 286] width 1139 height 573
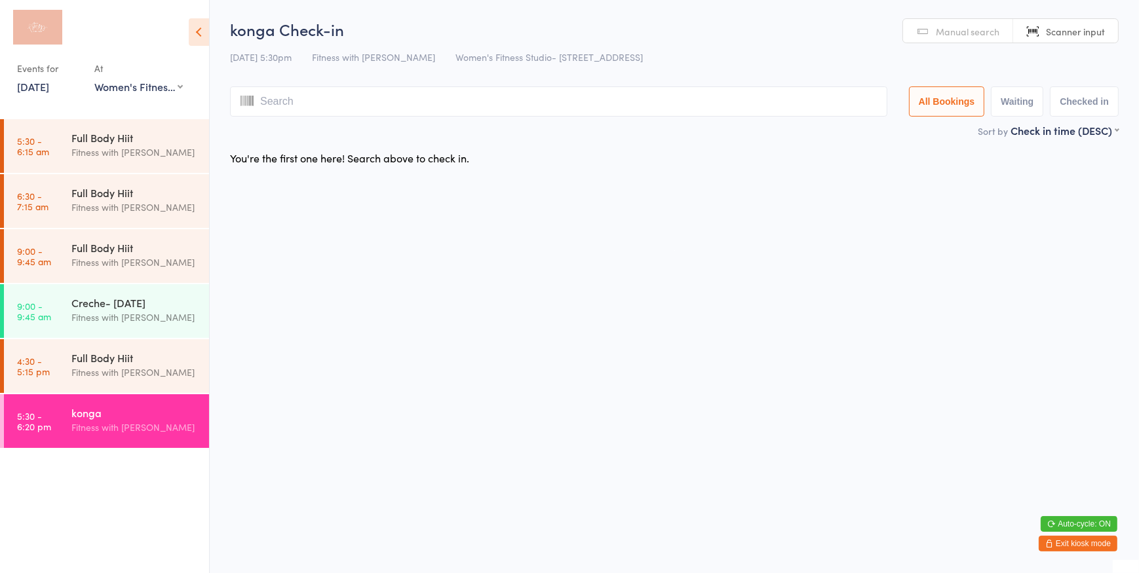
click at [330, 109] on input "search" at bounding box center [558, 101] width 657 height 30
type input "1329"
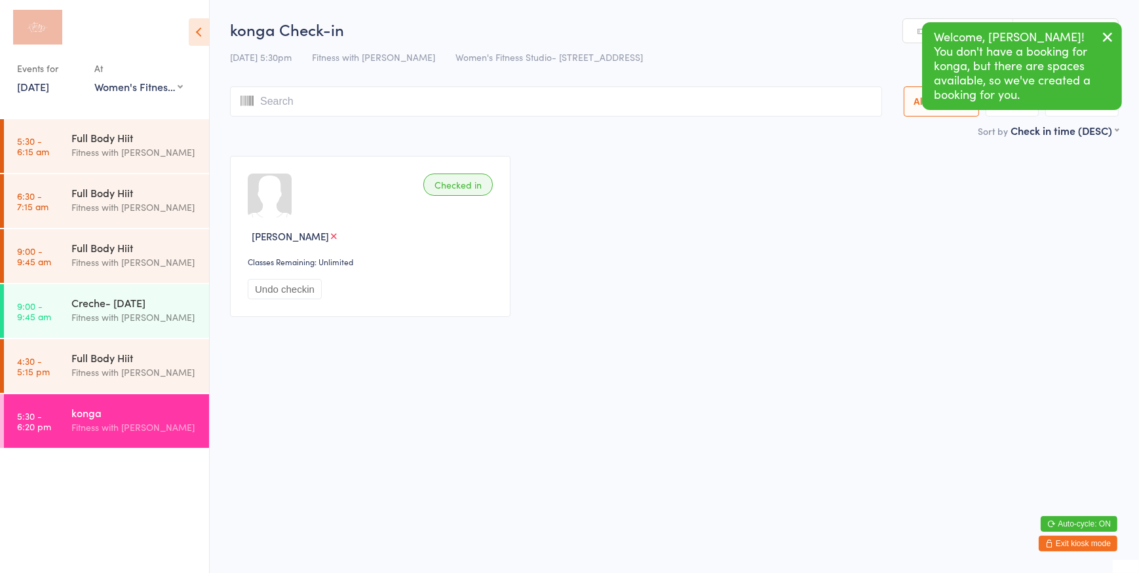
click at [1107, 37] on icon "button" at bounding box center [1107, 37] width 16 height 16
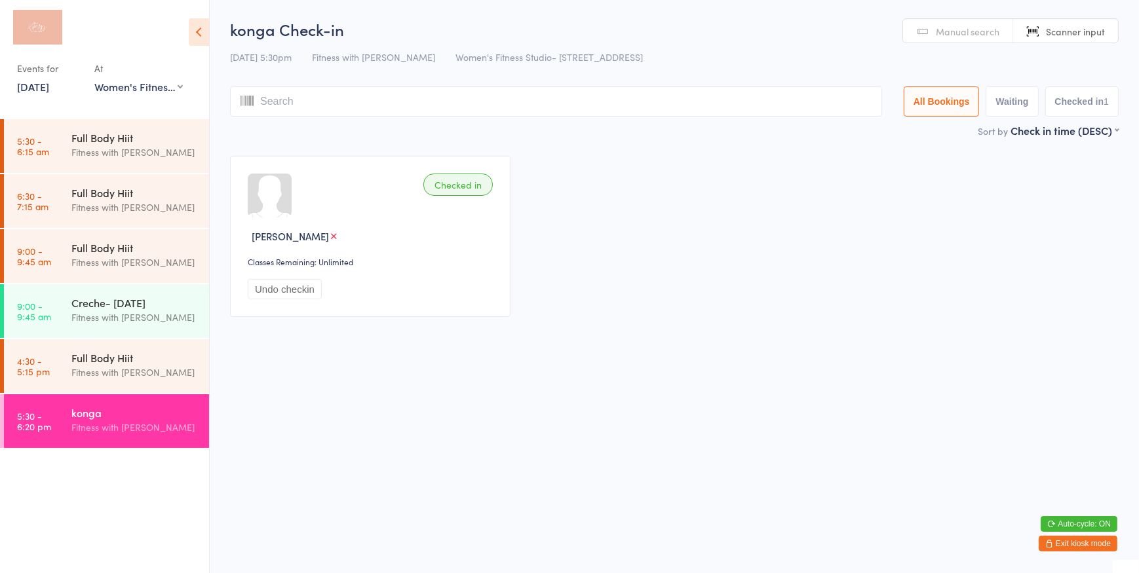
click at [966, 33] on span "Manual search" at bounding box center [967, 31] width 64 height 13
click at [688, 99] on input "search" at bounding box center [556, 101] width 652 height 30
click at [1097, 30] on span "Scanner input" at bounding box center [1074, 31] width 59 height 13
type input "1356"
type input "1394"
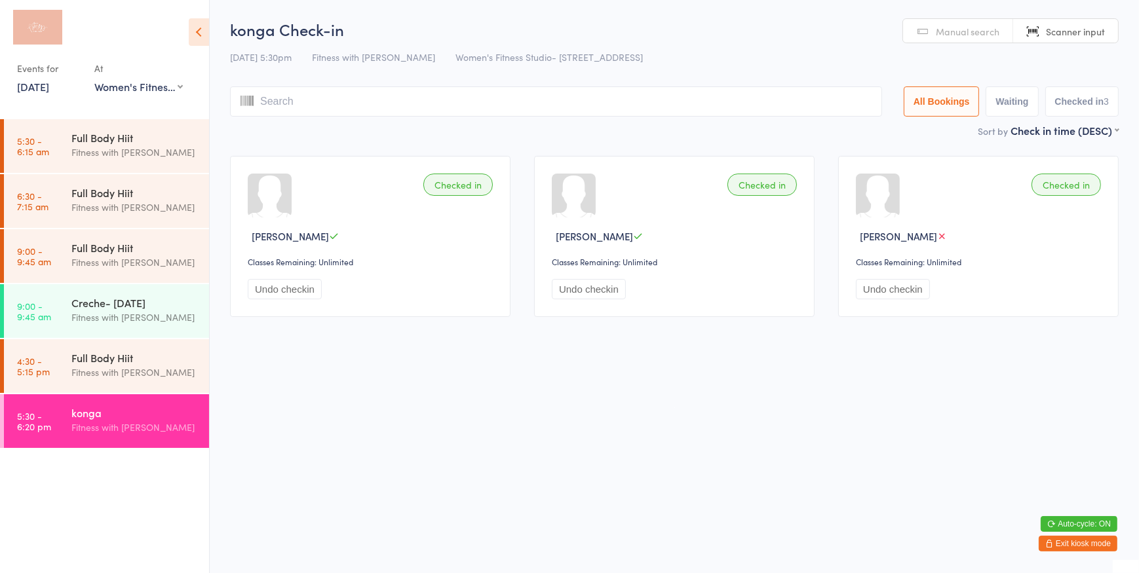
click at [203, 30] on icon at bounding box center [199, 32] width 20 height 28
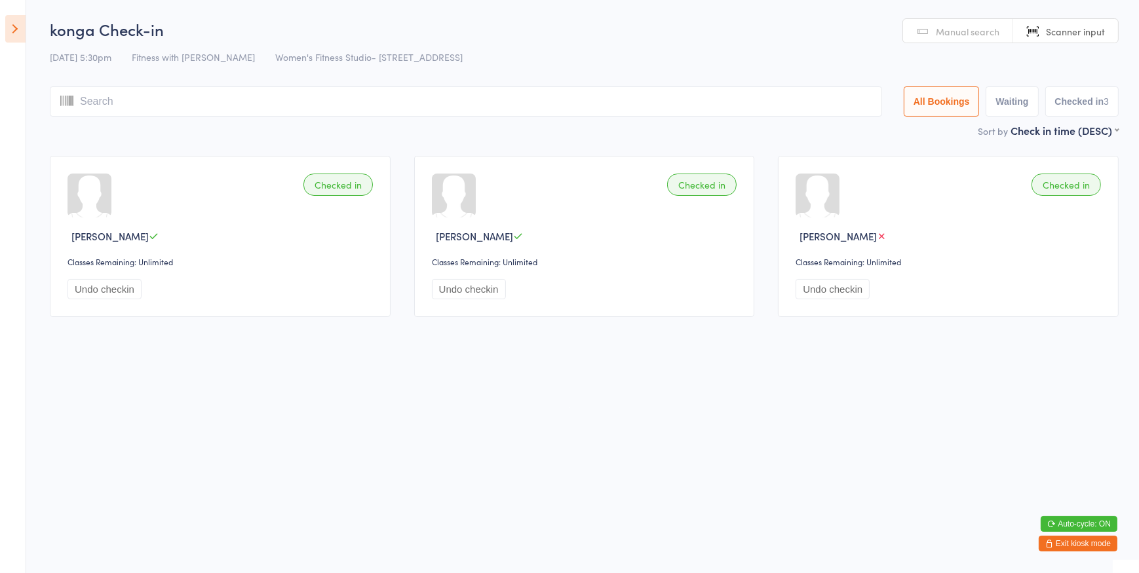
click at [1056, 546] on button "Exit kiosk mode" at bounding box center [1077, 544] width 79 height 16
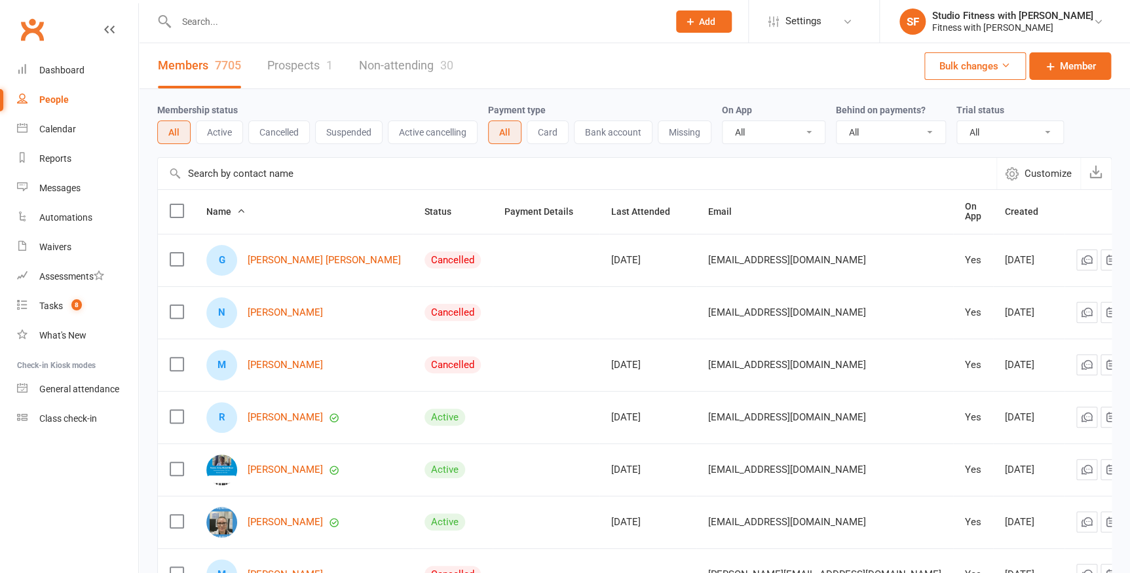
click at [209, 28] on input "text" at bounding box center [415, 21] width 487 height 18
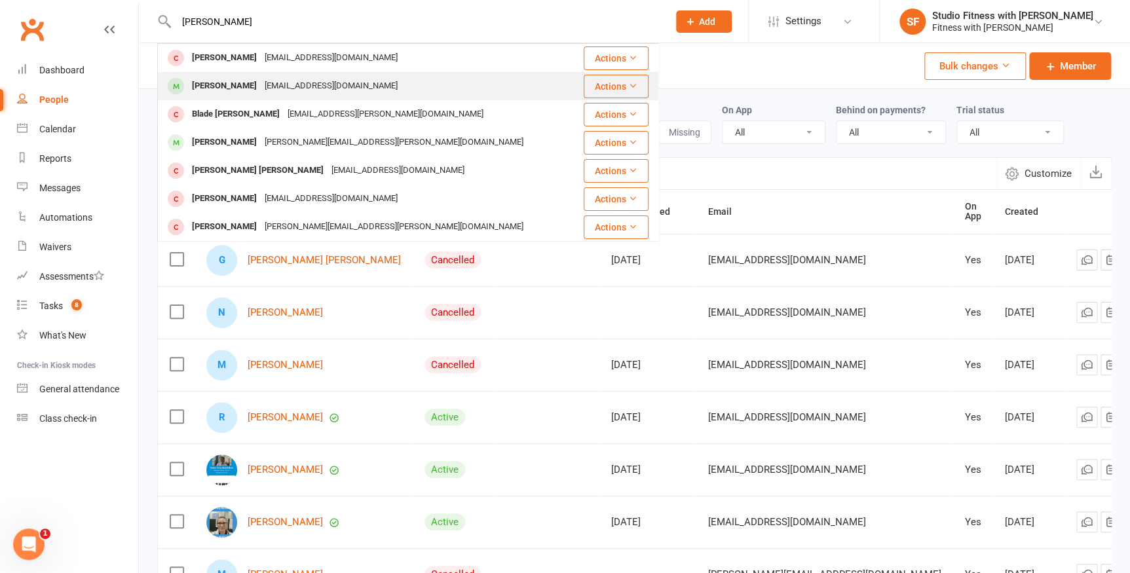
type input "blair"
click at [218, 78] on div "Blaire Osborne" at bounding box center [224, 86] width 73 height 19
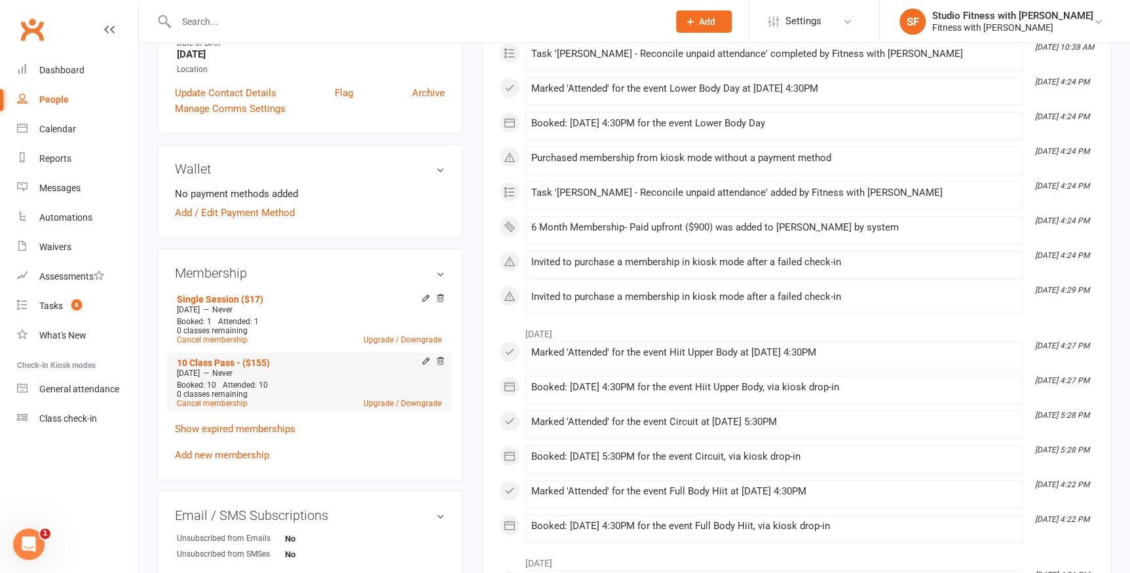
scroll to position [297, 0]
click at [246, 454] on link "Add new membership" at bounding box center [222, 455] width 94 height 12
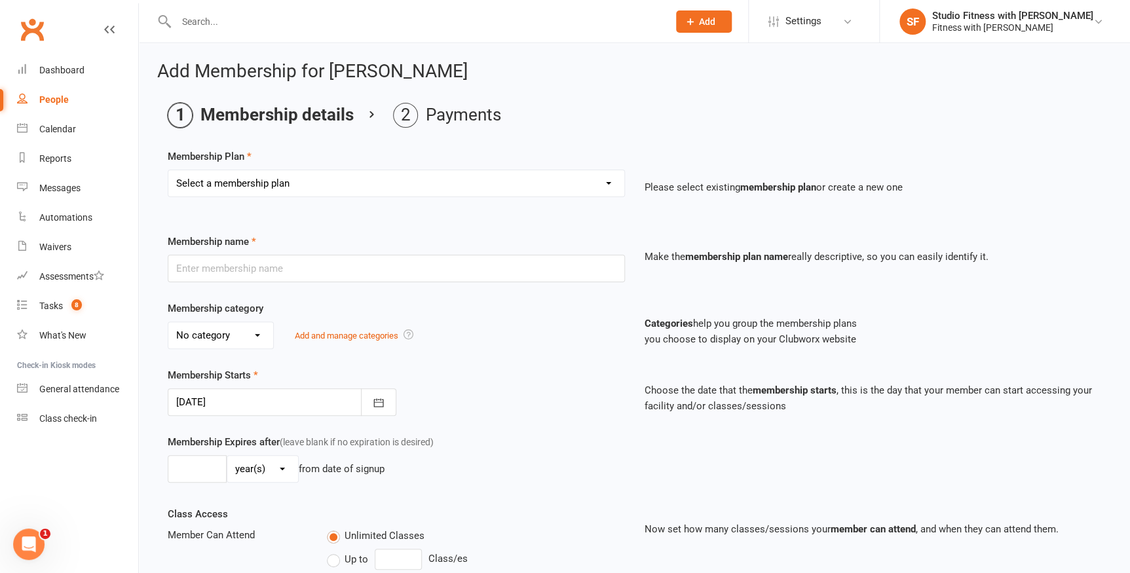
click at [276, 177] on select "Select a membership plan Free 2 Week Trial Single Session ($22) 1 Month Members…" at bounding box center [396, 183] width 456 height 26
select select "3"
click at [168, 170] on select "Select a membership plan Free 2 Week Trial Single Session ($22) 1 Month Members…" at bounding box center [396, 183] width 456 height 26
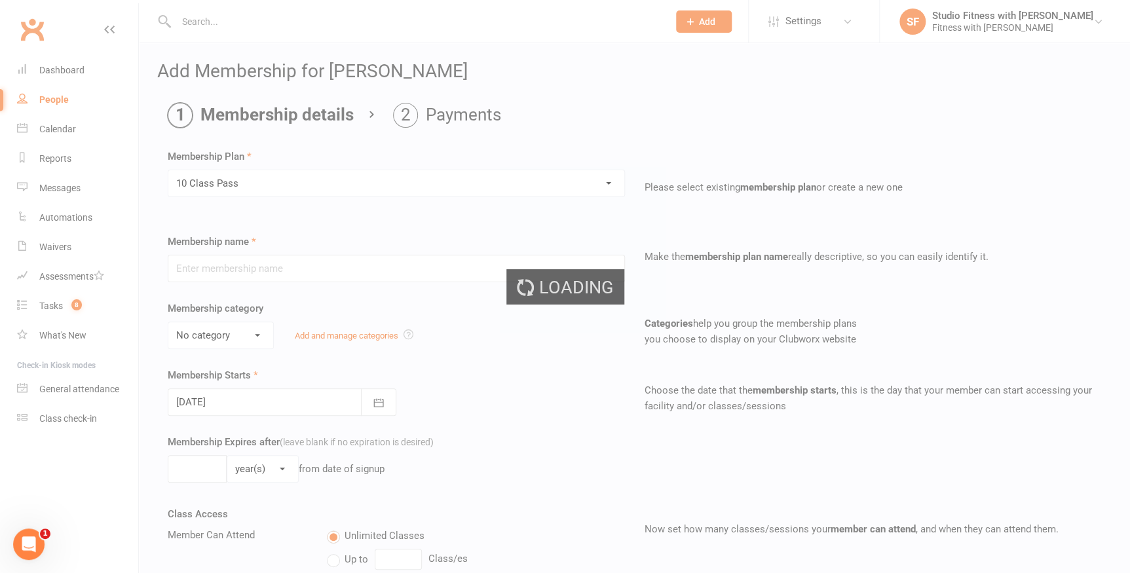
type input "10 Class Pass"
select select "2"
type input "10"
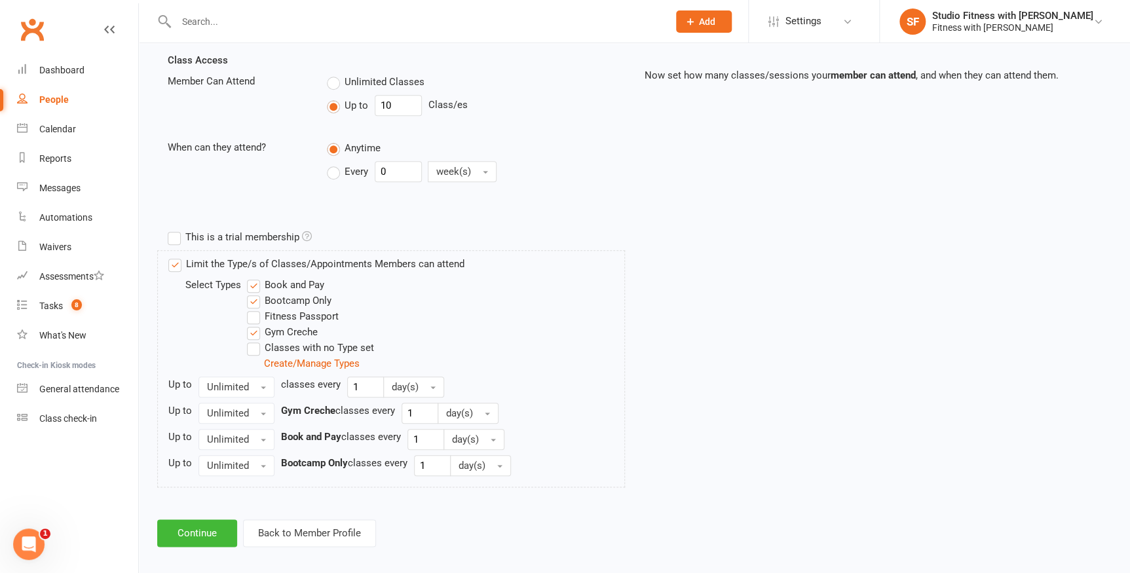
scroll to position [464, 0]
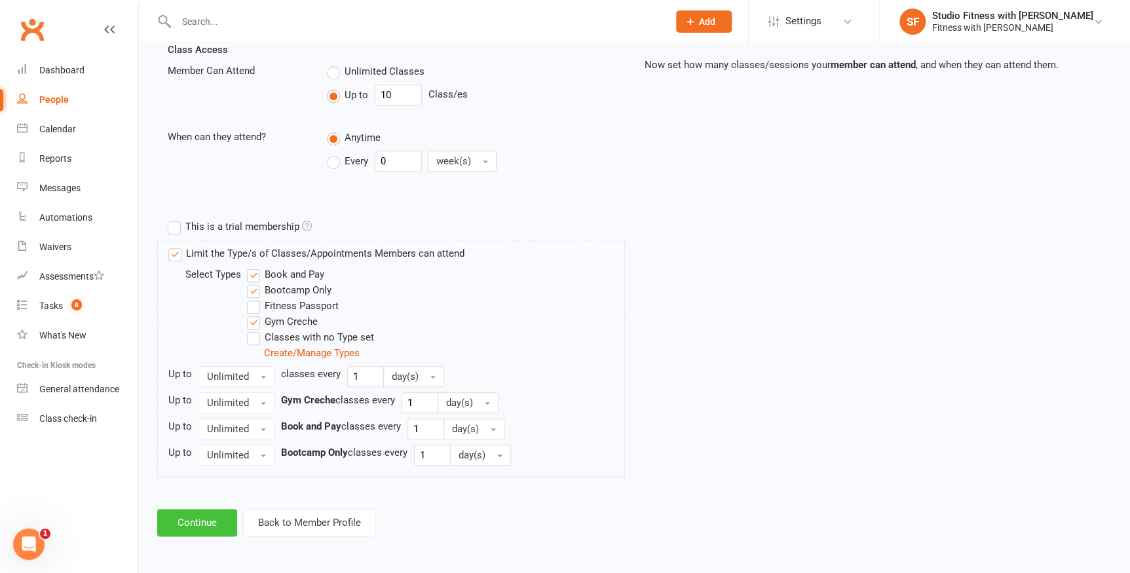
click at [204, 518] on button "Continue" at bounding box center [197, 523] width 80 height 28
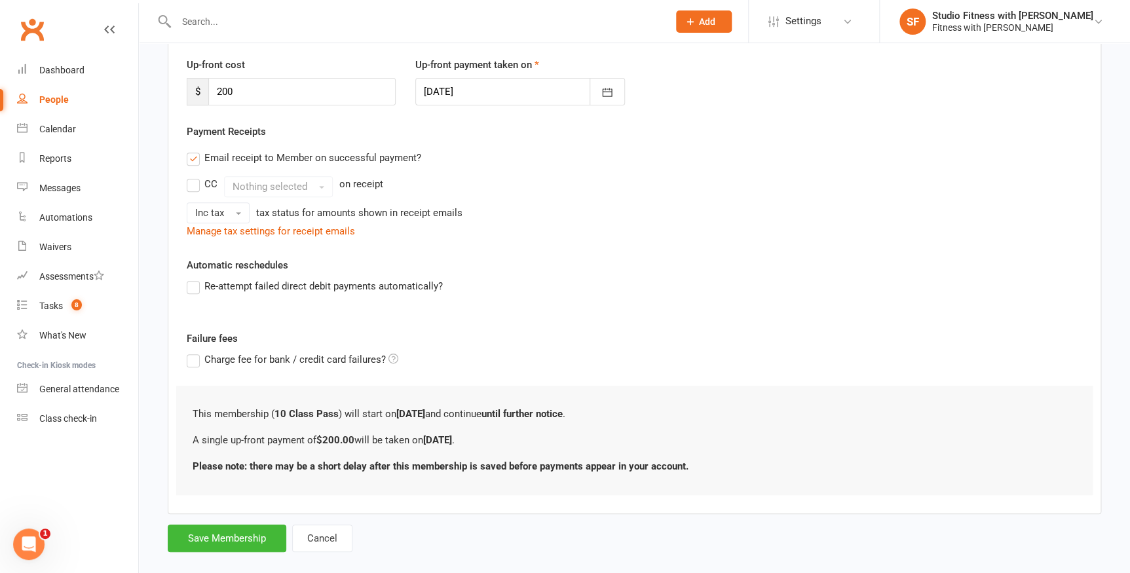
scroll to position [178, 0]
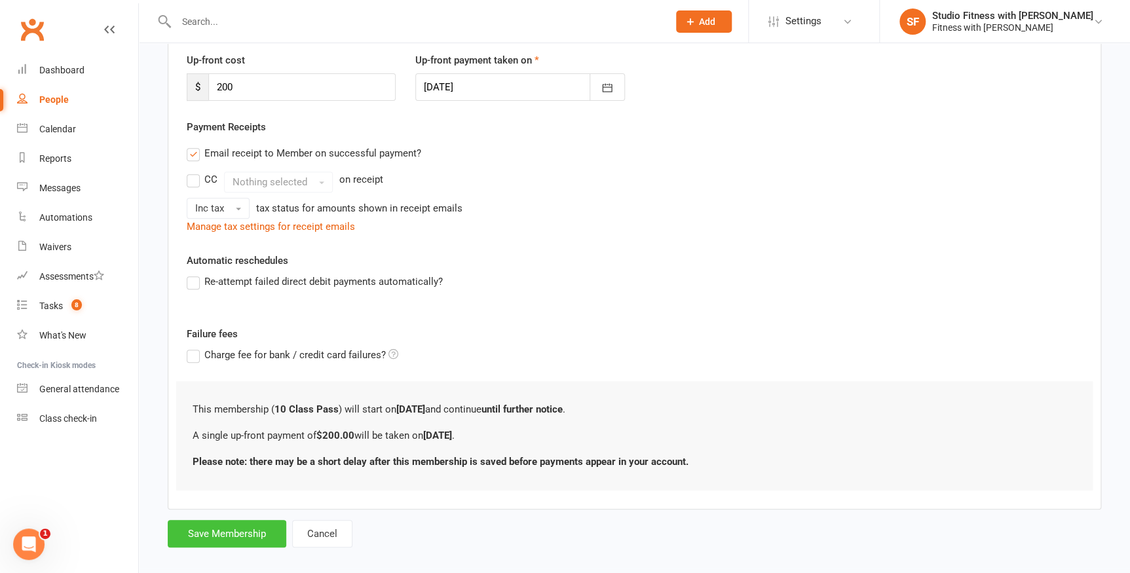
click at [211, 530] on button "Save Membership" at bounding box center [227, 534] width 119 height 28
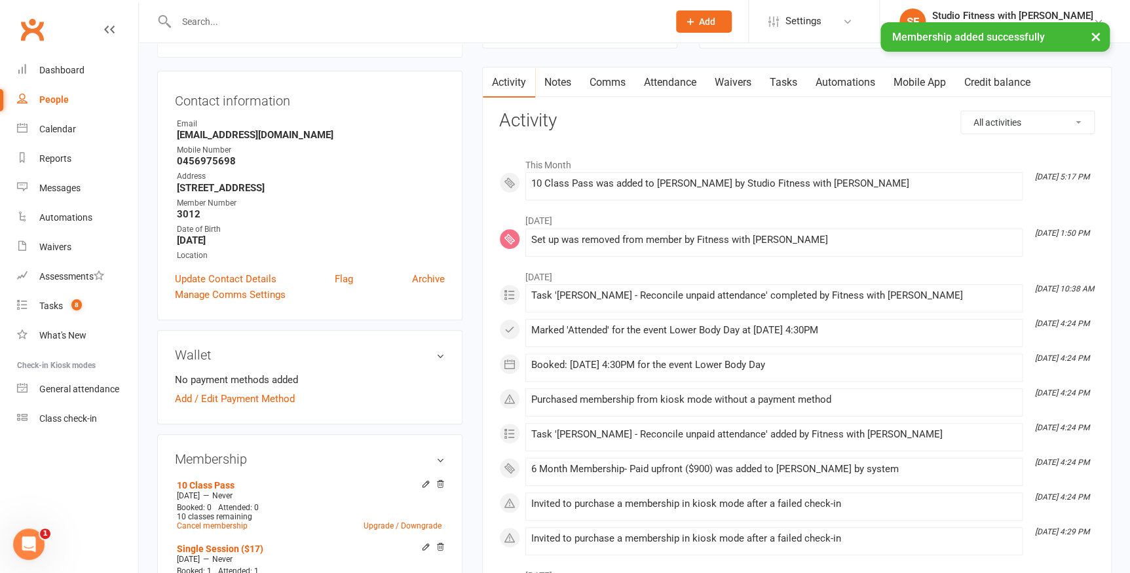
scroll to position [119, 0]
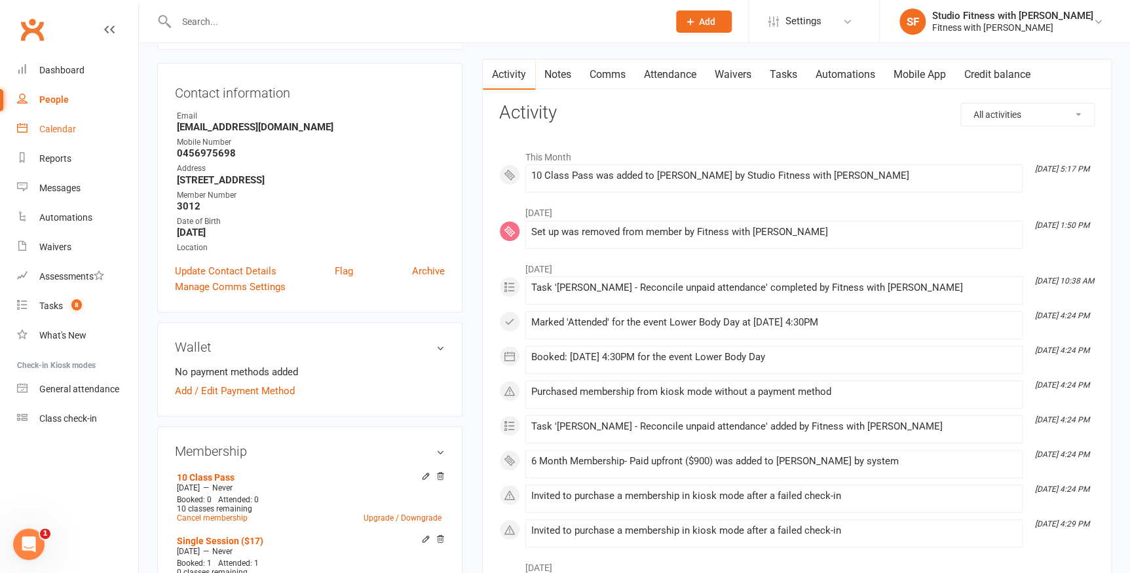
drag, startPoint x: 66, startPoint y: 128, endPoint x: 165, endPoint y: 128, distance: 99.6
click at [66, 128] on div "Calendar" at bounding box center [57, 129] width 37 height 10
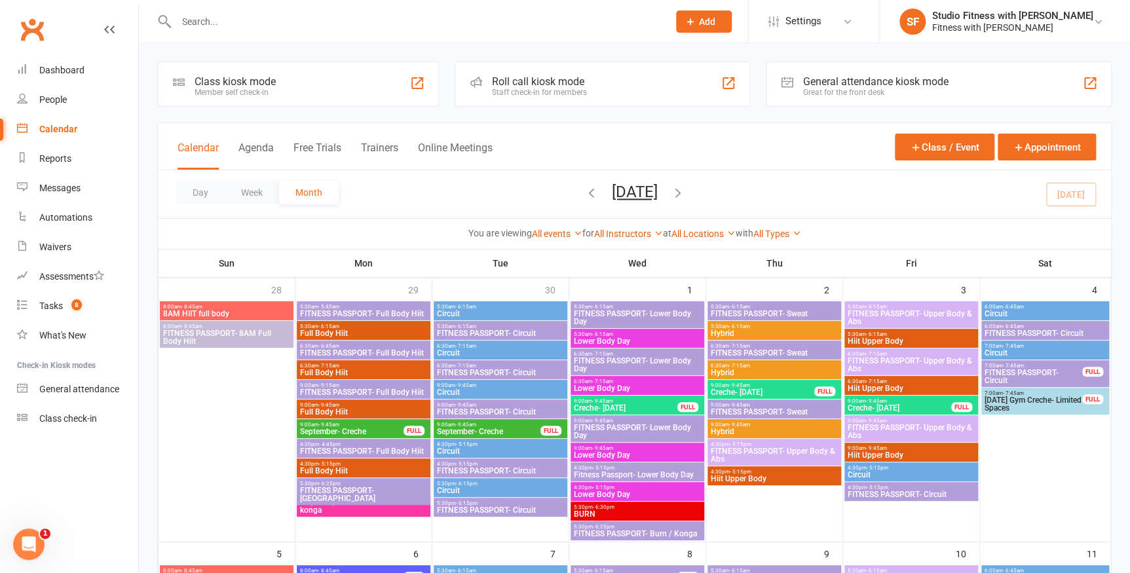
click at [417, 80] on div at bounding box center [417, 83] width 16 height 16
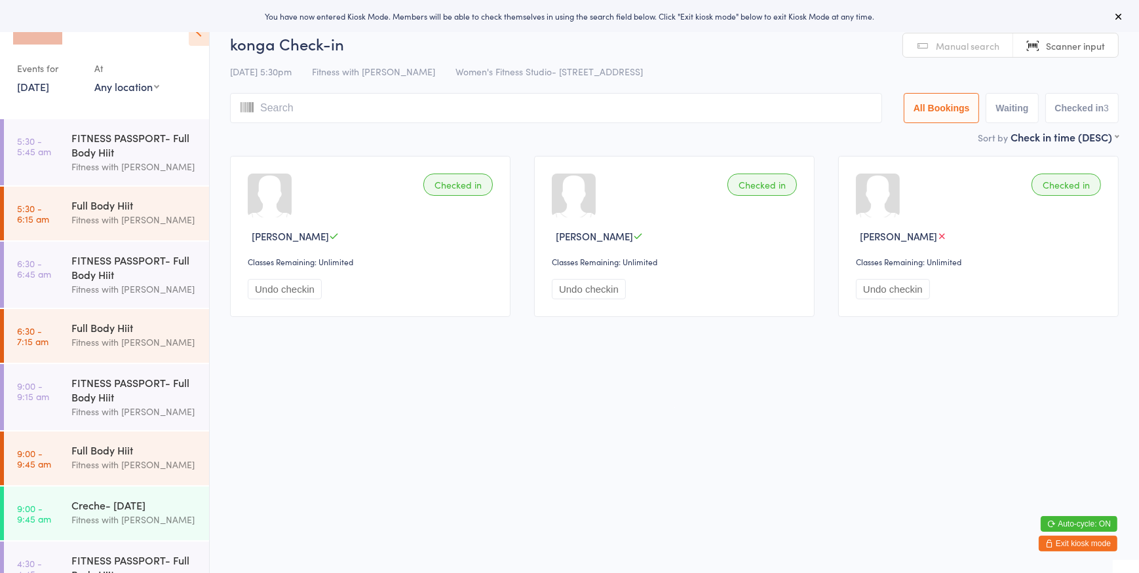
click at [140, 76] on div "At" at bounding box center [126, 69] width 65 height 22
click at [138, 80] on select "Any location Women's Fitness Studio- [STREET_ADDRESS], [GEOGRAPHIC_DATA] Fitnes…" at bounding box center [126, 86] width 65 height 14
select select "0"
click at [94, 79] on select "Any location Women's Fitness Studio- [STREET_ADDRESS], [GEOGRAPHIC_DATA] Fitnes…" at bounding box center [126, 86] width 65 height 14
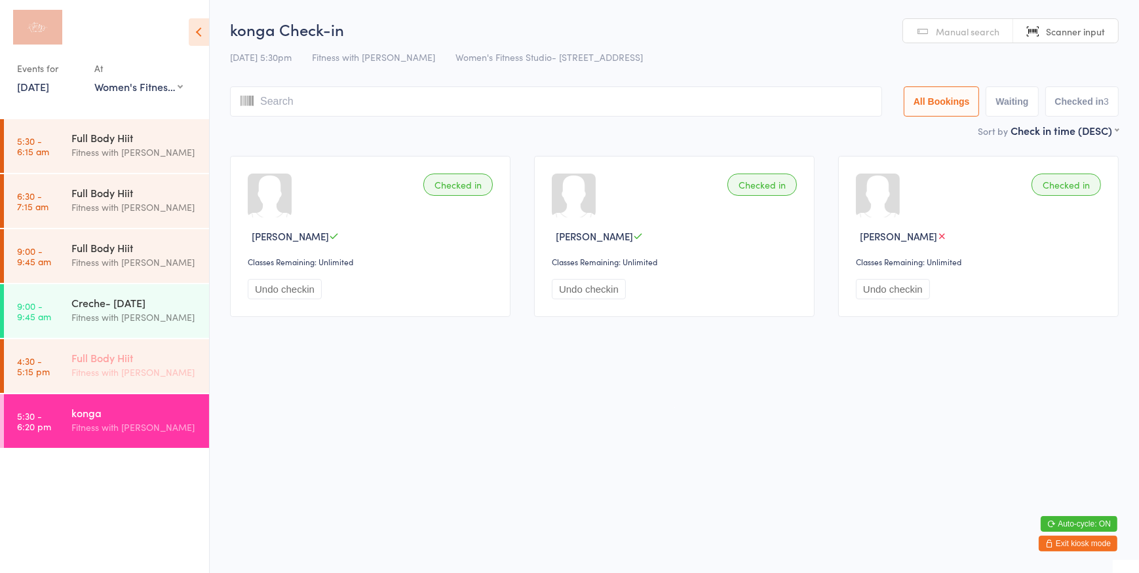
click at [133, 347] on div "Full Body Hiit Fitness with [PERSON_NAME]" at bounding box center [140, 365] width 138 height 52
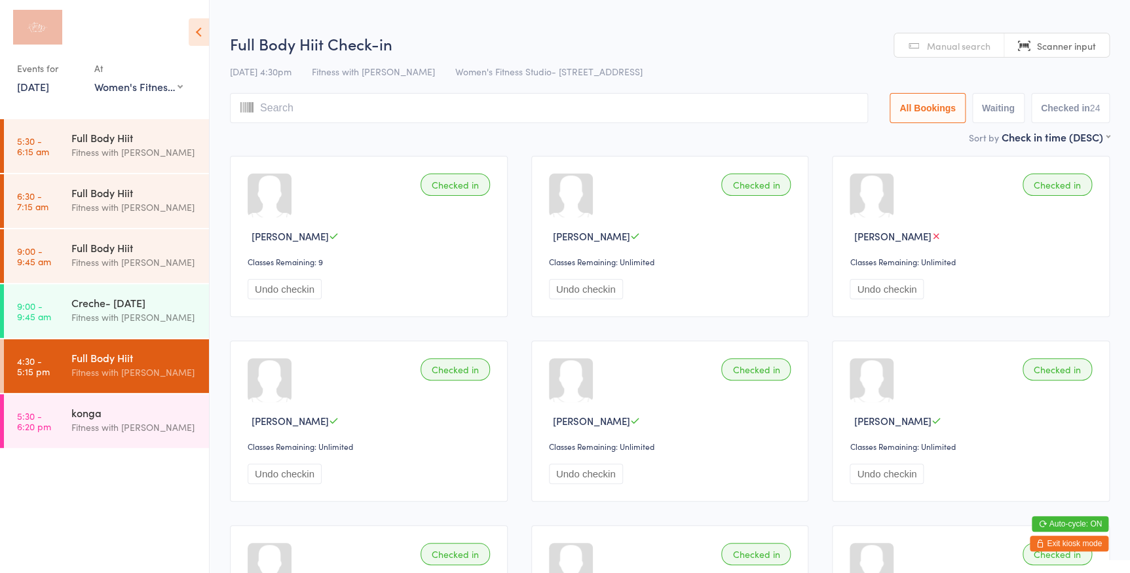
click at [913, 46] on link "Manual search" at bounding box center [949, 45] width 110 height 25
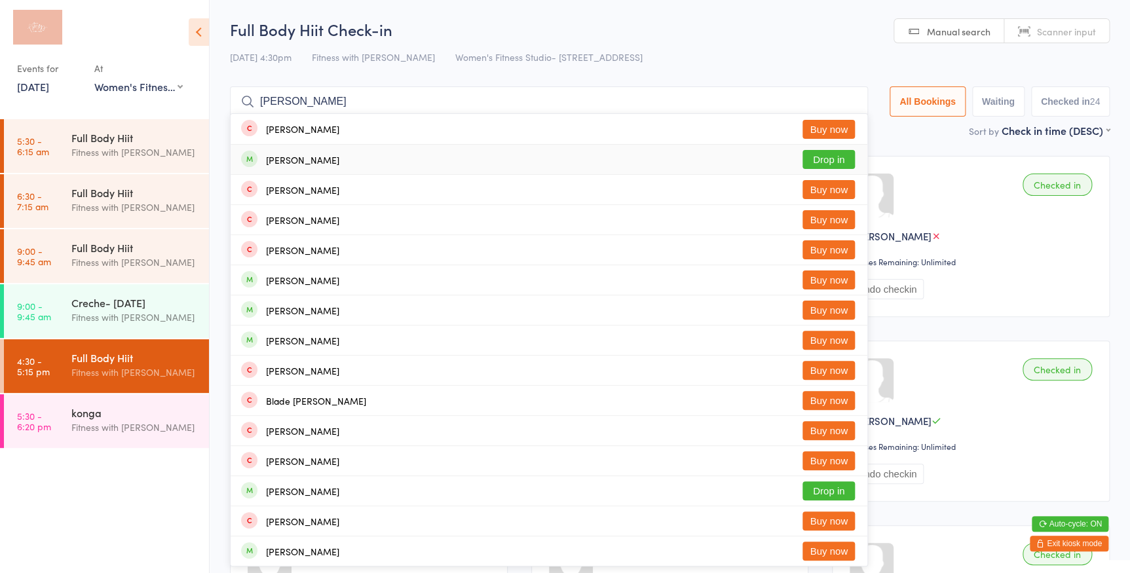
type input "[PERSON_NAME]"
click at [810, 154] on button "Drop in" at bounding box center [828, 159] width 52 height 19
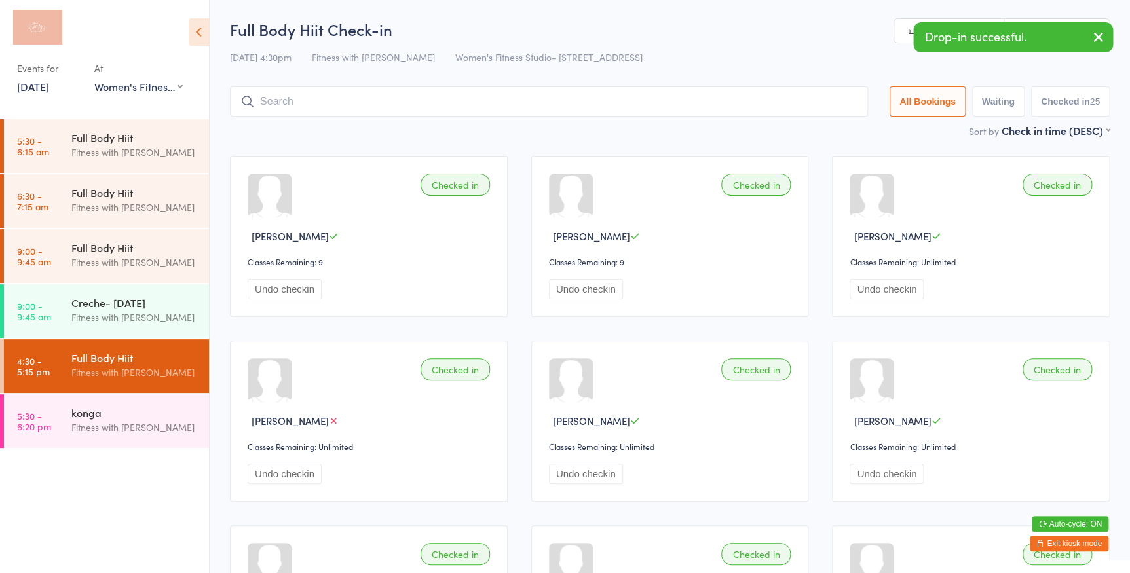
click at [1034, 19] on link "Scanner input" at bounding box center [1056, 31] width 105 height 25
click at [72, 408] on div "konga" at bounding box center [134, 412] width 126 height 14
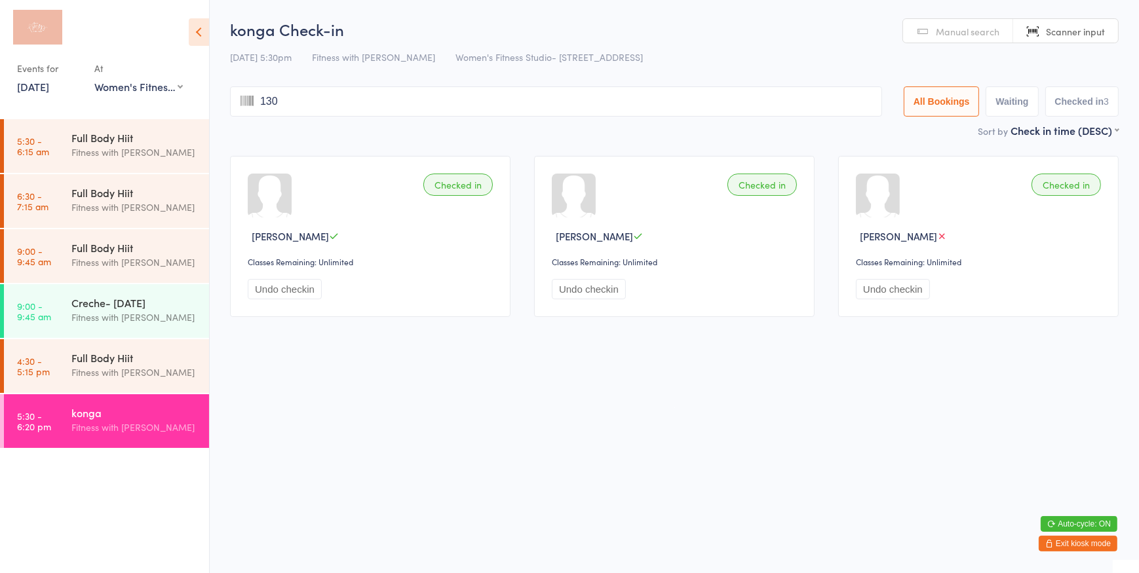
type input "1306"
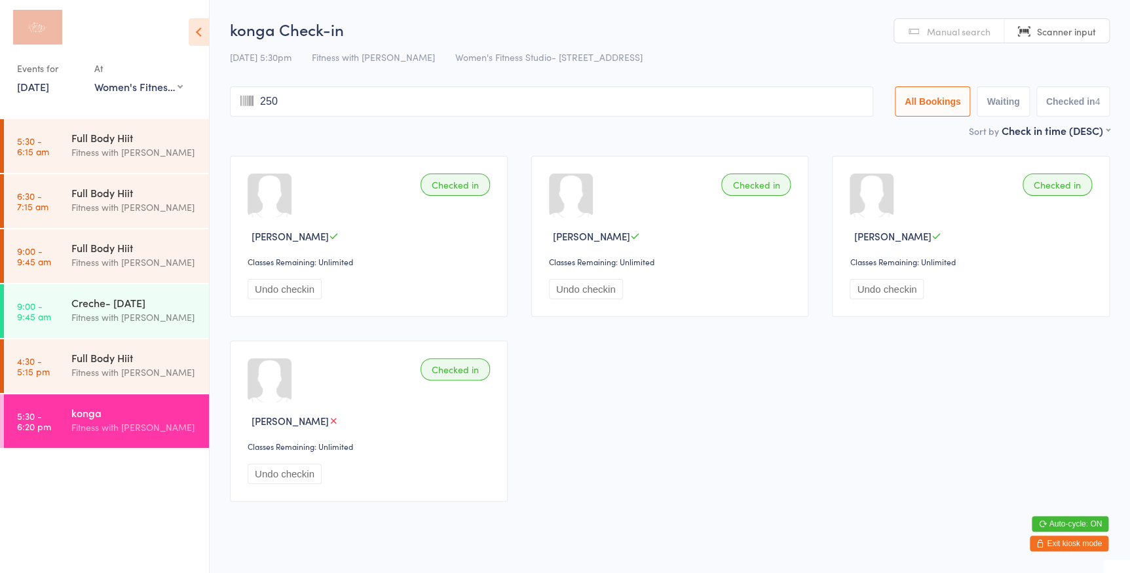
type input "2506"
click at [935, 30] on span "Manual search" at bounding box center [959, 31] width 64 height 13
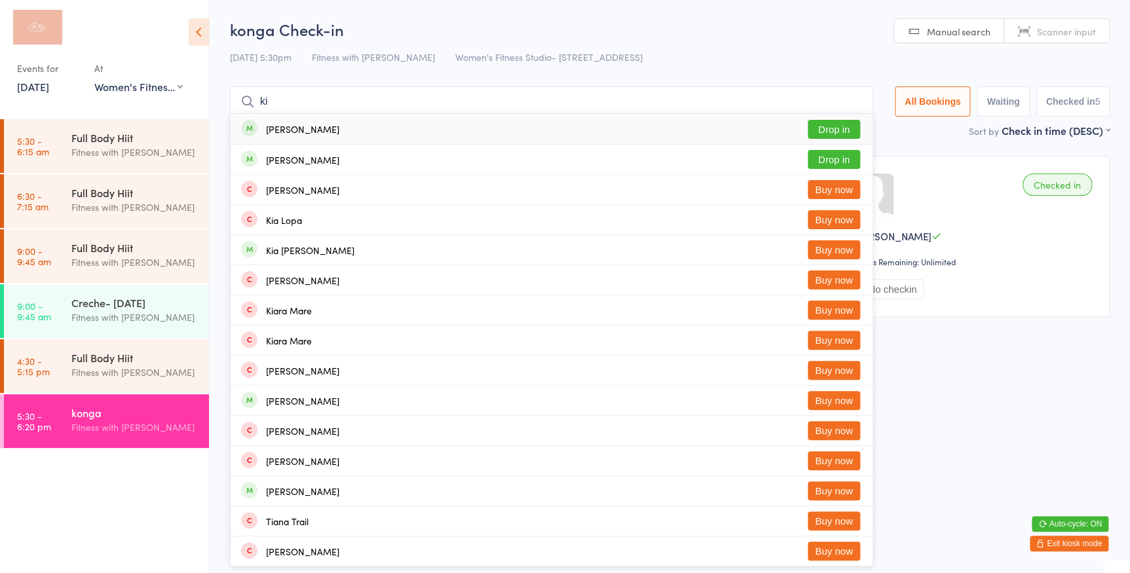
type input "k"
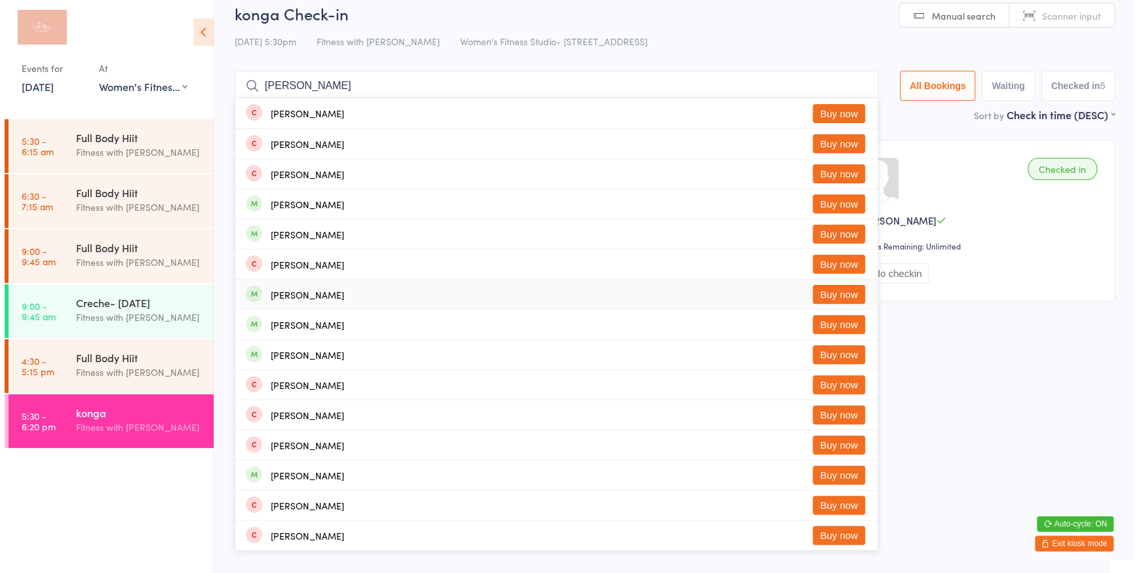
scroll to position [20, 0]
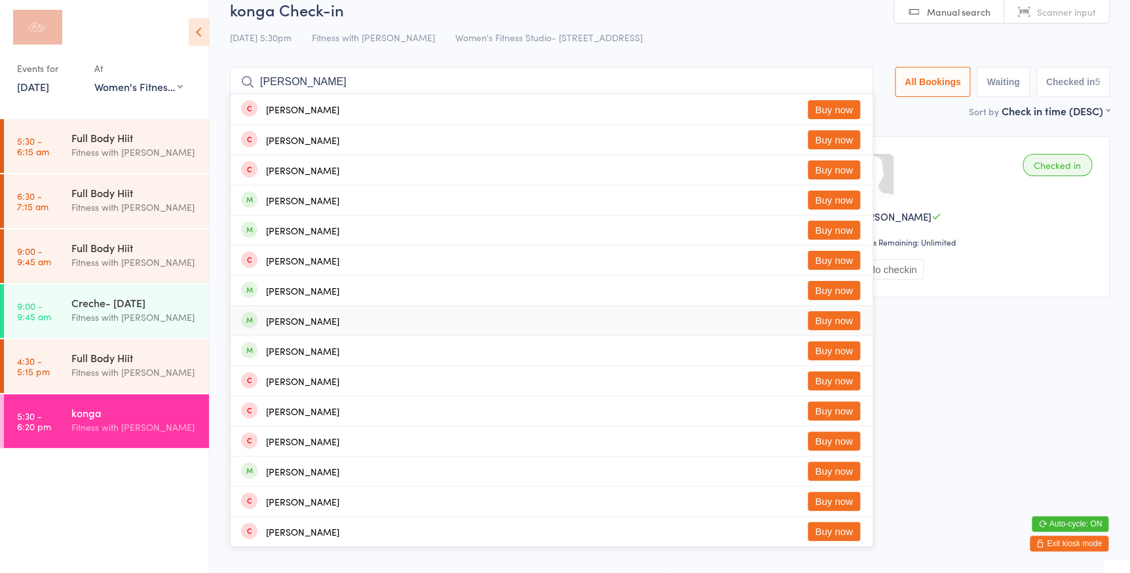
type input "[PERSON_NAME]"
click at [841, 324] on button "Buy now" at bounding box center [834, 320] width 52 height 19
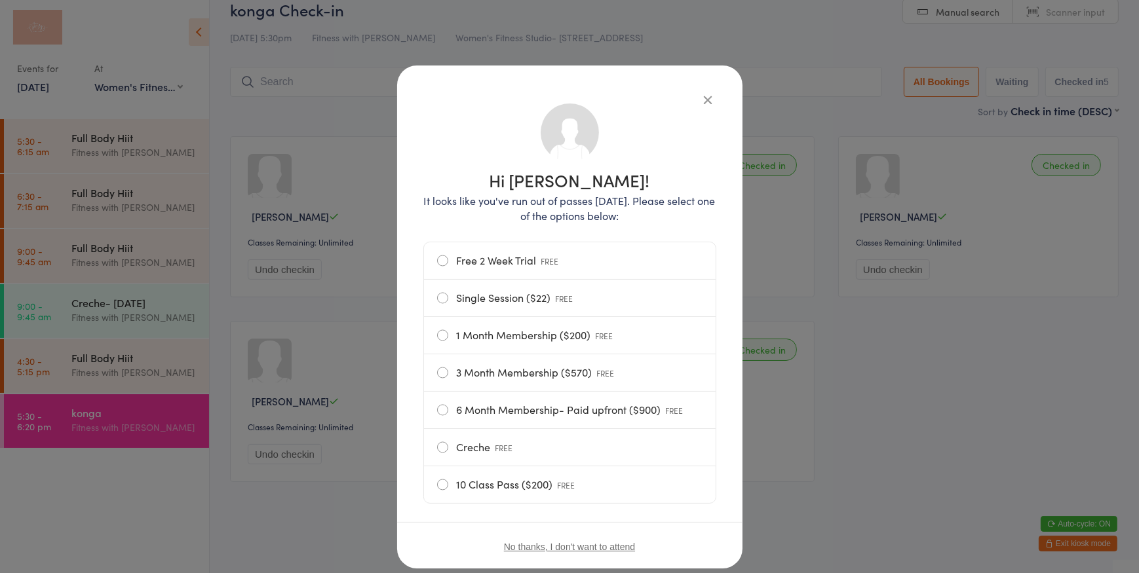
click at [559, 307] on label "Single Session ($22) FREE" at bounding box center [569, 298] width 265 height 37
click at [0, 0] on input "Single Session ($22) FREE" at bounding box center [0, 0] width 0 height 0
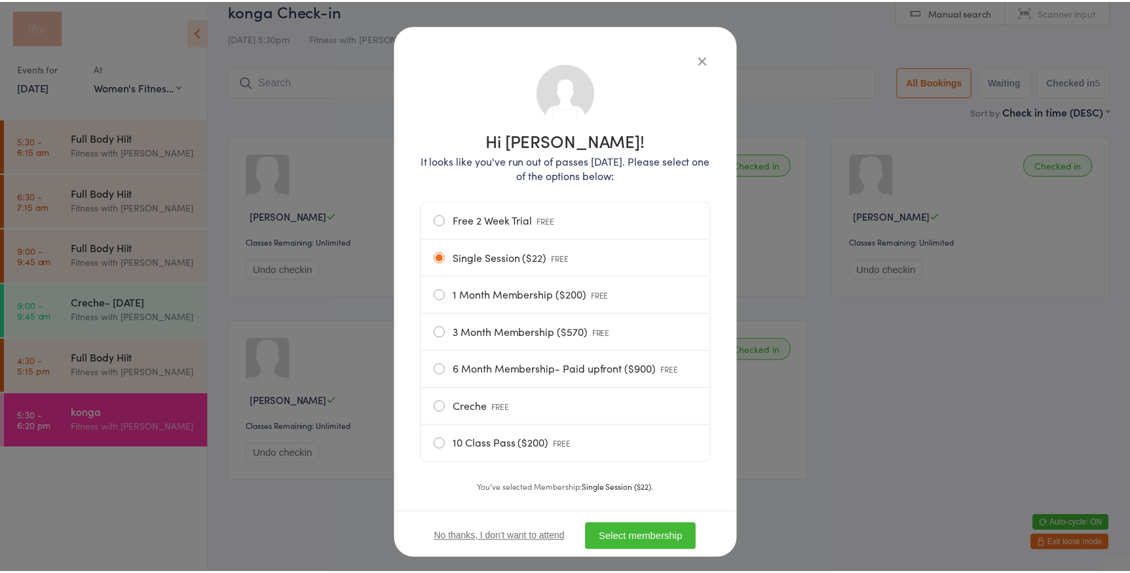
scroll to position [59, 0]
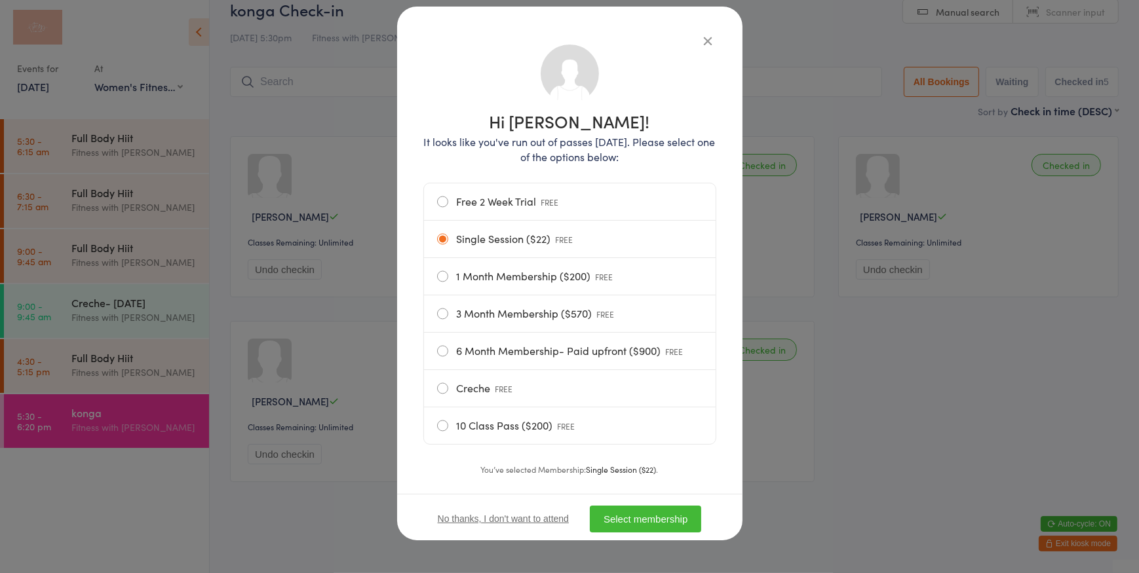
click at [657, 520] on button "Select membership" at bounding box center [645, 519] width 111 height 27
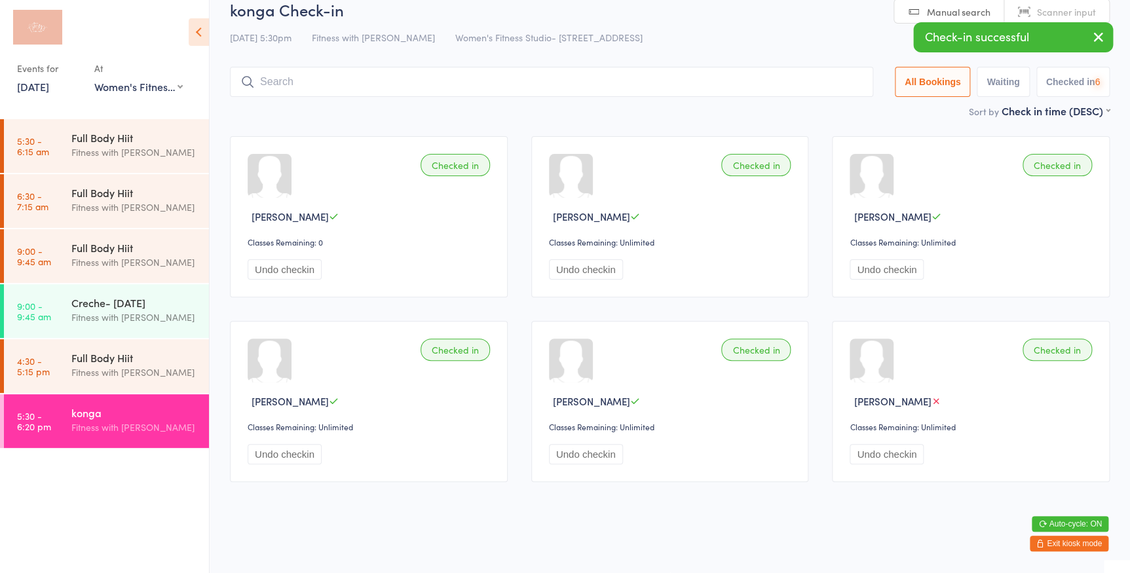
click at [1102, 37] on icon "button" at bounding box center [1099, 37] width 16 height 16
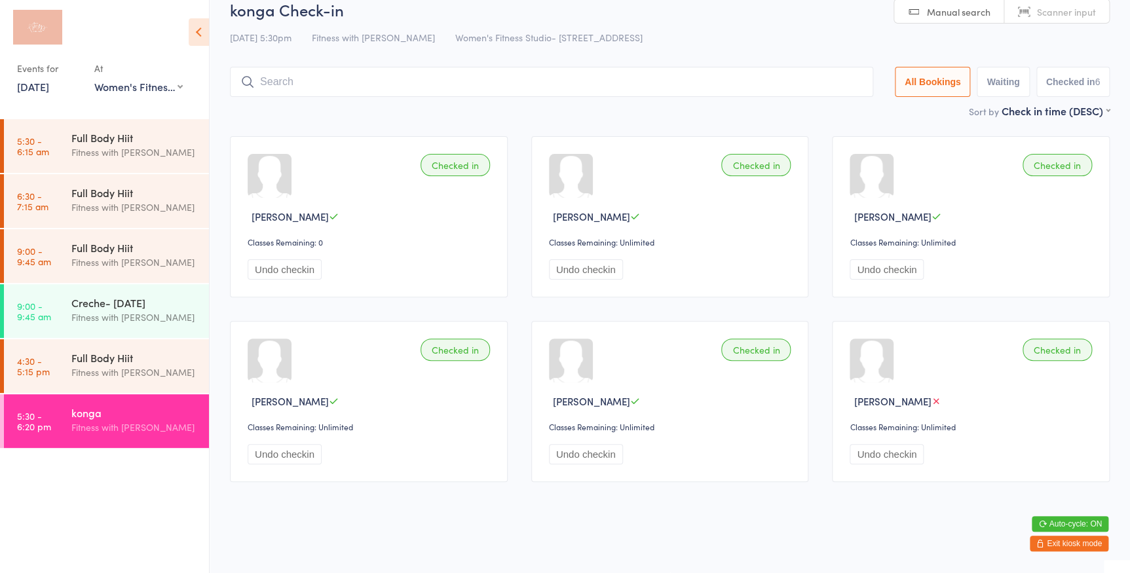
click at [1080, 12] on span "Scanner input" at bounding box center [1066, 11] width 59 height 13
type input "787"
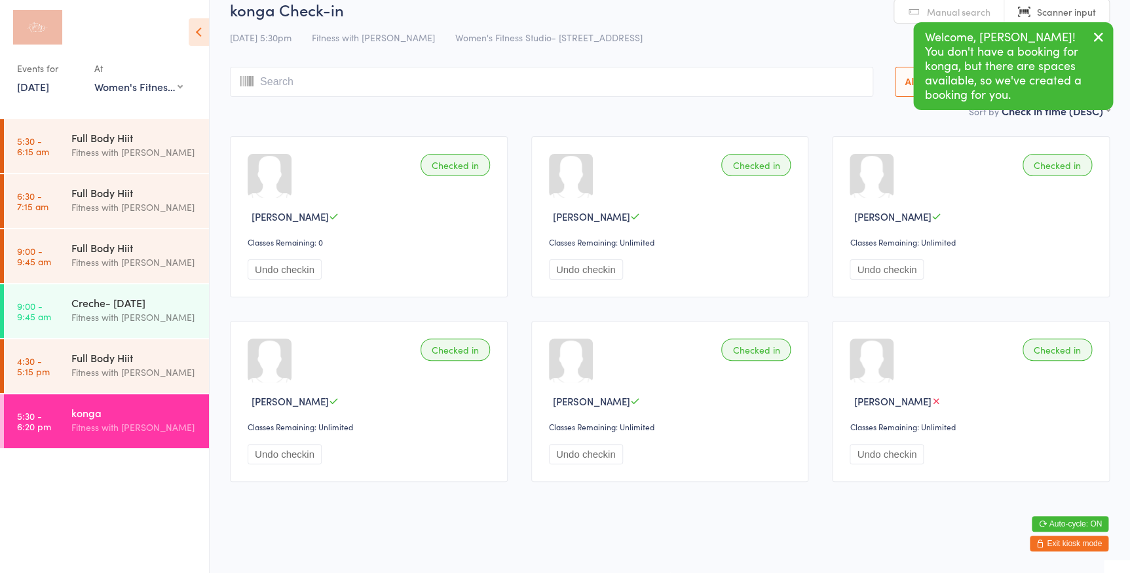
scroll to position [0, 0]
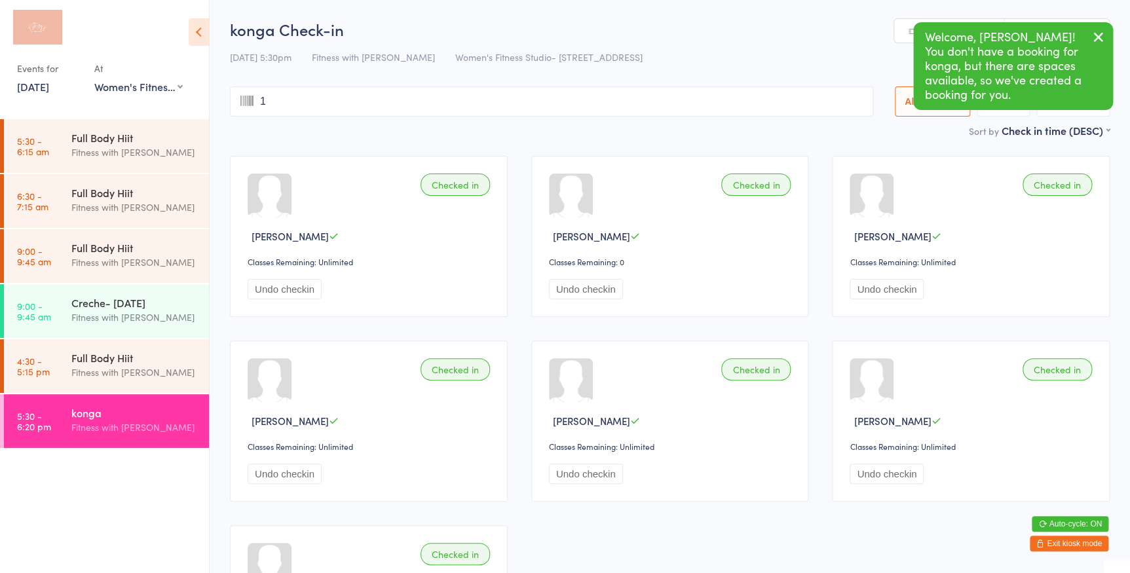
type input "11"
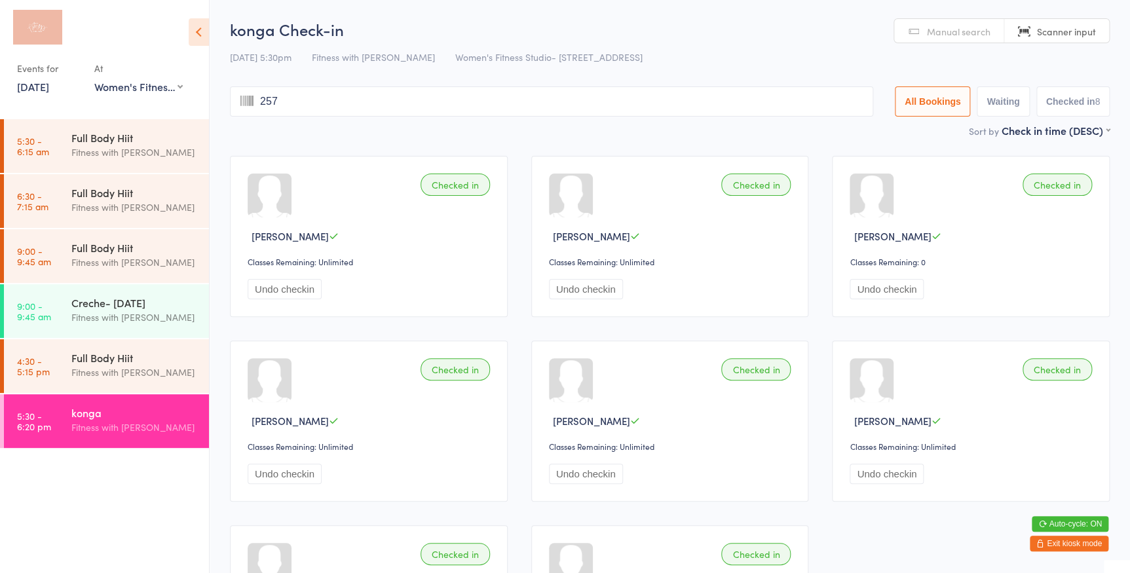
type input "2579"
type input "3254"
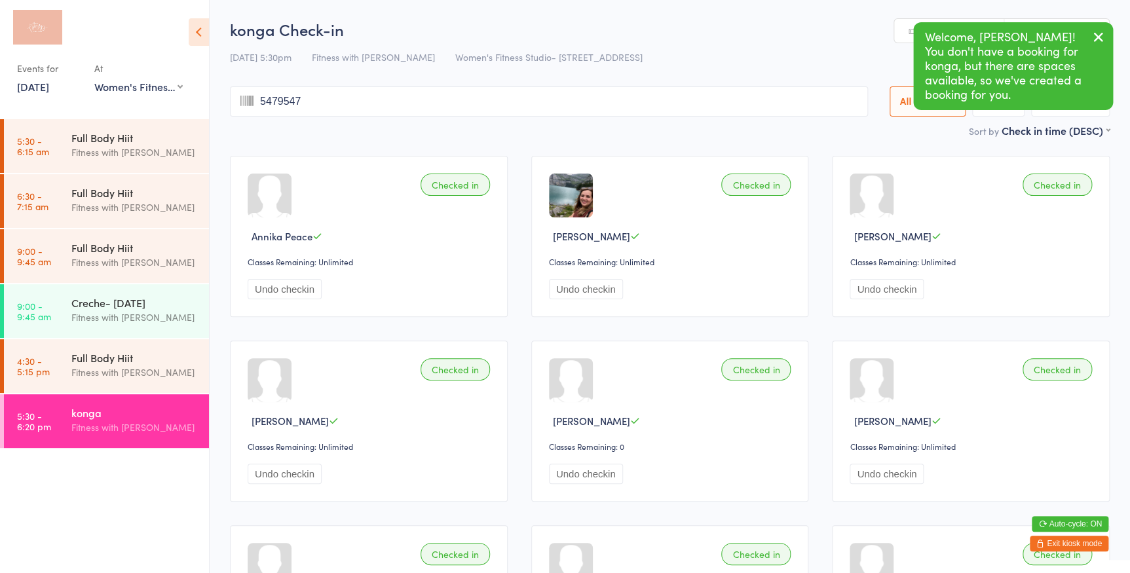
type input "54795479"
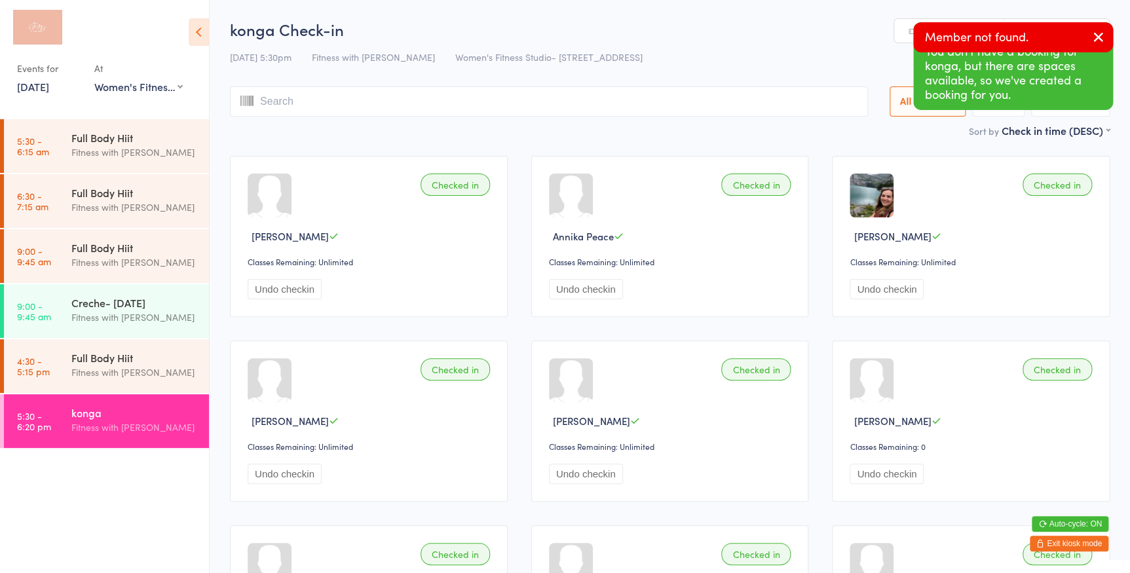
click at [1099, 35] on icon "button" at bounding box center [1099, 37] width 16 height 16
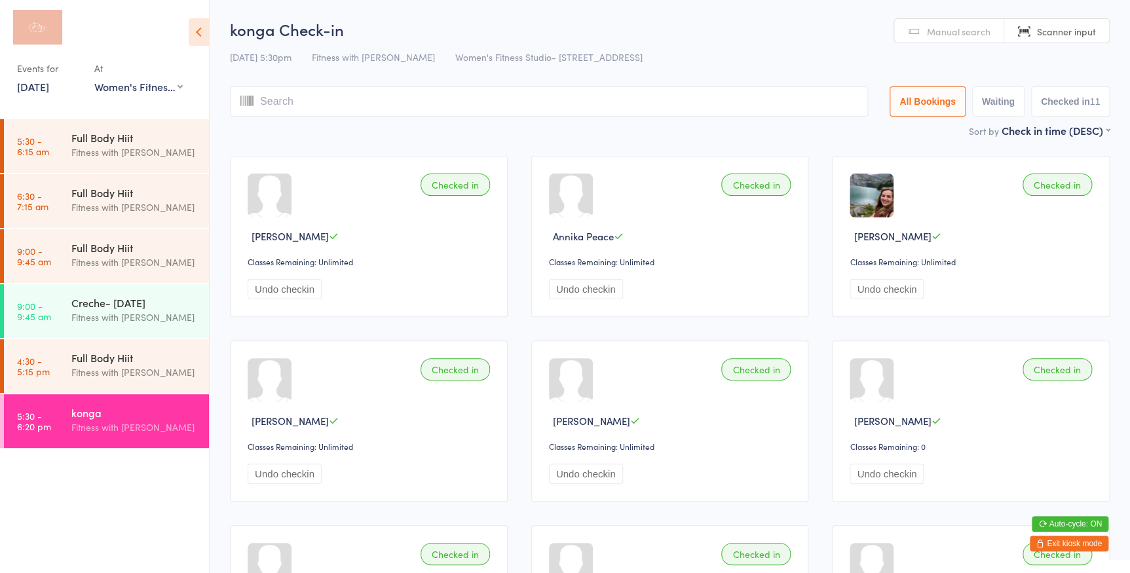
click at [620, 107] on input "search" at bounding box center [549, 101] width 638 height 30
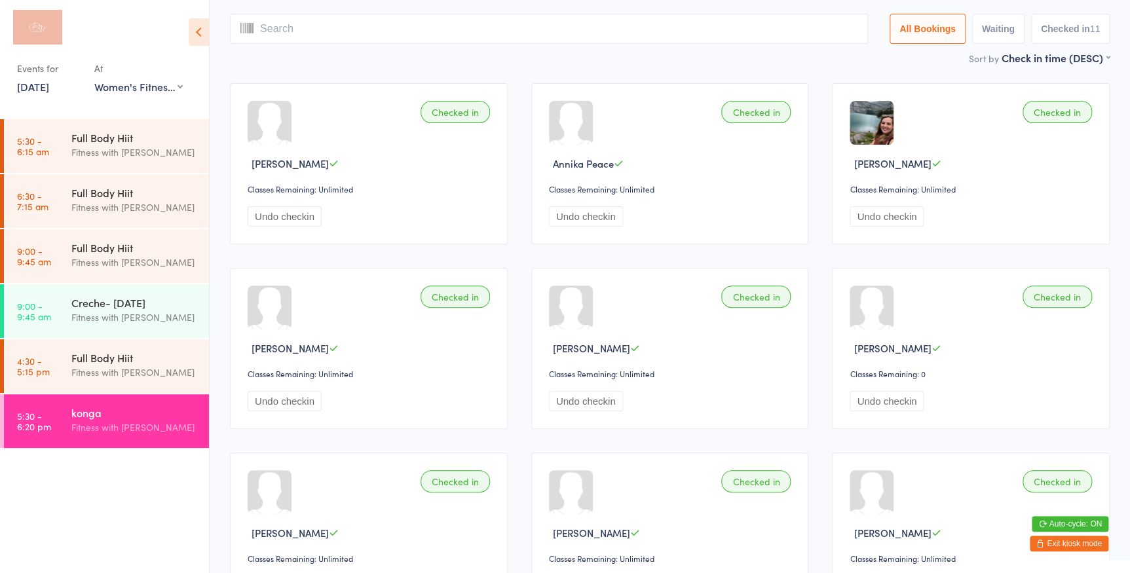
scroll to position [86, 0]
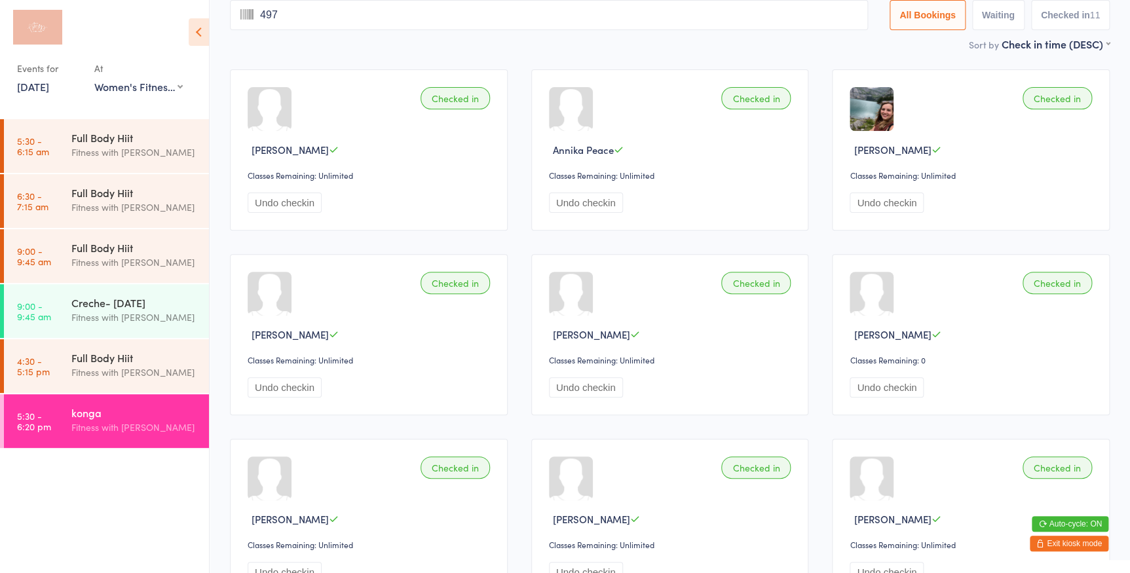
type input "4975"
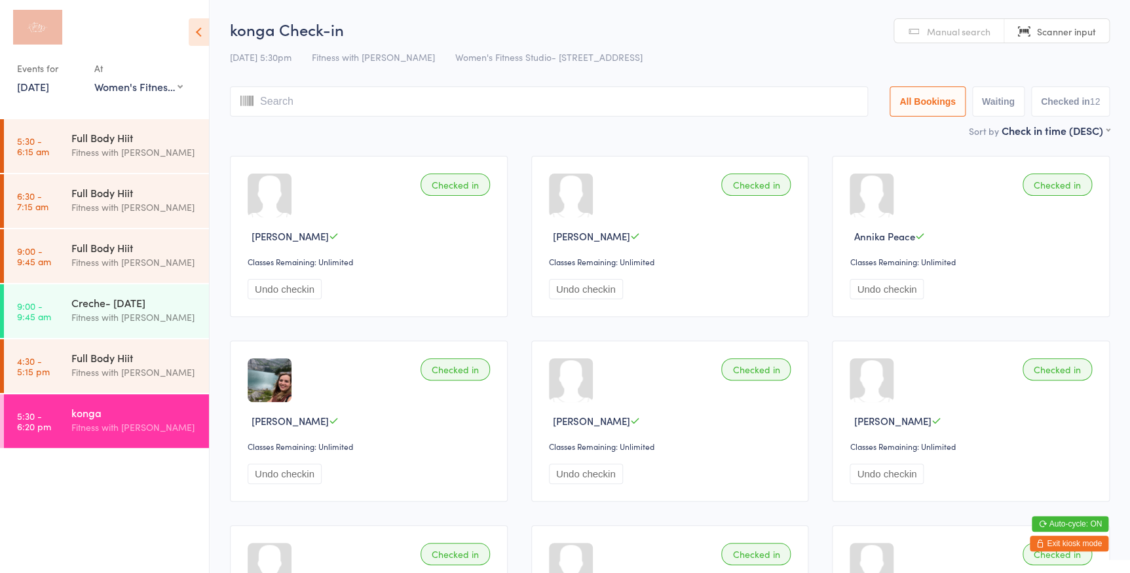
click at [973, 33] on span "Manual search" at bounding box center [959, 31] width 64 height 13
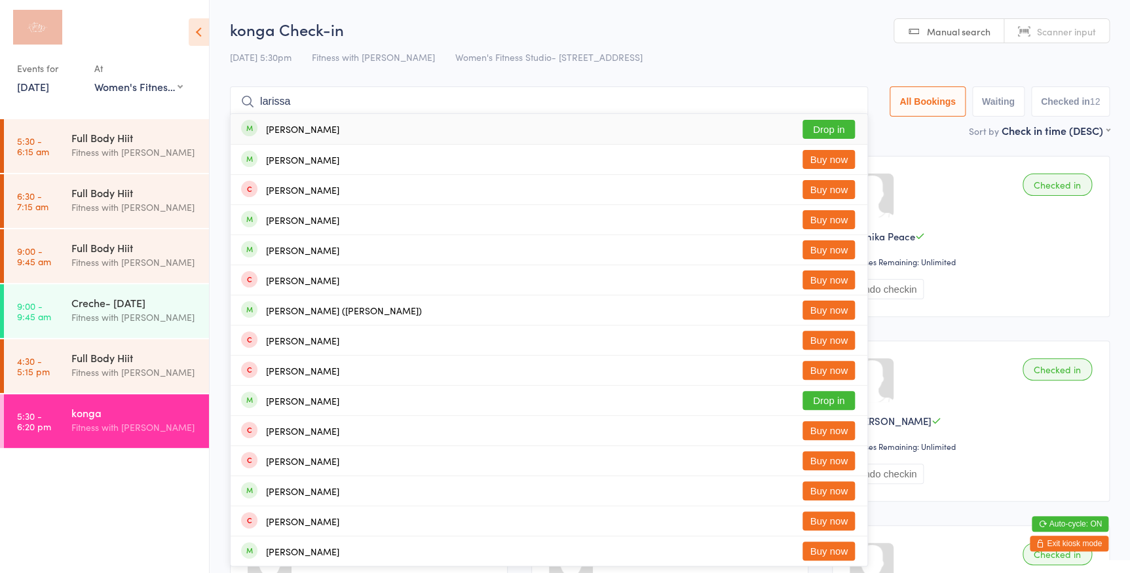
type input "larissa"
click at [839, 126] on button "Drop in" at bounding box center [828, 129] width 52 height 19
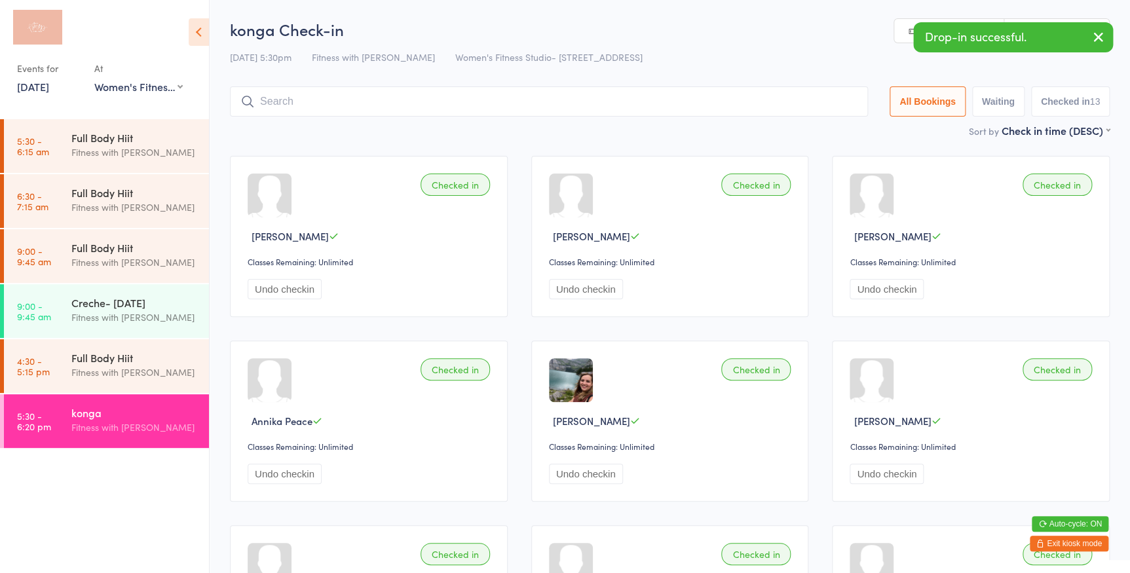
click at [1097, 37] on icon "button" at bounding box center [1099, 37] width 16 height 16
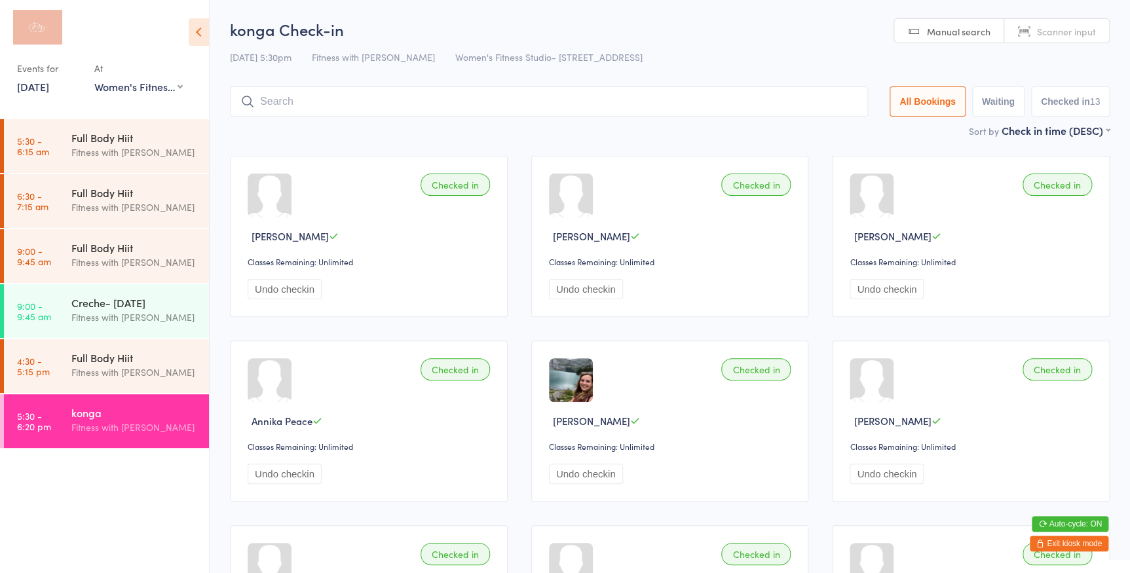
click at [989, 32] on span "Manual search" at bounding box center [959, 31] width 64 height 13
click at [698, 100] on input "search" at bounding box center [549, 101] width 638 height 30
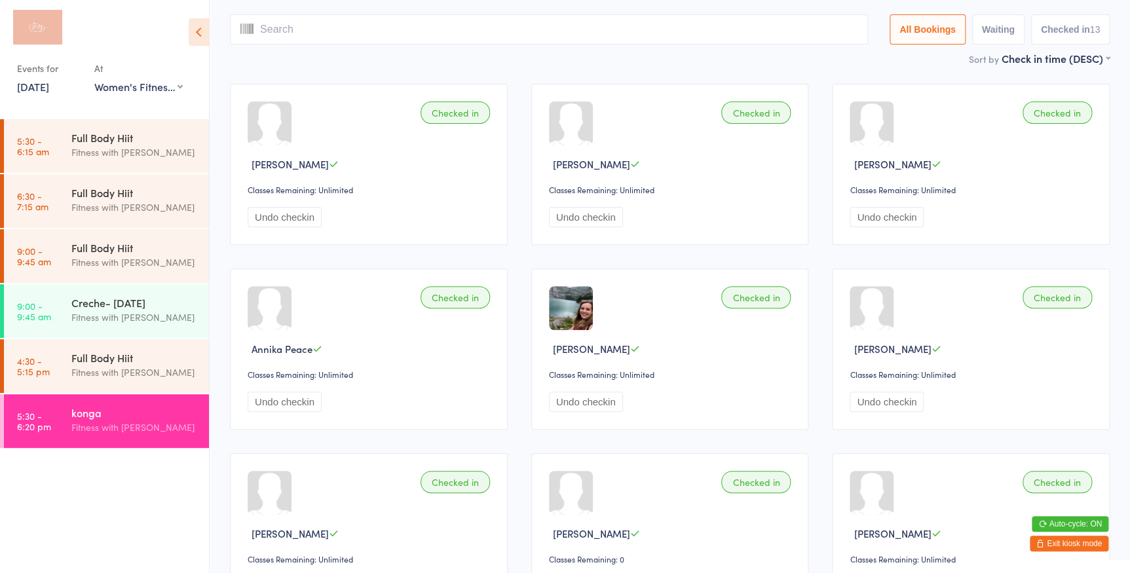
scroll to position [86, 0]
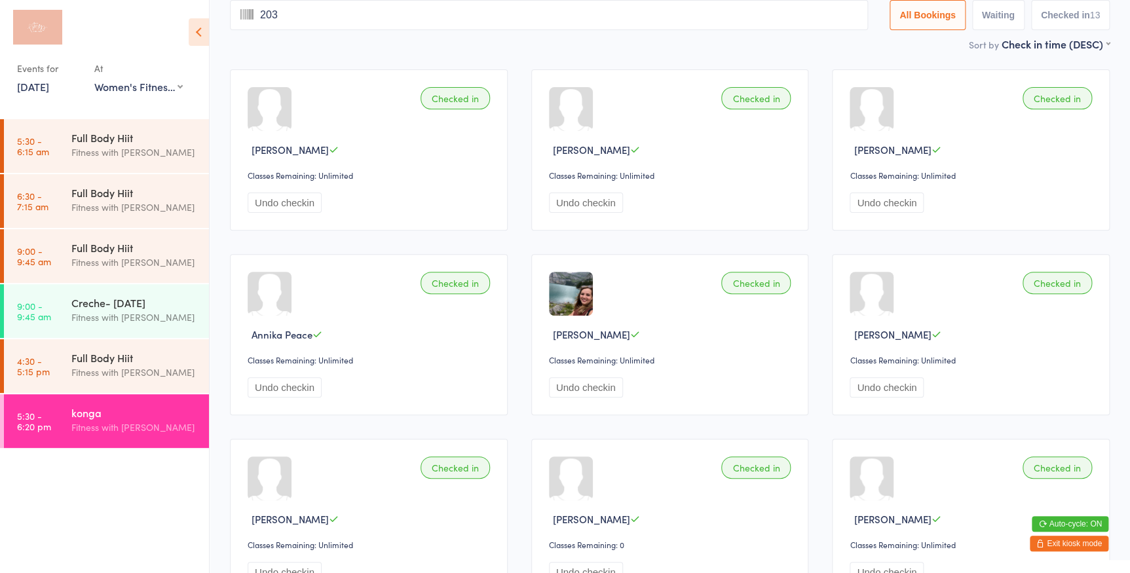
type input "2031"
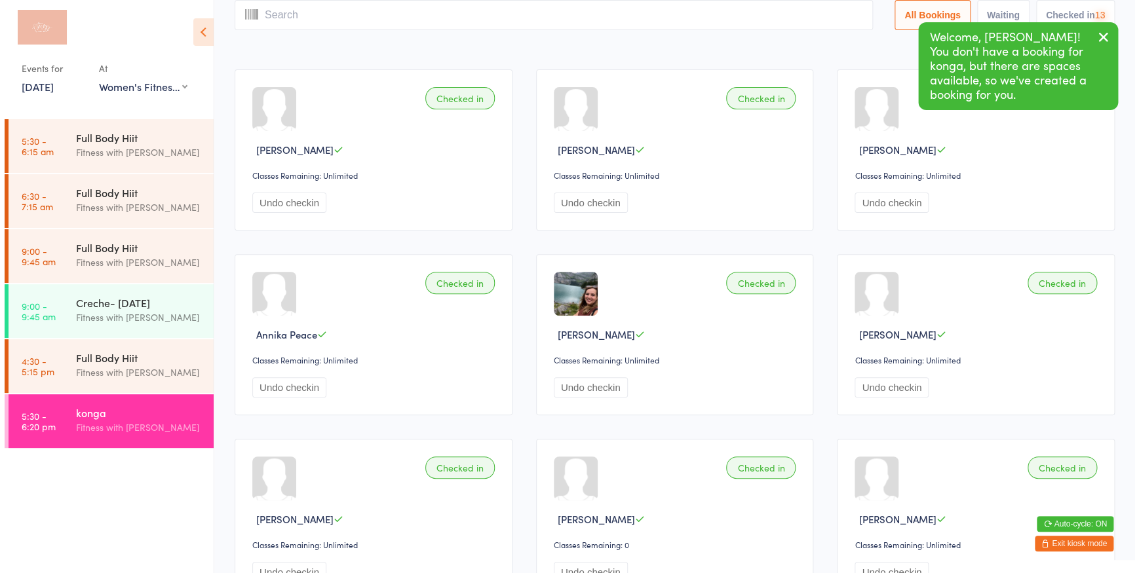
scroll to position [0, 0]
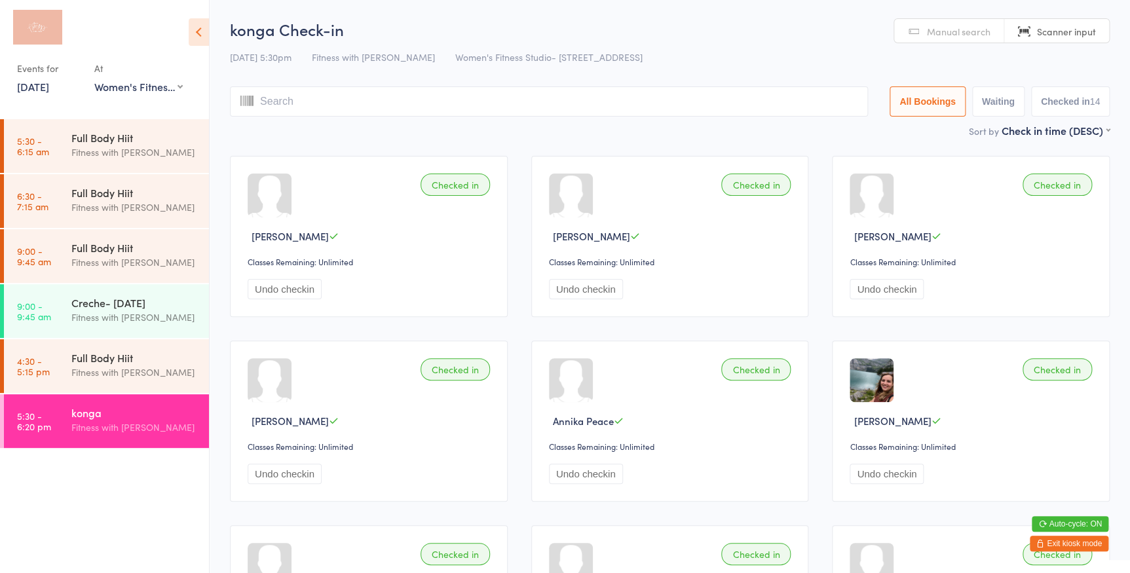
click at [963, 34] on span "Manual search" at bounding box center [959, 31] width 64 height 13
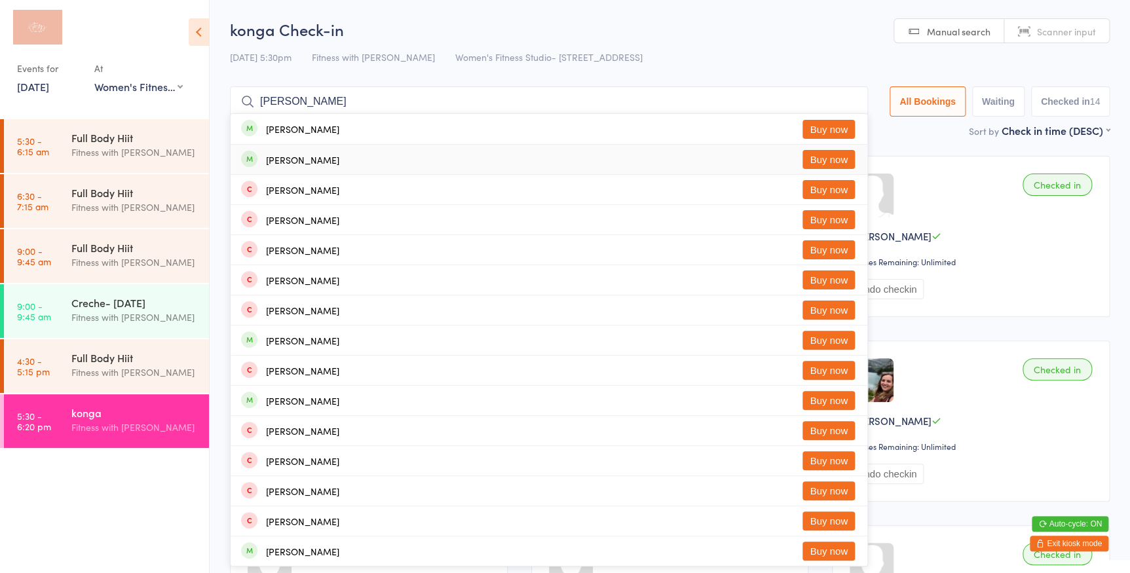
type input "[PERSON_NAME]"
click at [815, 163] on button "Buy now" at bounding box center [828, 159] width 52 height 19
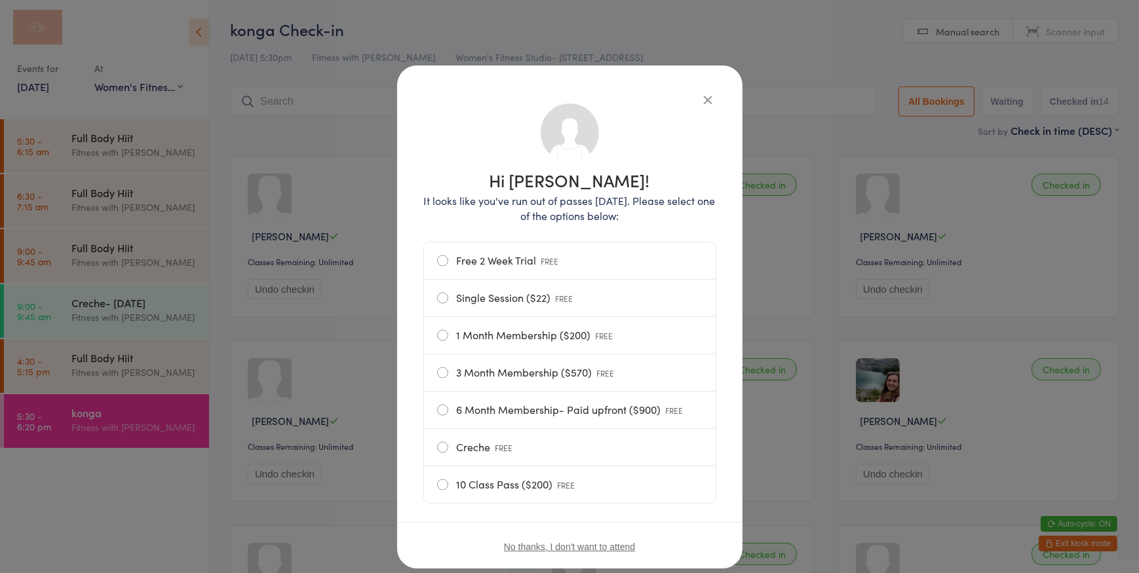
click at [498, 301] on label "Single Session ($22) FREE" at bounding box center [569, 298] width 265 height 37
click at [0, 0] on input "Single Session ($22) FREE" at bounding box center [0, 0] width 0 height 0
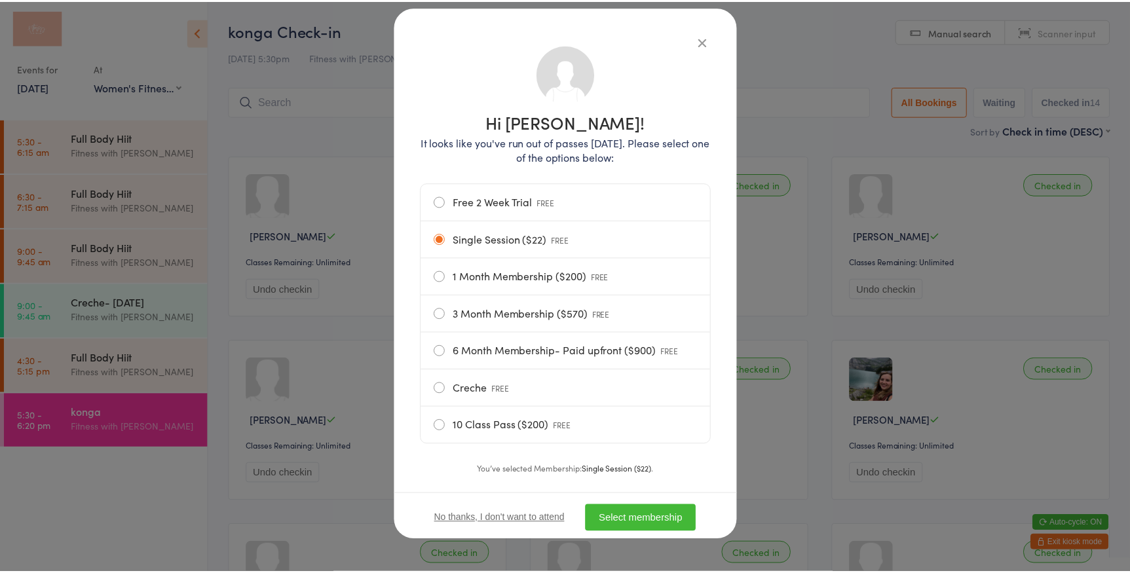
scroll to position [63, 0]
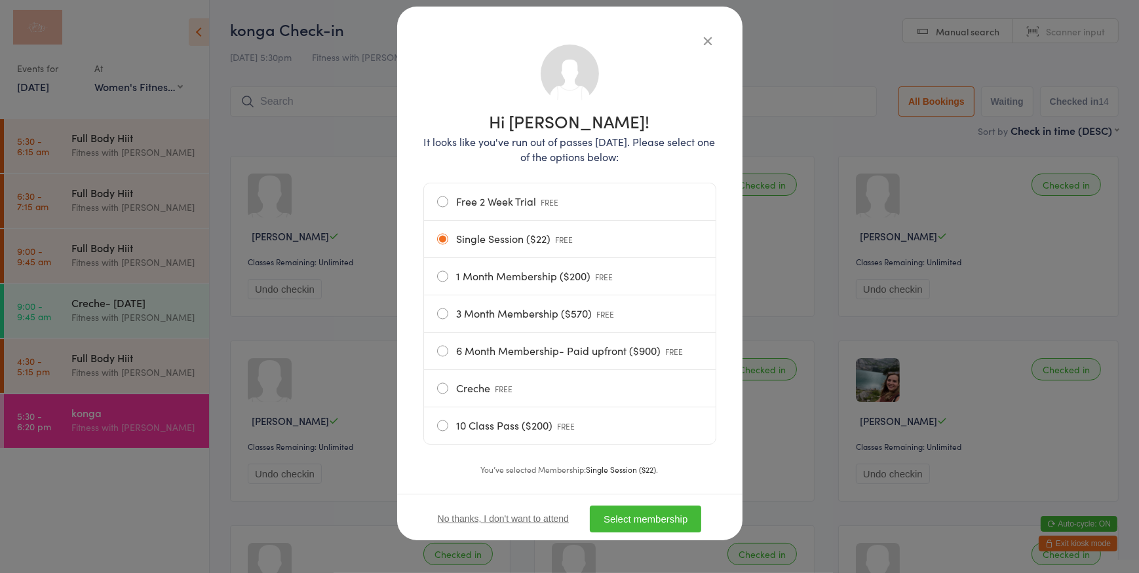
click at [639, 516] on button "Select membership" at bounding box center [645, 519] width 111 height 27
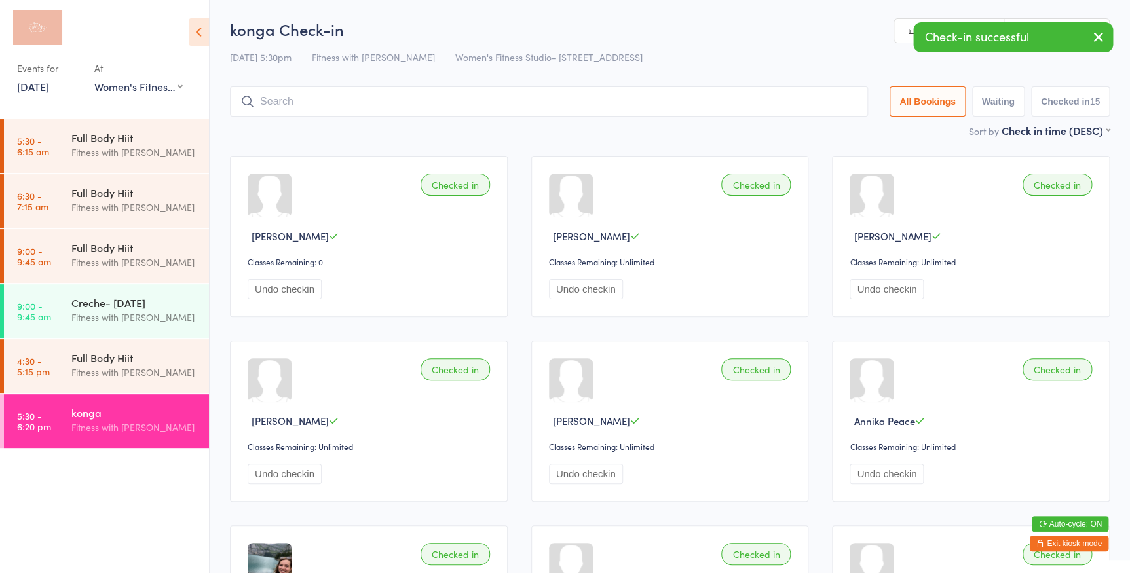
click at [1097, 39] on icon "button" at bounding box center [1099, 37] width 16 height 16
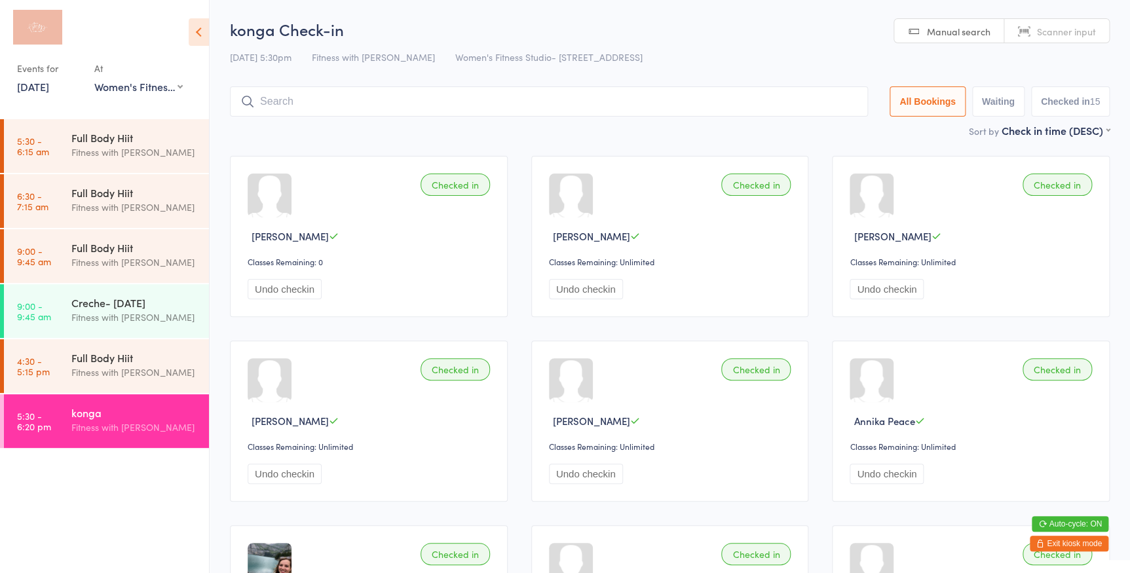
click at [1089, 30] on span "Scanner input" at bounding box center [1066, 31] width 59 height 13
click at [992, 29] on link "Manual search" at bounding box center [949, 31] width 110 height 25
click at [1079, 26] on span "Scanner input" at bounding box center [1066, 31] width 59 height 13
click at [113, 347] on div "Full Body Hiit Fitness with [PERSON_NAME]" at bounding box center [140, 365] width 138 height 52
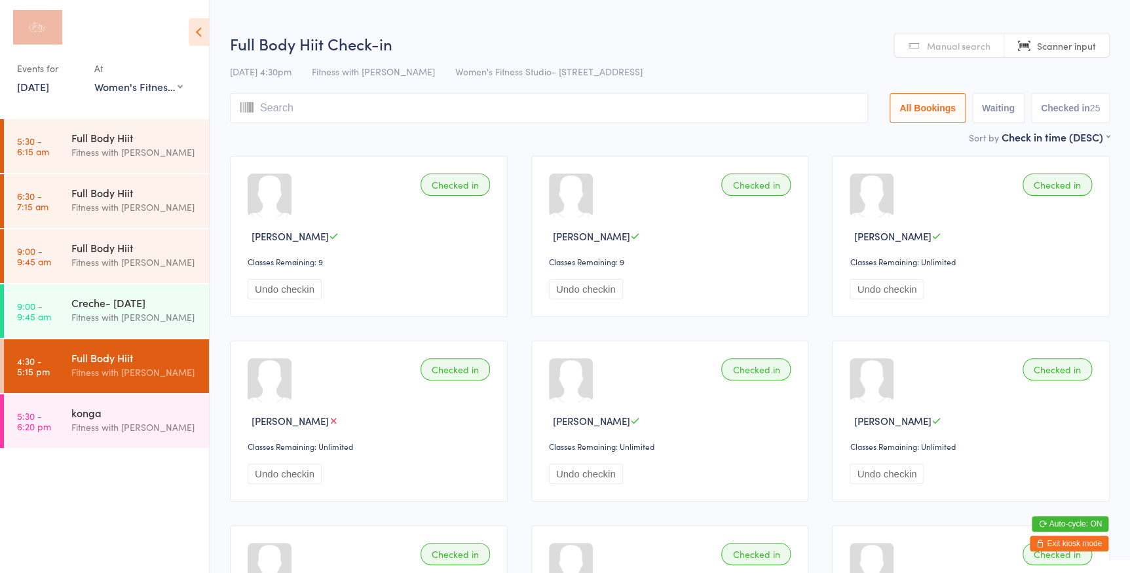
click at [937, 39] on span "Manual search" at bounding box center [959, 45] width 64 height 13
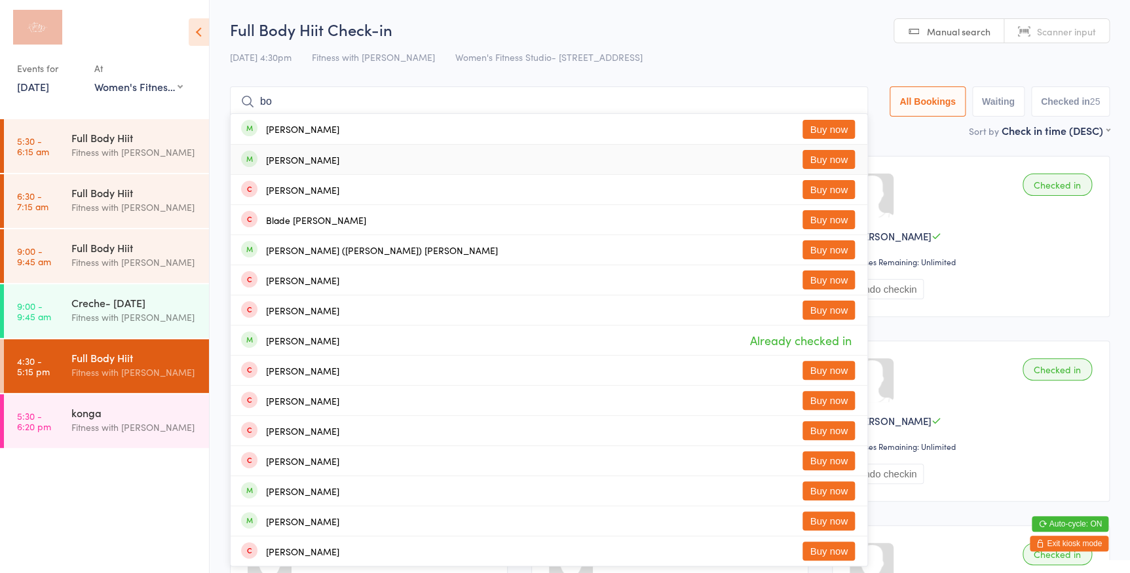
type input "b"
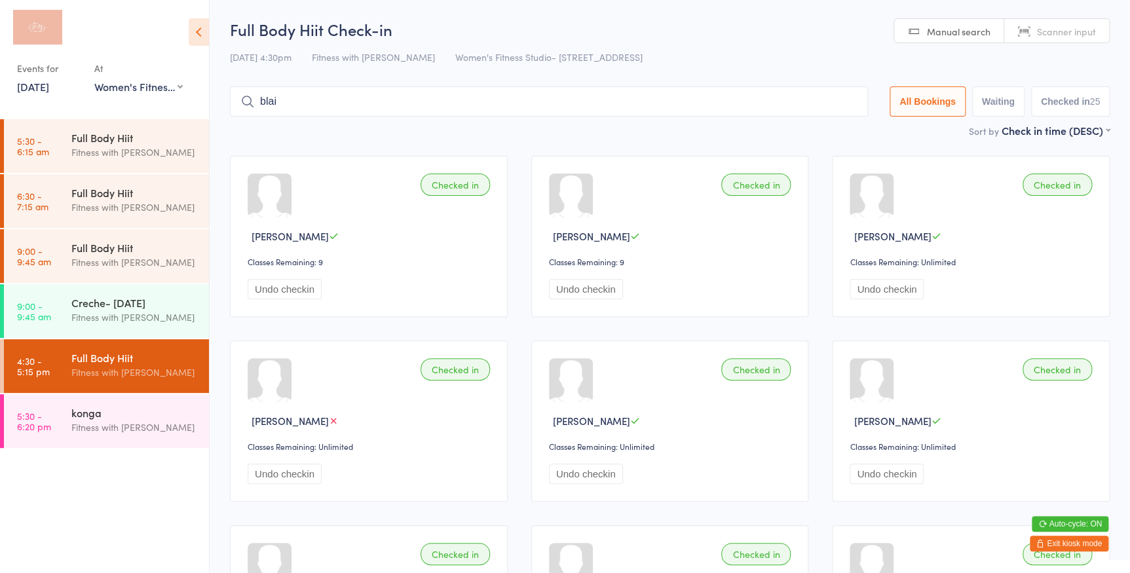
type input "[PERSON_NAME]"
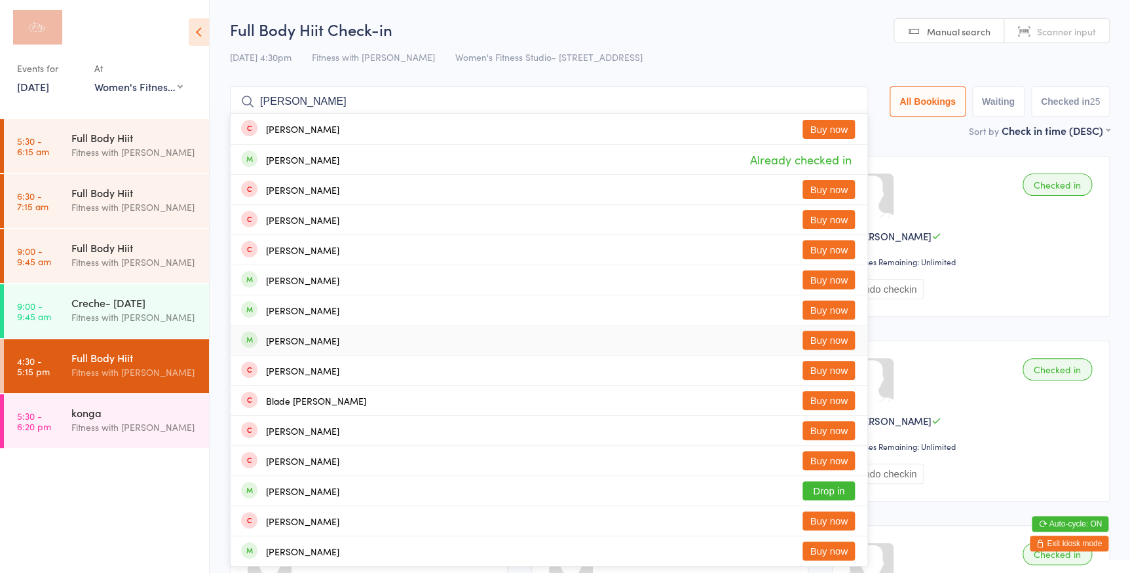
click at [844, 98] on input "[PERSON_NAME]" at bounding box center [549, 101] width 638 height 30
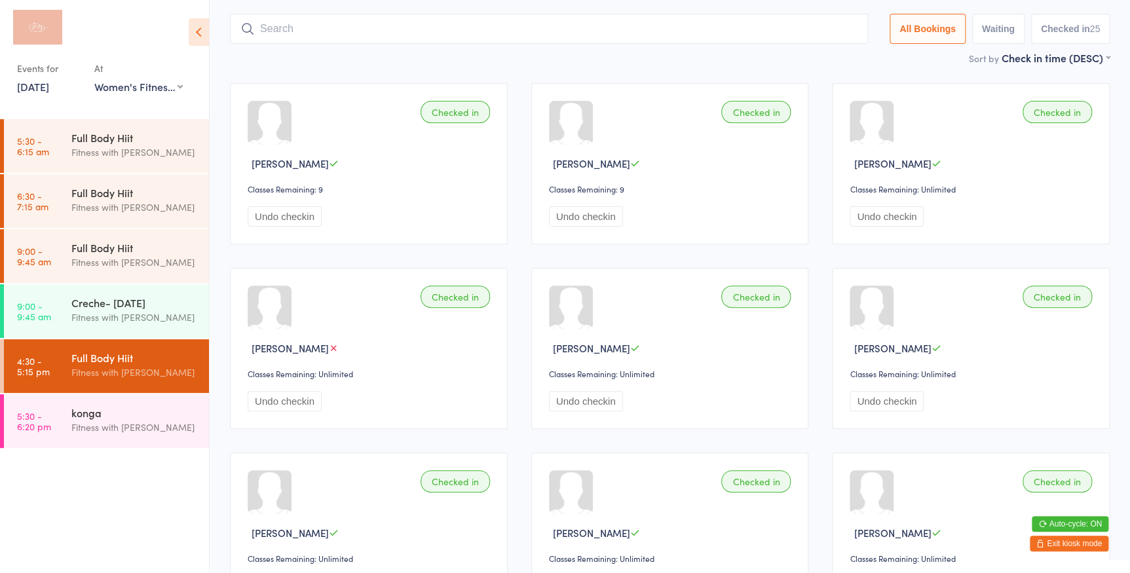
scroll to position [86, 0]
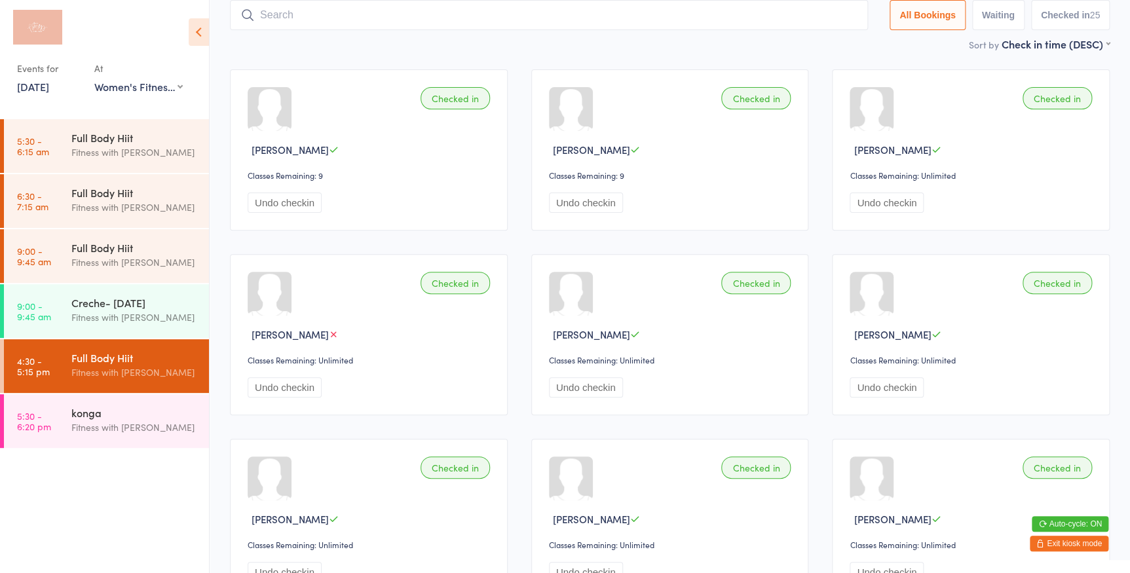
drag, startPoint x: 164, startPoint y: 417, endPoint x: 221, endPoint y: 448, distance: 65.1
click at [164, 417] on div "konga" at bounding box center [134, 412] width 126 height 14
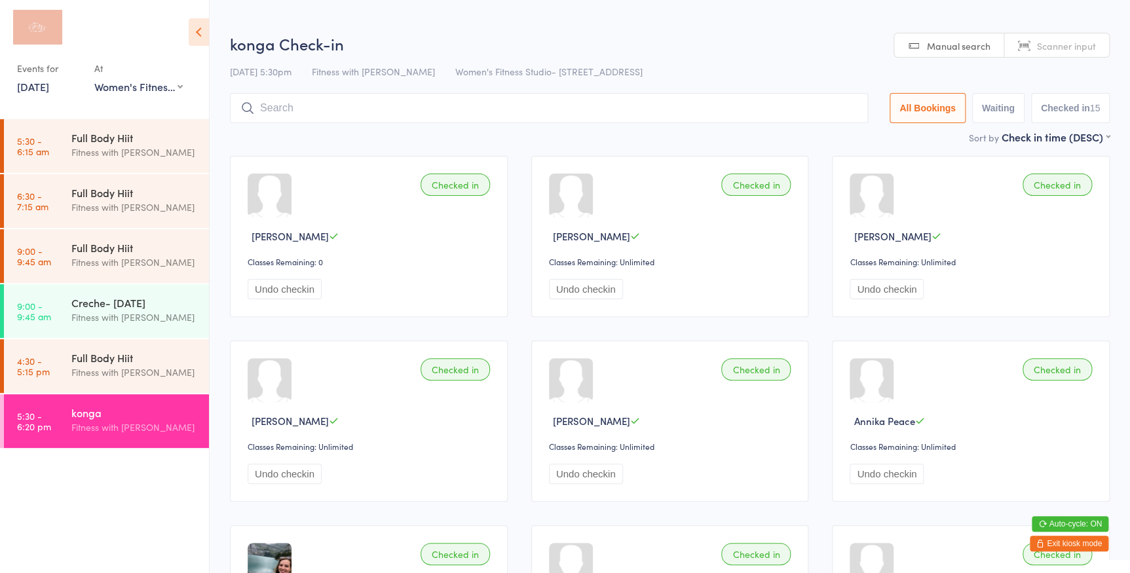
click at [1042, 37] on link "Scanner input" at bounding box center [1056, 45] width 105 height 25
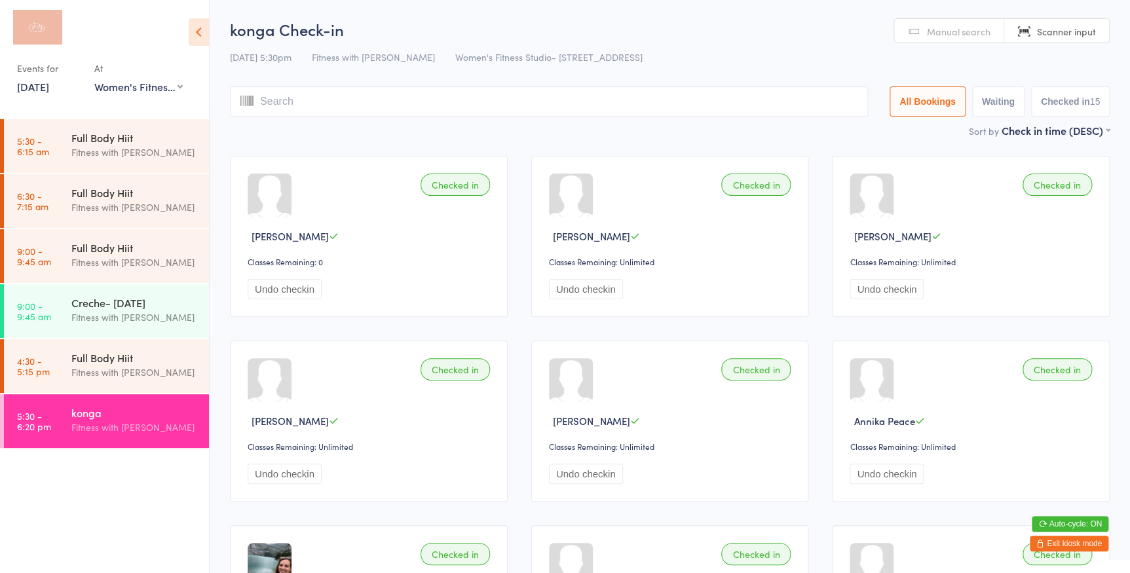
click at [943, 35] on span "Manual search" at bounding box center [959, 31] width 64 height 13
type input "b"
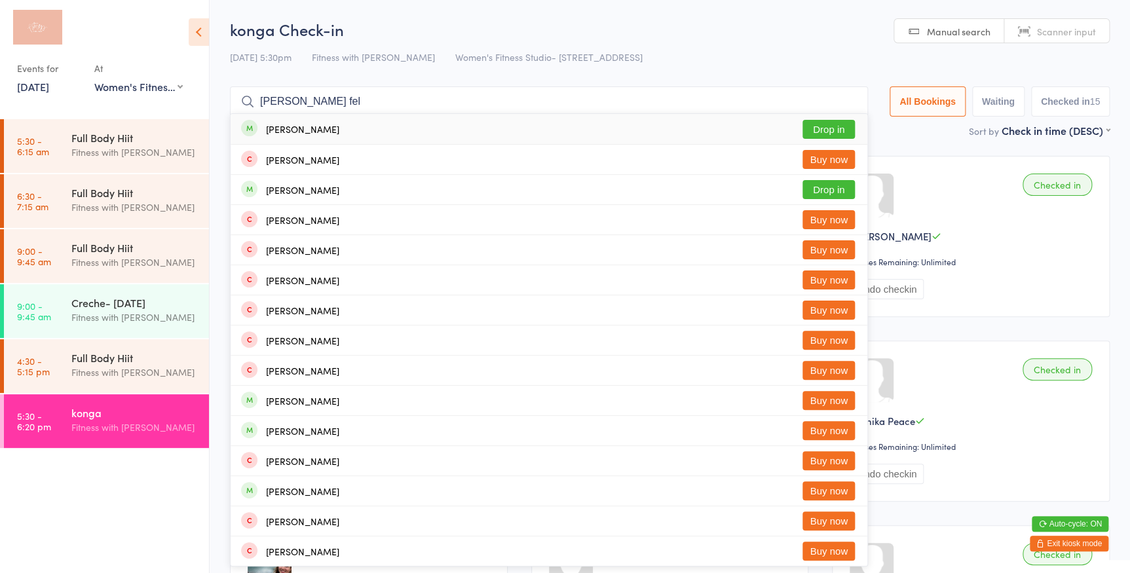
type input "[PERSON_NAME] fel"
click at [834, 126] on button "Drop in" at bounding box center [828, 129] width 52 height 19
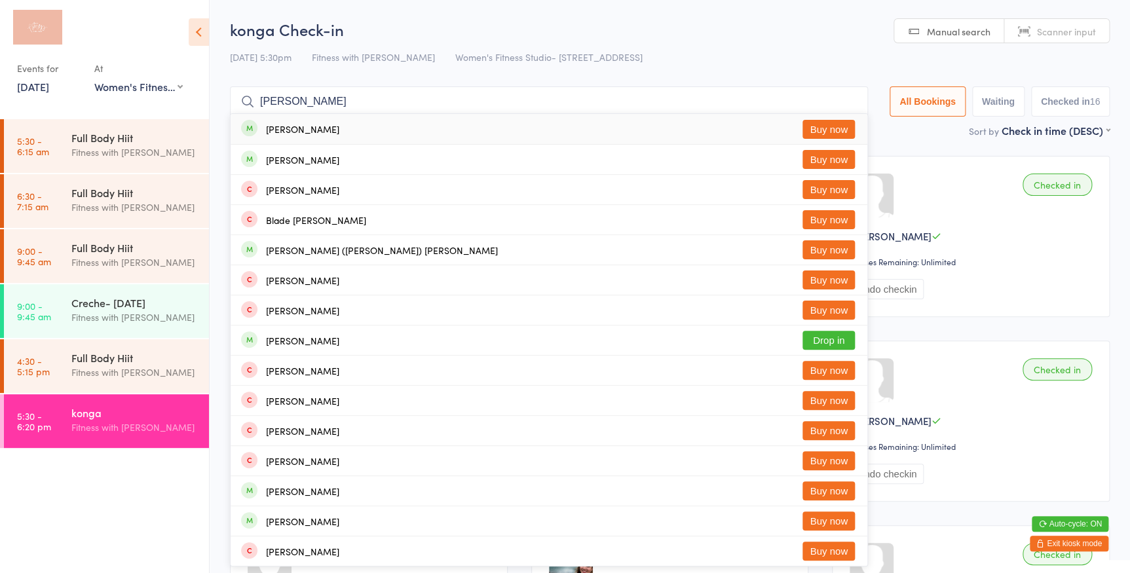
type input "[PERSON_NAME]"
click at [674, 50] on div "[DATE] 5:30pm Fitness with [PERSON_NAME] Women's Fitness Studio- [STREET_ADDRES…" at bounding box center [670, 58] width 880 height 22
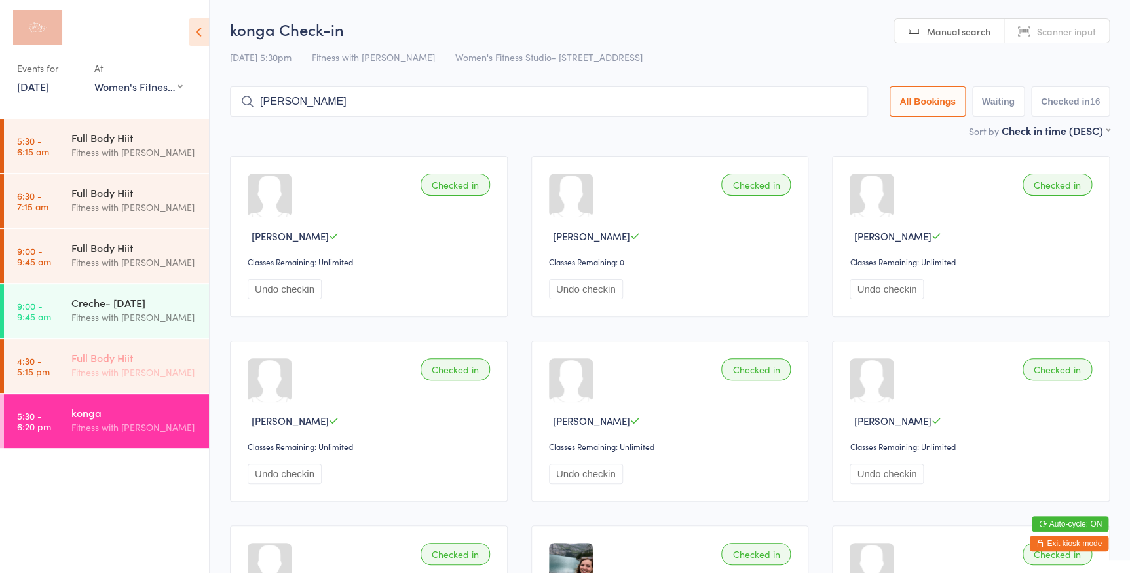
click at [151, 366] on div "Fitness with [PERSON_NAME]" at bounding box center [134, 372] width 126 height 15
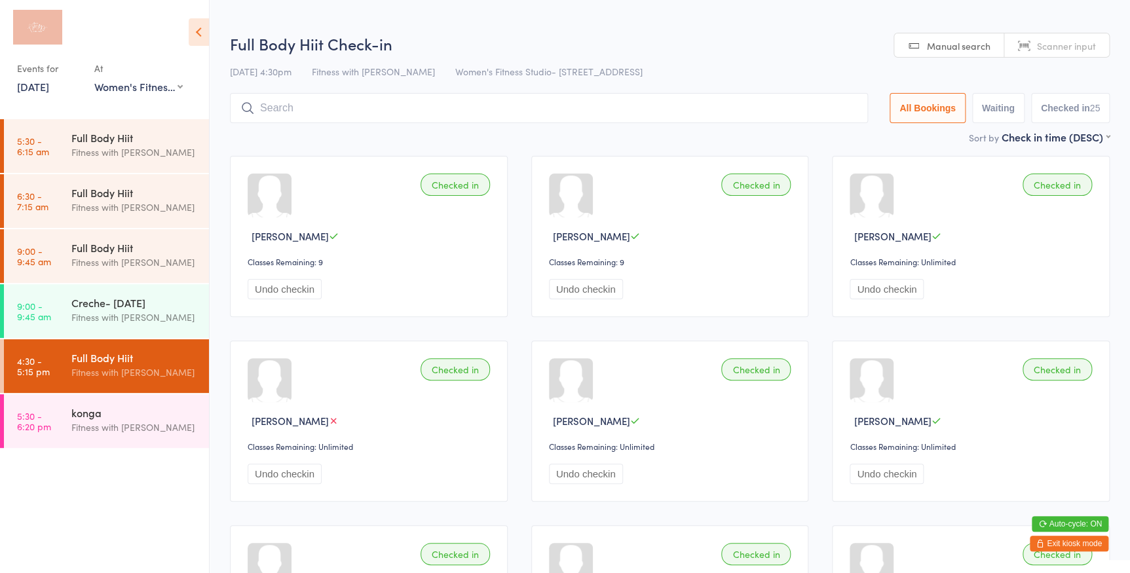
click at [1087, 46] on span "Scanner input" at bounding box center [1066, 45] width 59 height 13
click at [149, 423] on div "Fitness with [PERSON_NAME]" at bounding box center [134, 427] width 126 height 15
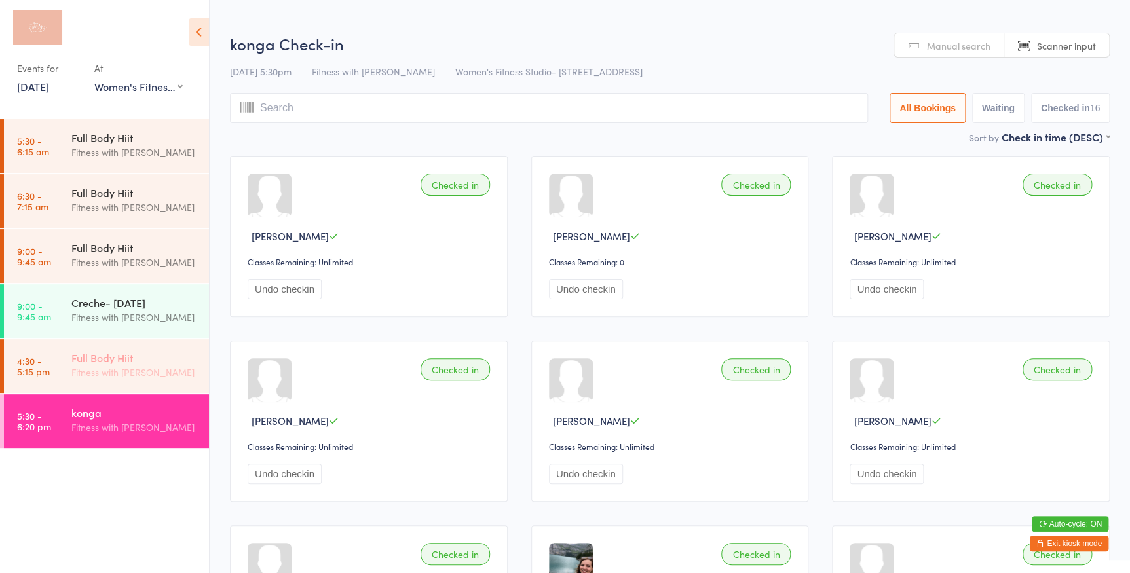
click at [157, 353] on div "Full Body Hiit" at bounding box center [134, 357] width 126 height 14
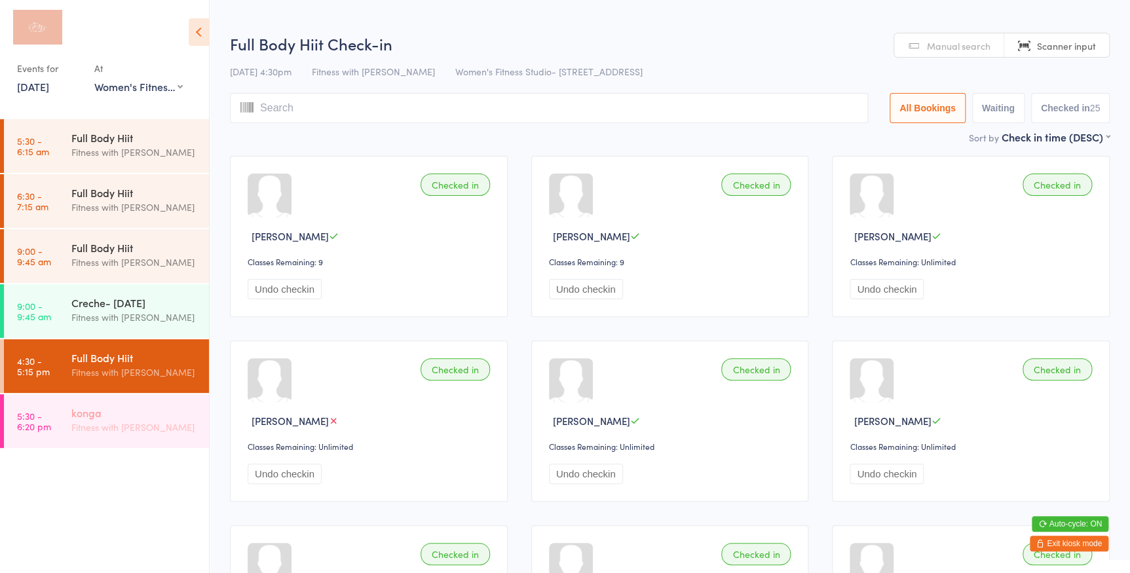
click at [159, 421] on div "Fitness with [PERSON_NAME]" at bounding box center [134, 427] width 126 height 15
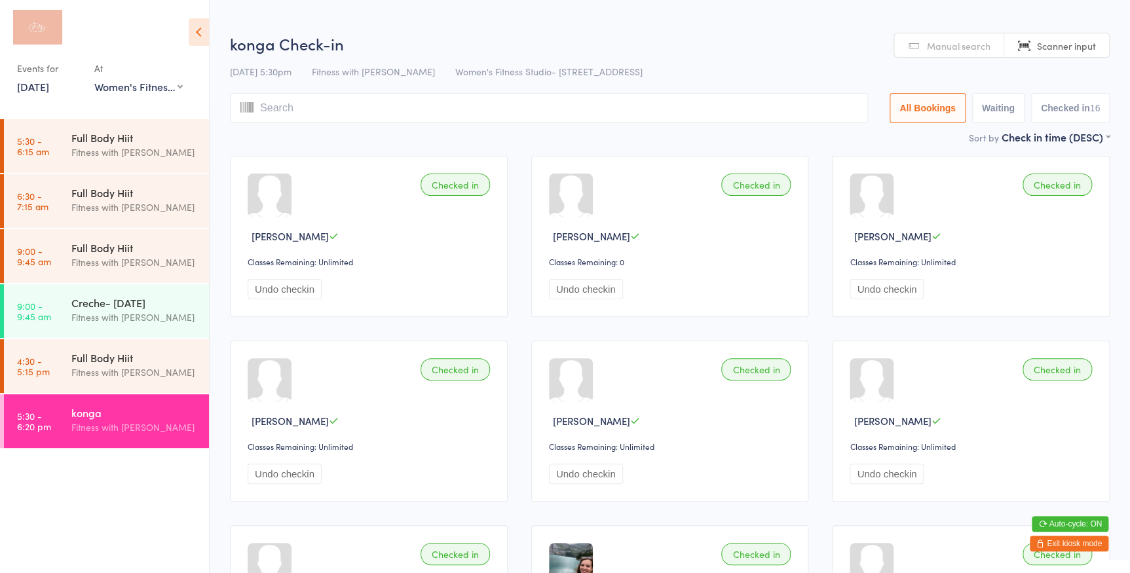
click at [935, 48] on span "Manual search" at bounding box center [959, 45] width 64 height 13
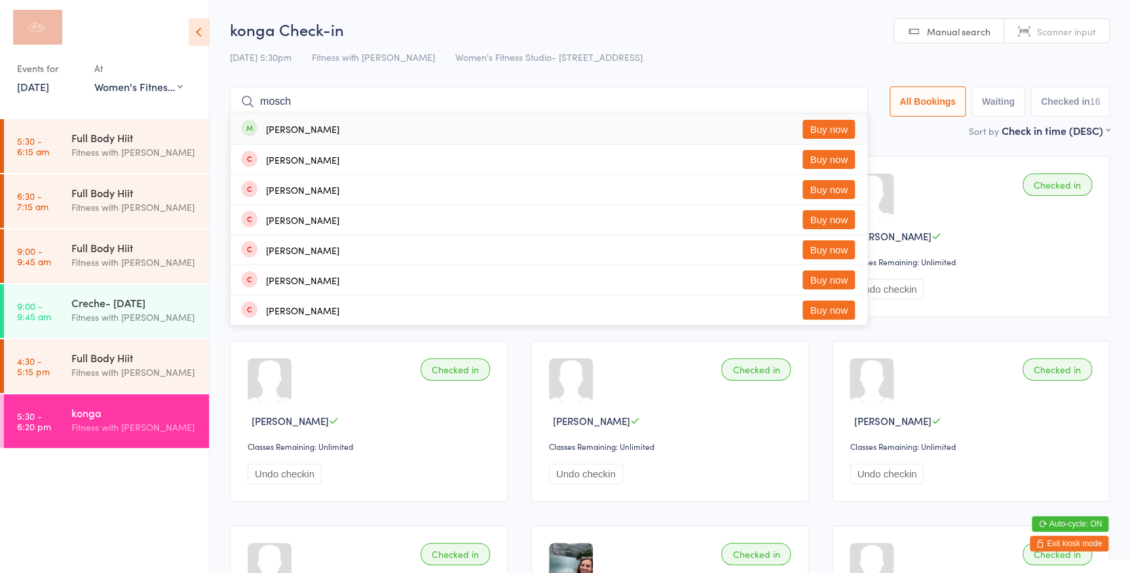
type input "mosch"
click at [814, 122] on button "Buy now" at bounding box center [828, 129] width 52 height 19
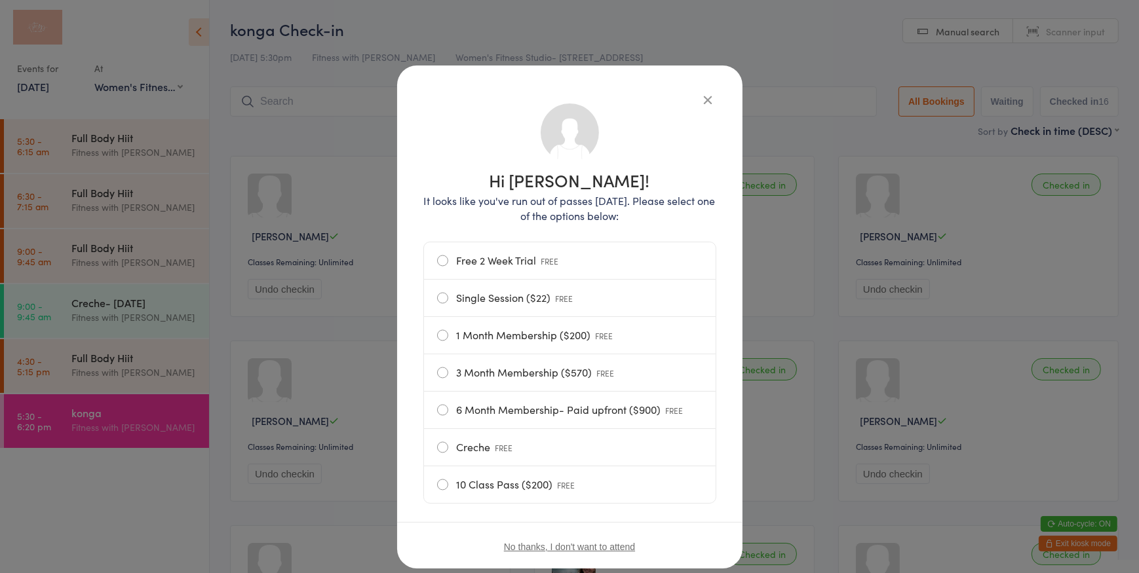
click at [507, 297] on label "Single Session ($22) FREE" at bounding box center [569, 298] width 265 height 37
click at [0, 0] on input "Single Session ($22) FREE" at bounding box center [0, 0] width 0 height 0
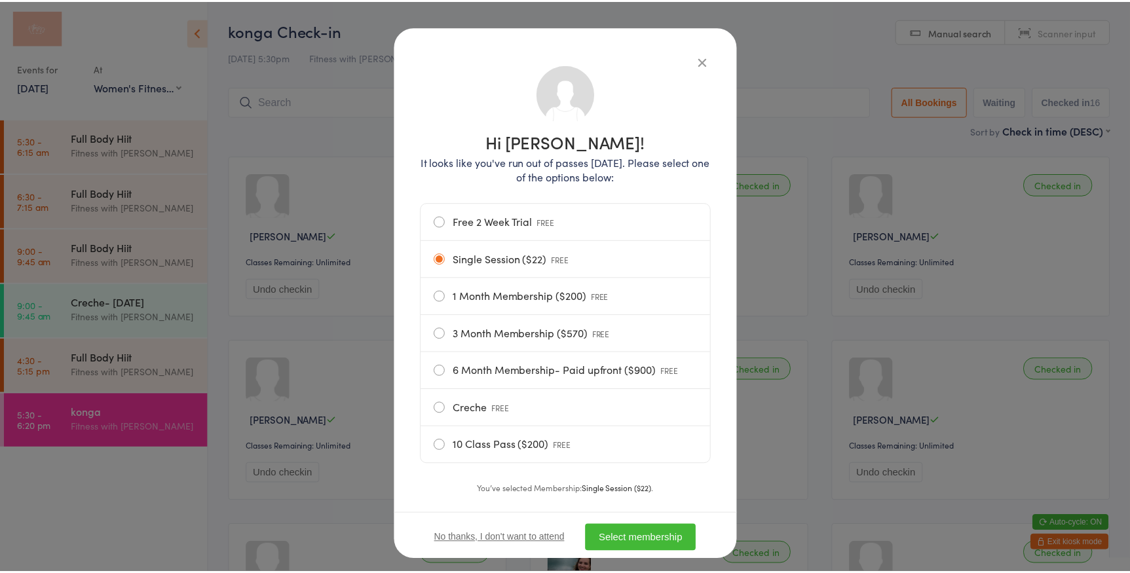
scroll to position [59, 0]
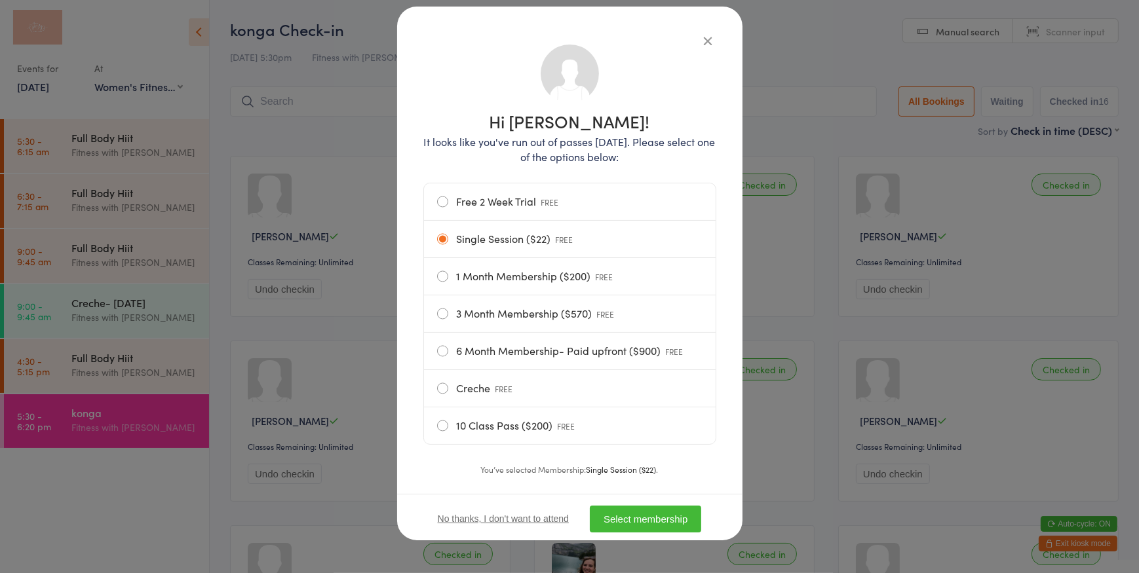
click at [653, 508] on button "Select membership" at bounding box center [645, 519] width 111 height 27
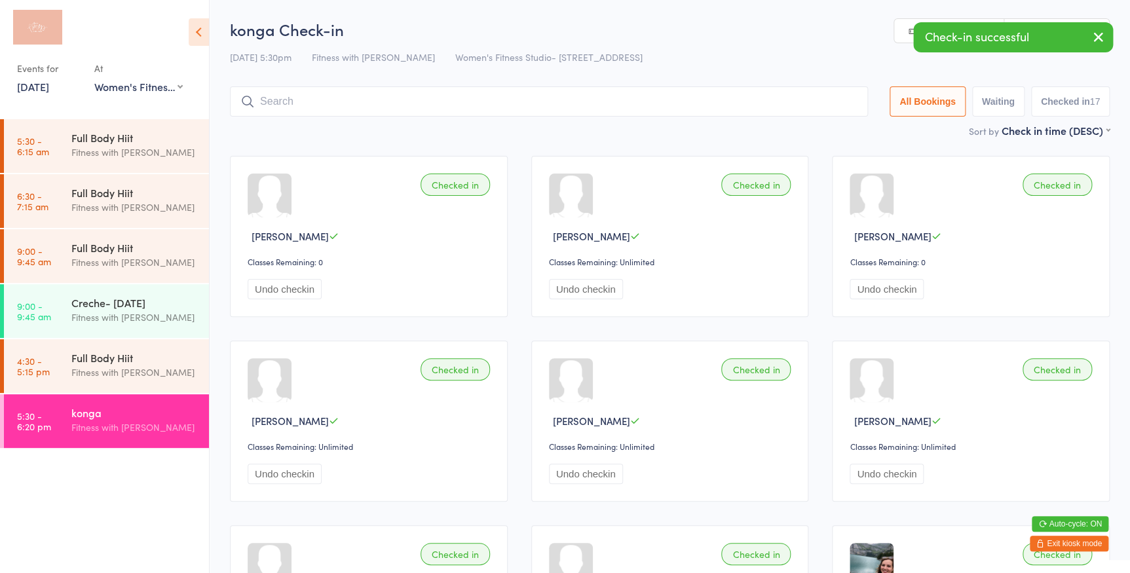
click at [1105, 40] on icon "button" at bounding box center [1099, 37] width 16 height 16
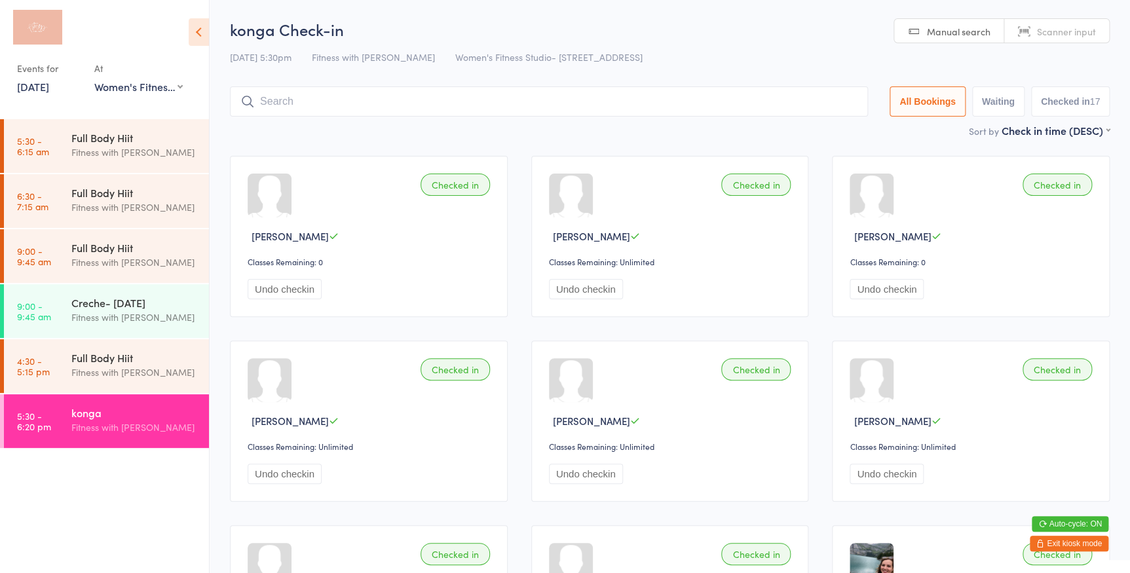
click at [1061, 32] on span "Scanner input" at bounding box center [1066, 31] width 59 height 13
type input "2589"
type input "3567"
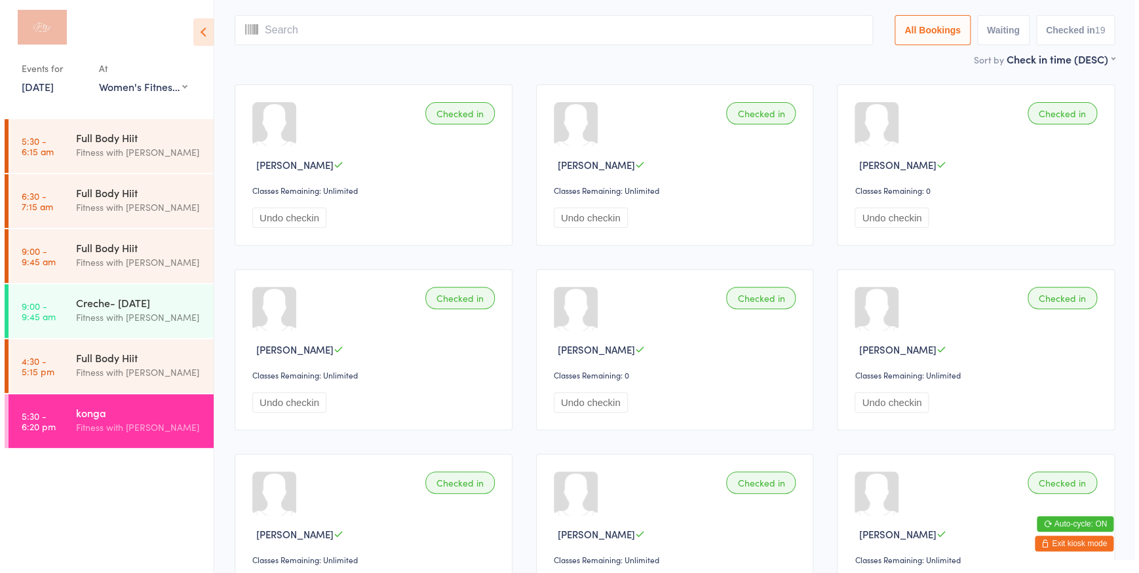
scroll to position [0, 0]
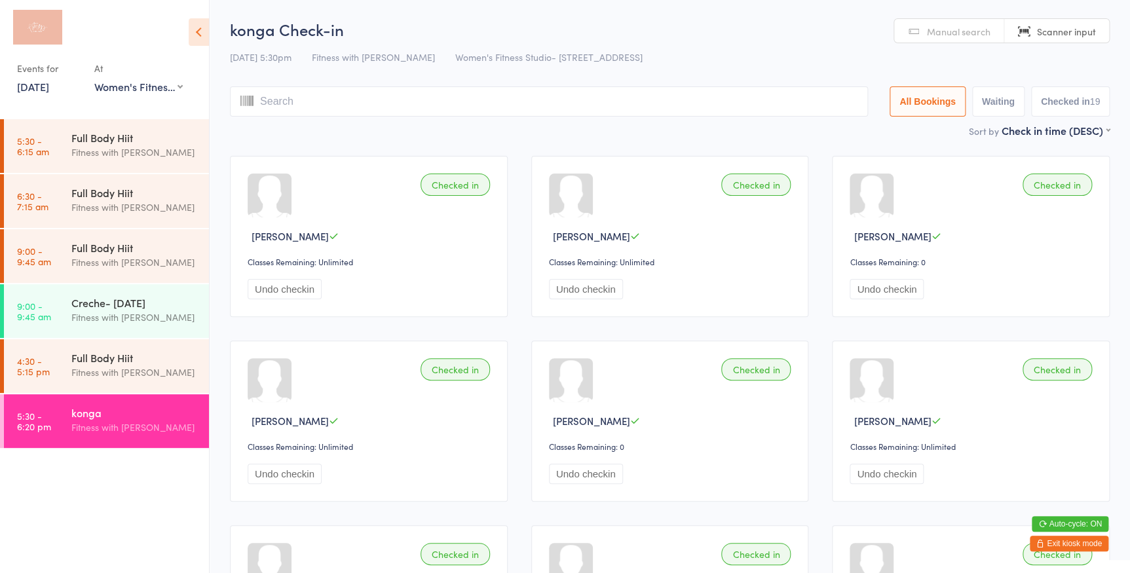
click at [918, 29] on link "Manual search" at bounding box center [949, 31] width 110 height 25
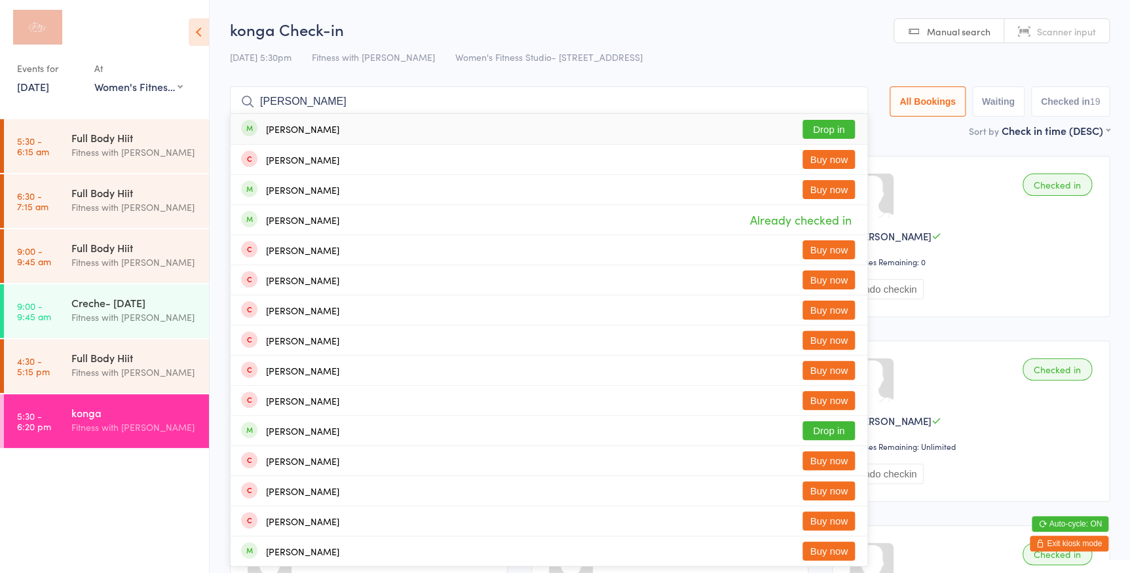
type input "[PERSON_NAME]"
click at [819, 123] on button "Drop in" at bounding box center [828, 129] width 52 height 19
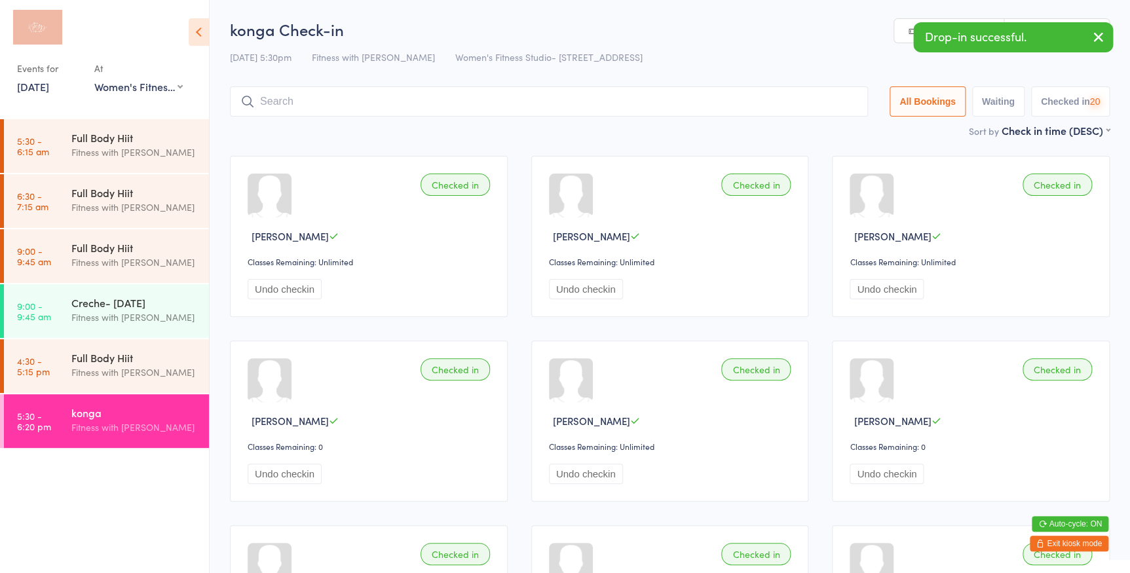
click at [1094, 31] on icon "button" at bounding box center [1099, 37] width 16 height 16
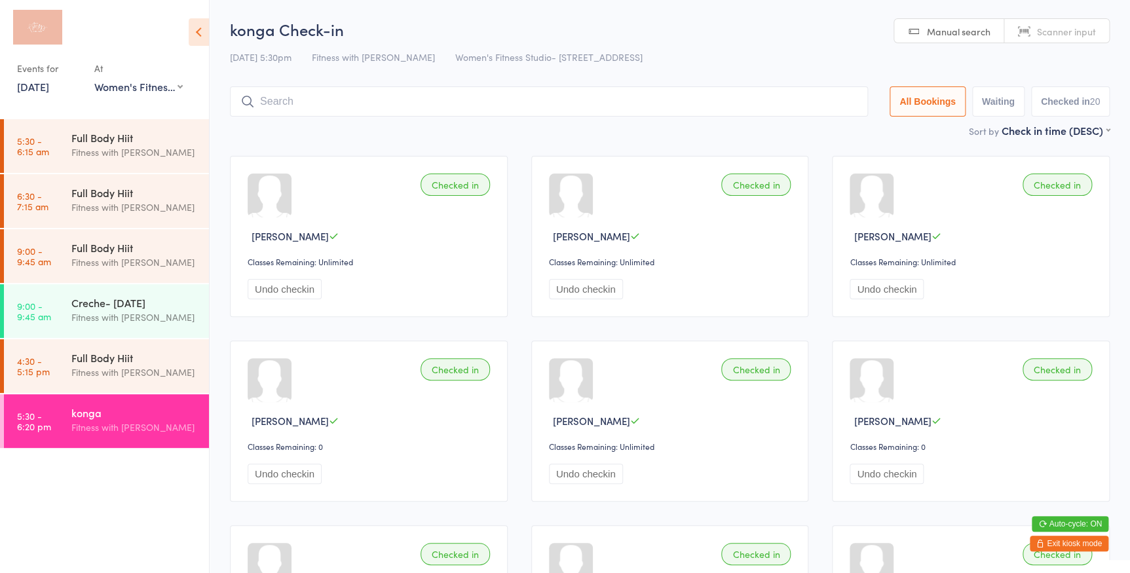
click at [1072, 32] on span "Scanner input" at bounding box center [1066, 31] width 59 height 13
click at [937, 37] on span "Manual search" at bounding box center [959, 31] width 64 height 13
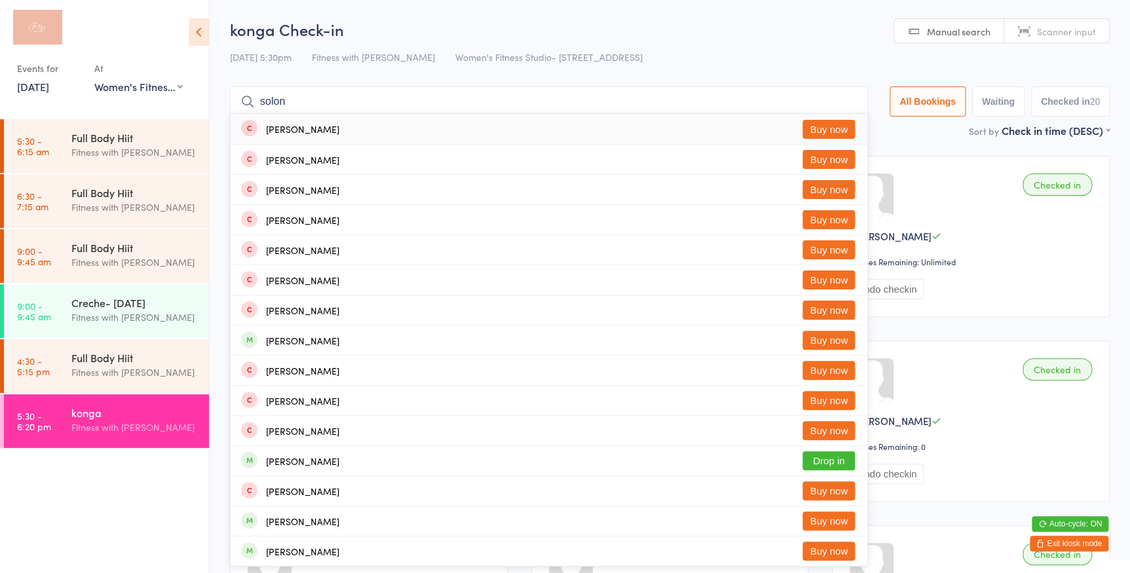
type input "solon"
click at [837, 130] on button "Buy now" at bounding box center [828, 129] width 52 height 19
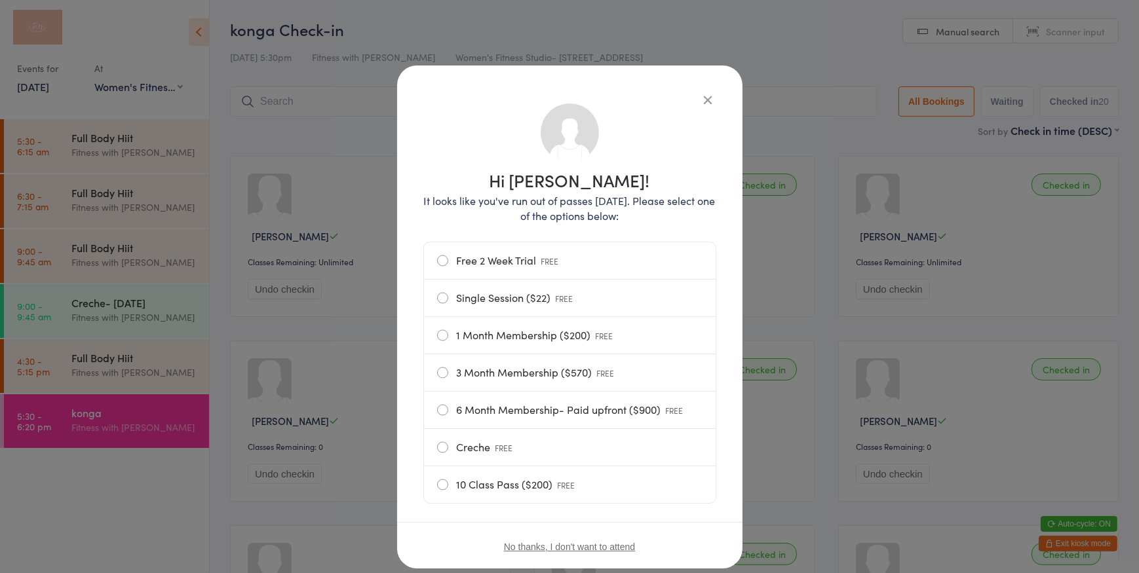
click at [531, 297] on label "Single Session ($22) FREE" at bounding box center [569, 298] width 265 height 37
click at [0, 0] on input "Single Session ($22) FREE" at bounding box center [0, 0] width 0 height 0
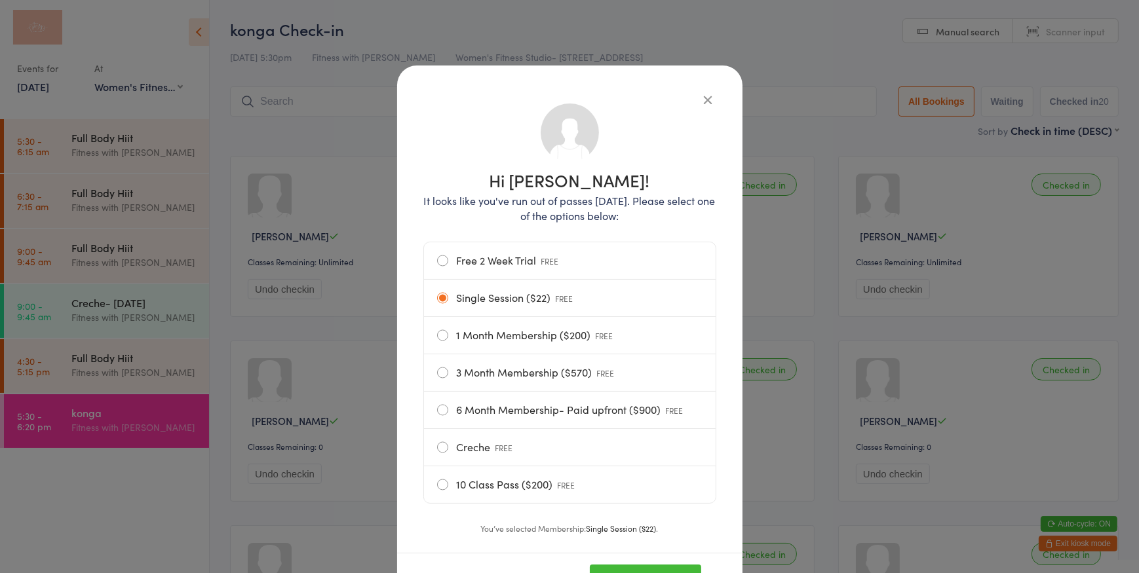
scroll to position [63, 0]
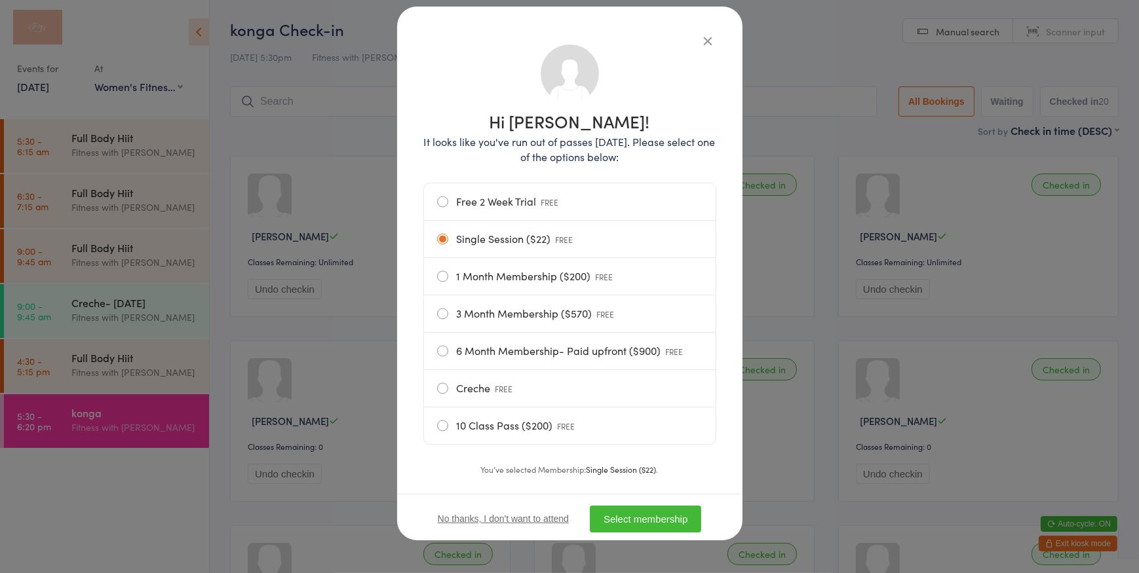
click at [685, 525] on button "Select membership" at bounding box center [645, 519] width 111 height 27
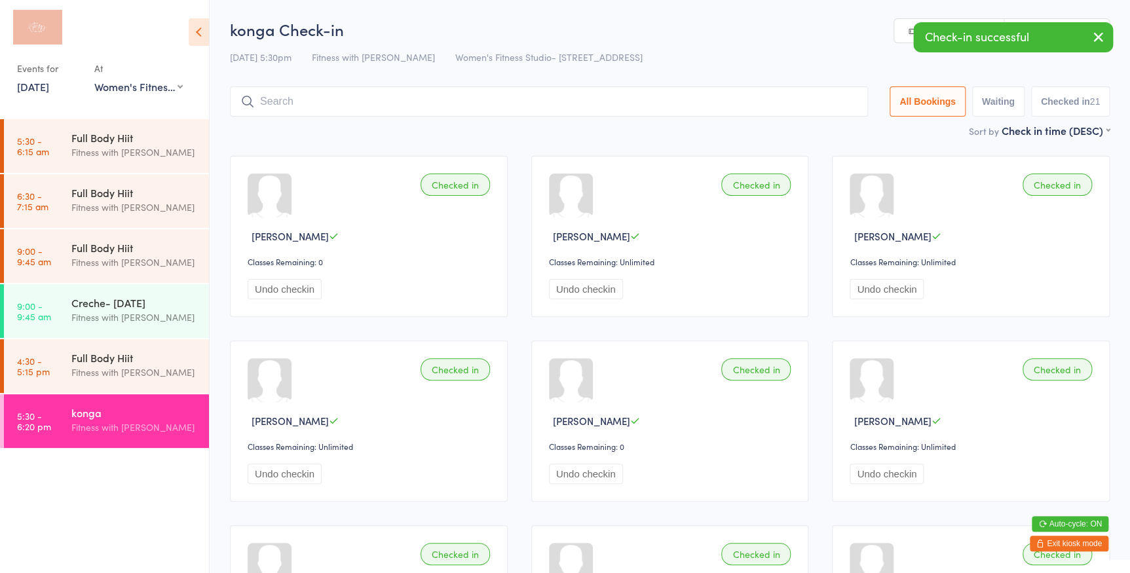
click at [1092, 37] on icon "button" at bounding box center [1099, 37] width 16 height 16
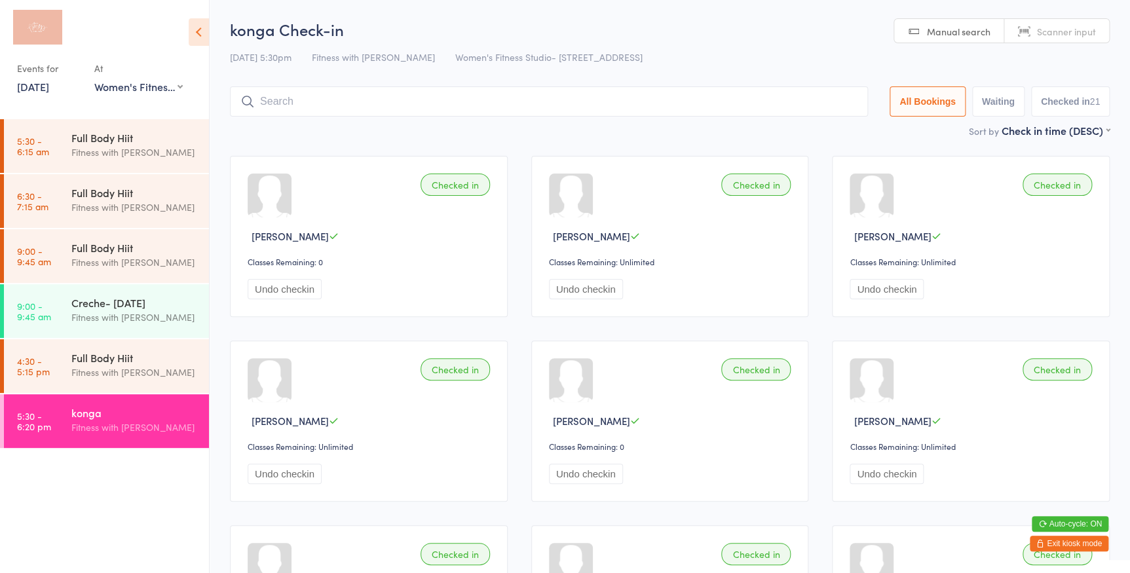
click at [1056, 23] on link "Scanner input" at bounding box center [1056, 31] width 105 height 25
type input "796"
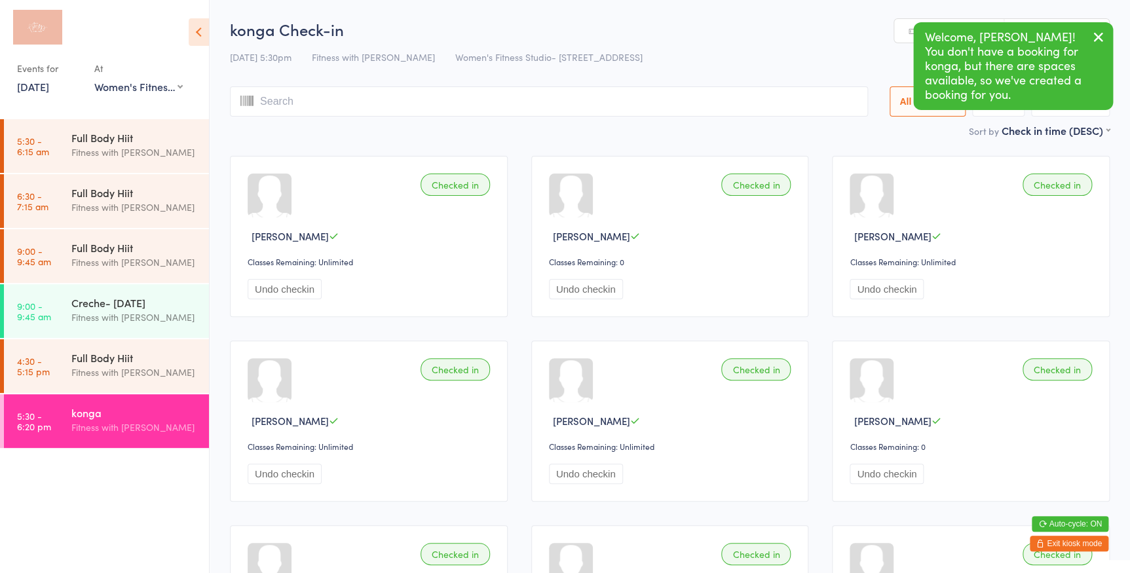
click at [903, 24] on link "Manual search" at bounding box center [949, 31] width 110 height 25
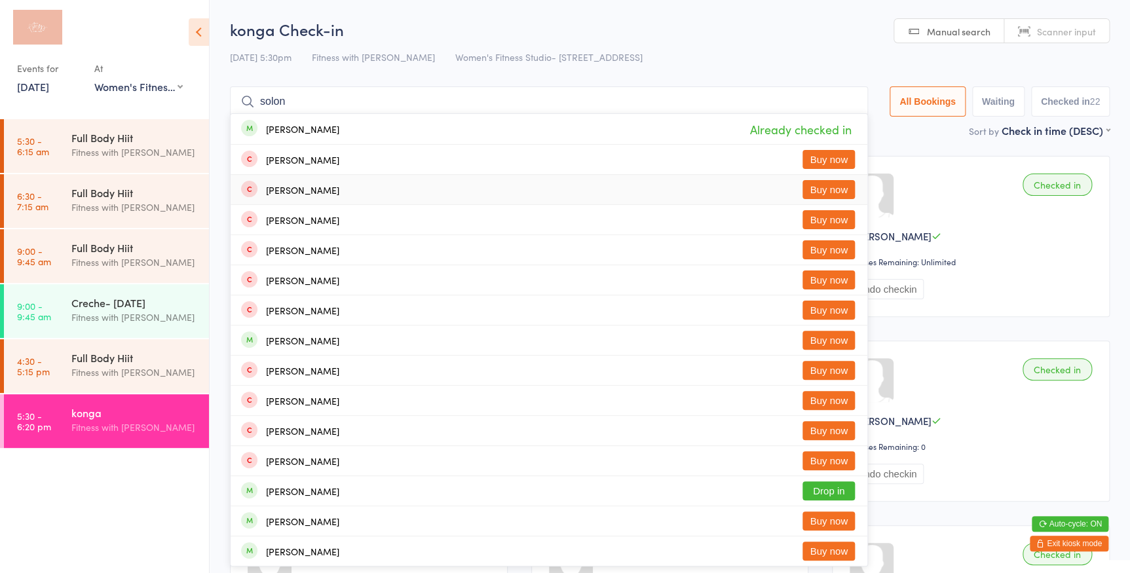
type input "solon"
click at [842, 191] on button "Buy now" at bounding box center [828, 189] width 52 height 19
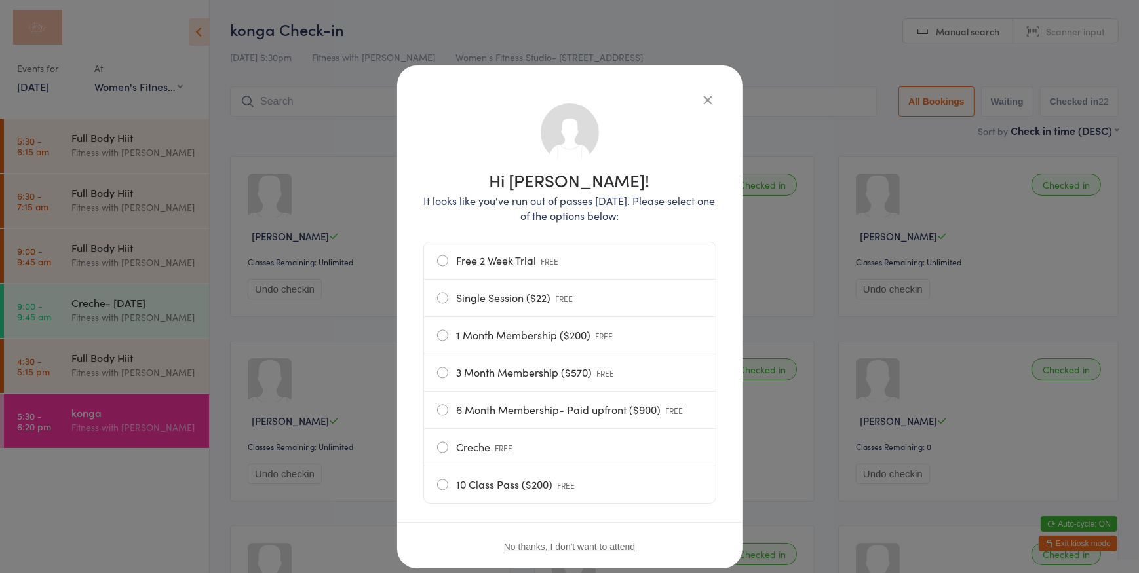
click at [580, 295] on label "Single Session ($22) FREE" at bounding box center [569, 298] width 265 height 37
click at [0, 0] on input "Single Session ($22) FREE" at bounding box center [0, 0] width 0 height 0
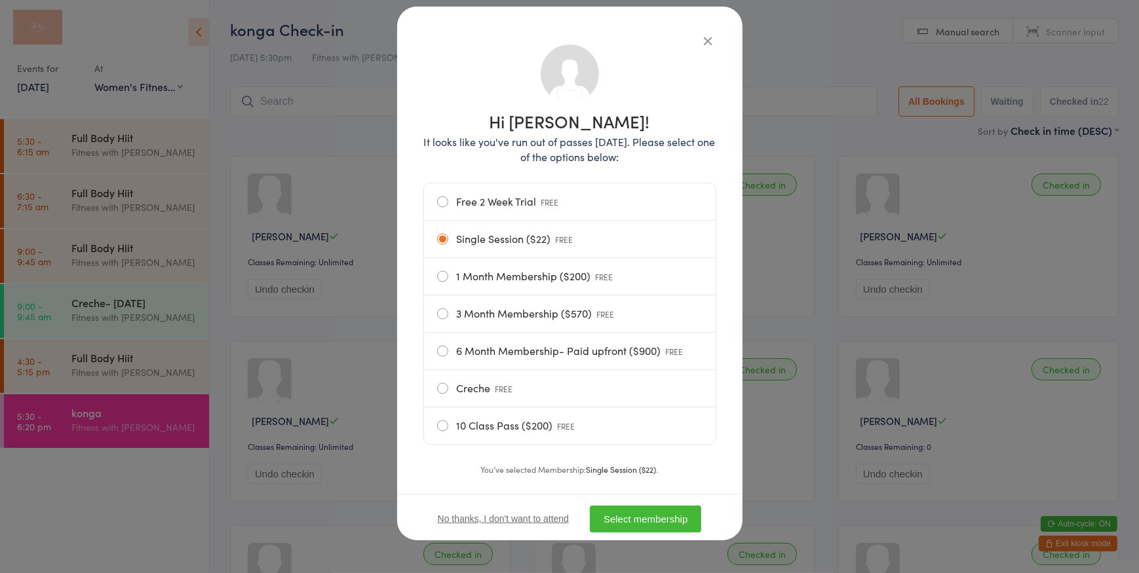
click at [675, 524] on button "Select membership" at bounding box center [645, 519] width 111 height 27
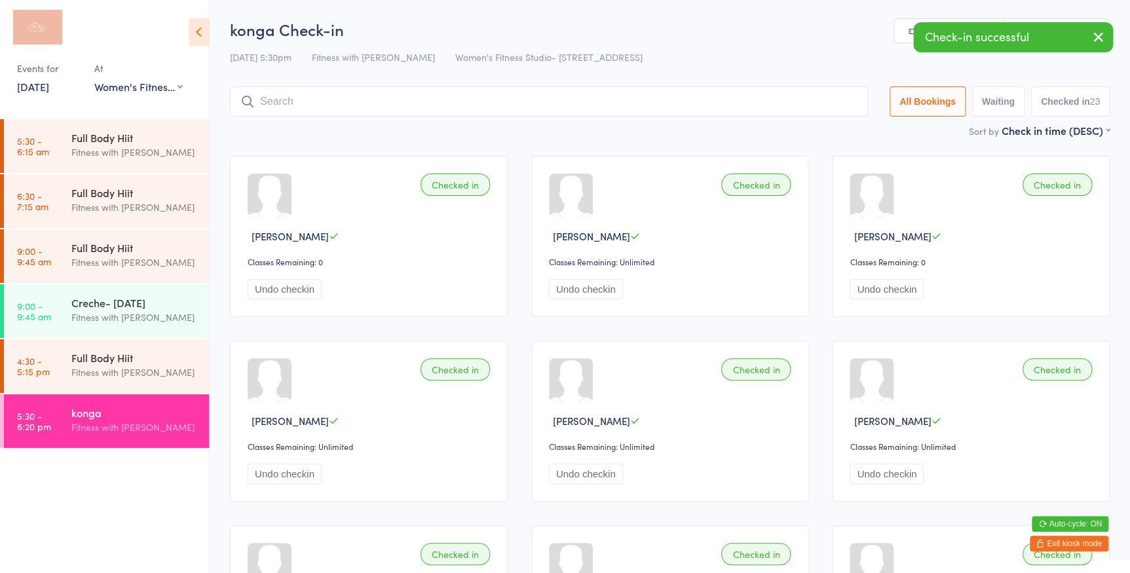
click at [819, 108] on input "search" at bounding box center [549, 101] width 638 height 30
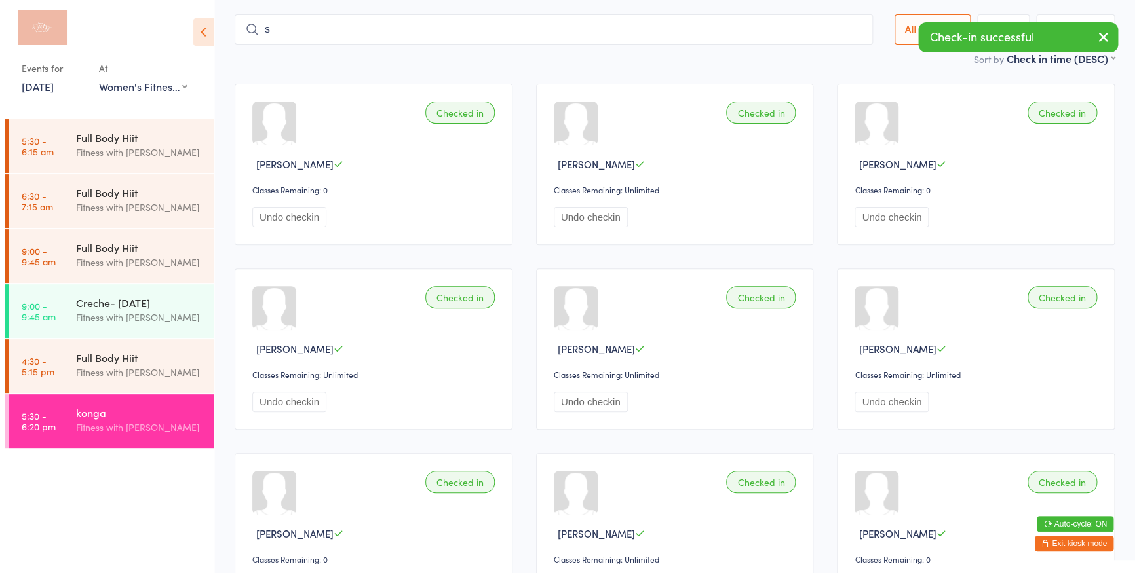
scroll to position [85, 0]
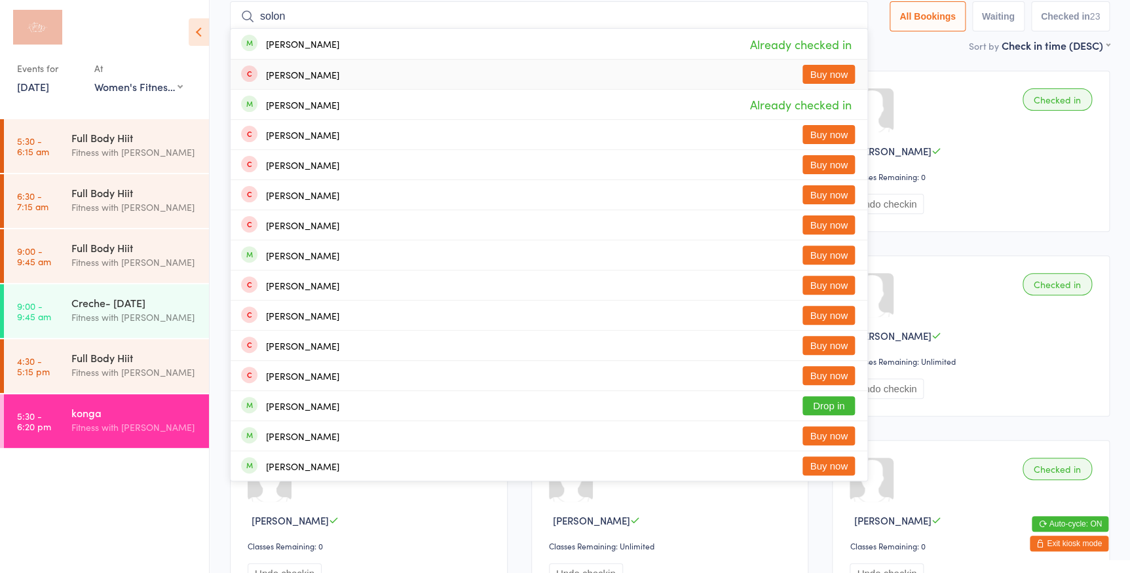
type input "solon"
click at [831, 76] on button "Buy now" at bounding box center [828, 74] width 52 height 19
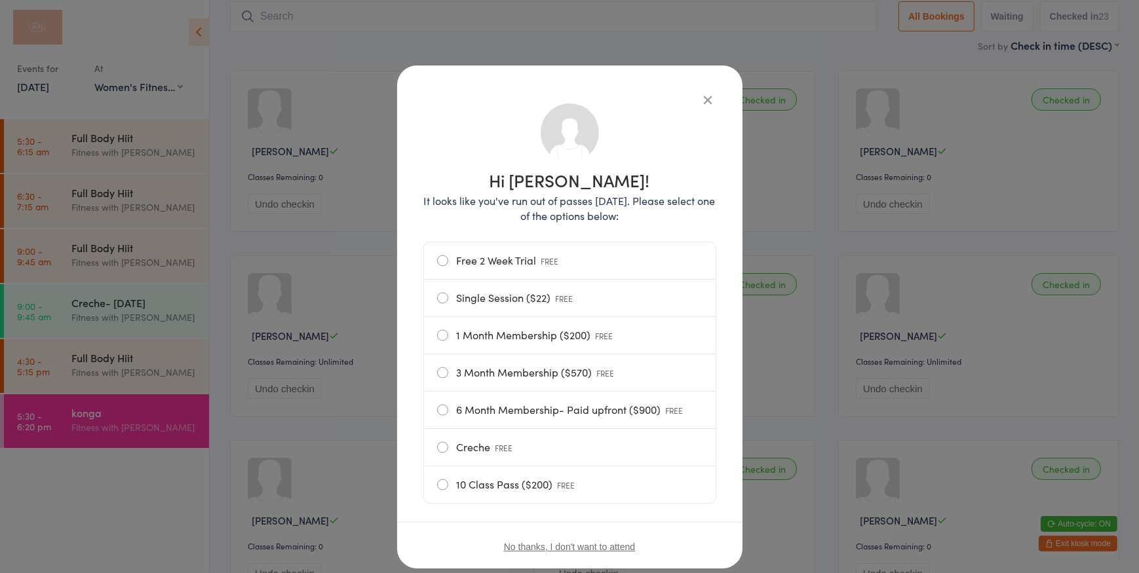
click at [470, 297] on label "Single Session ($22) FREE" at bounding box center [569, 298] width 265 height 37
click at [0, 0] on input "Single Session ($22) FREE" at bounding box center [0, 0] width 0 height 0
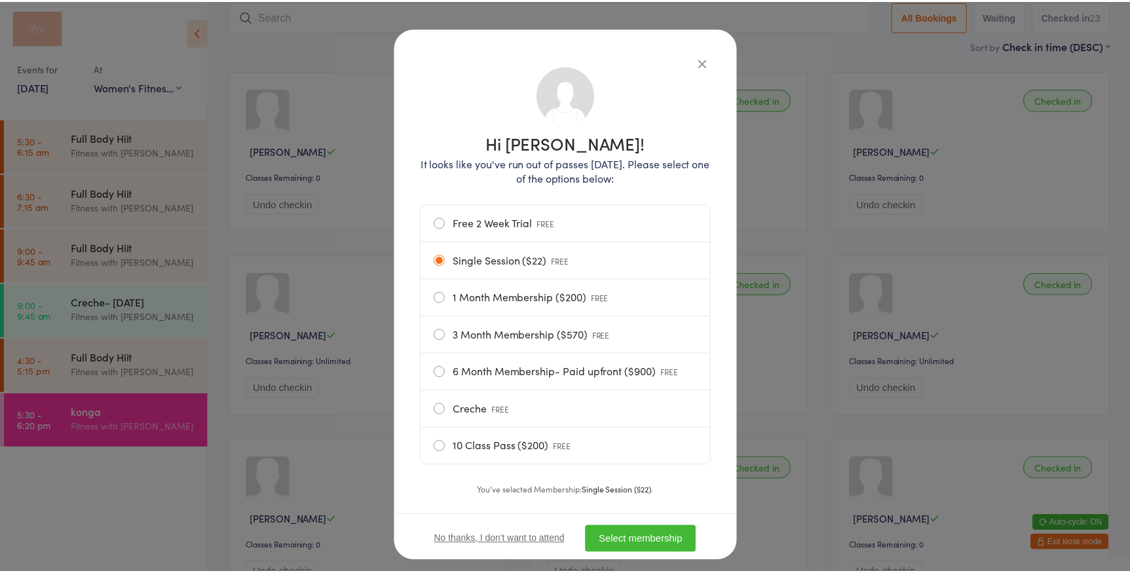
scroll to position [63, 0]
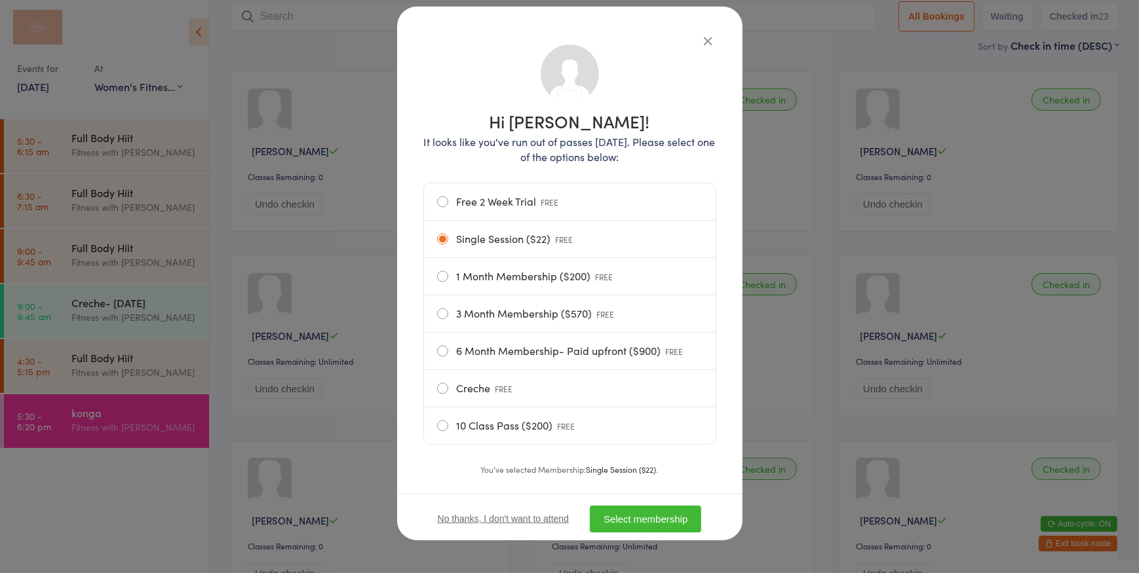
click at [635, 522] on button "Select membership" at bounding box center [645, 519] width 111 height 27
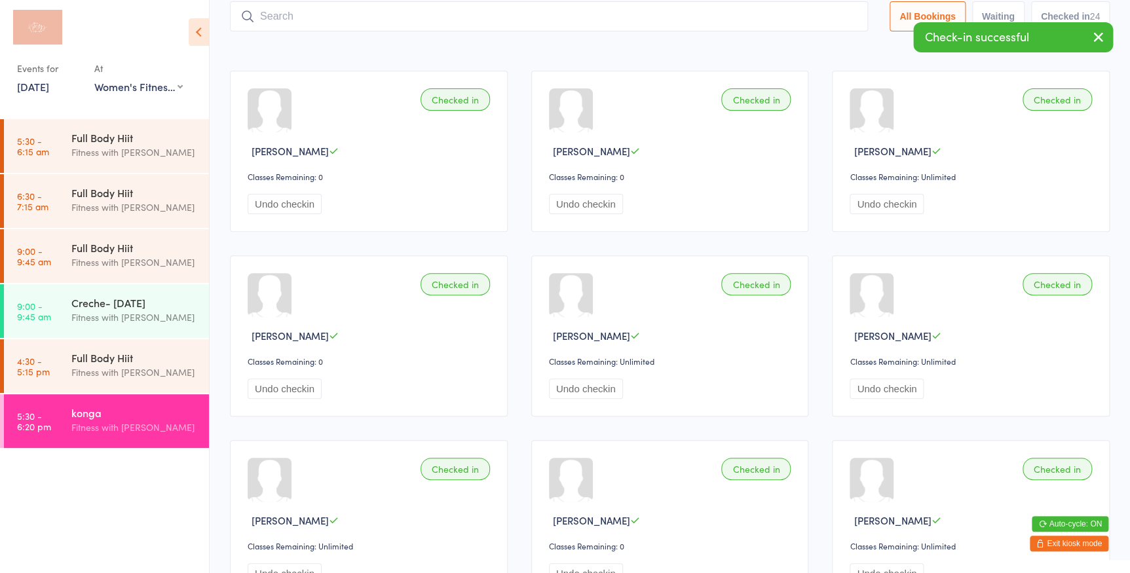
click at [1100, 29] on icon "button" at bounding box center [1099, 37] width 16 height 16
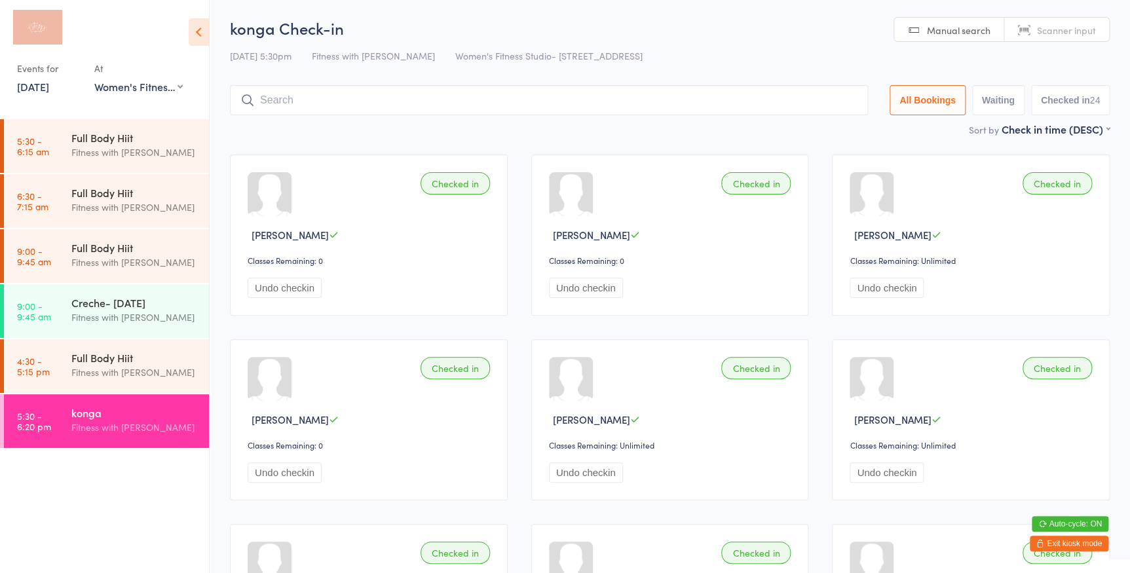
scroll to position [0, 0]
click at [1076, 33] on span "Scanner input" at bounding box center [1066, 31] width 59 height 13
